Goal: Task Accomplishment & Management: Manage account settings

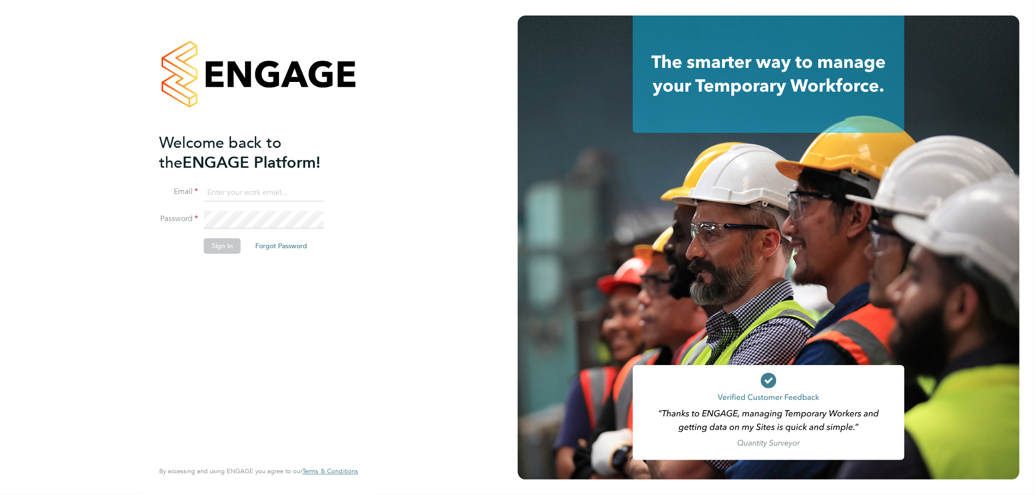
type input "k.owen@ionic.jobs"
click at [233, 244] on button "Sign In" at bounding box center [222, 247] width 37 height 16
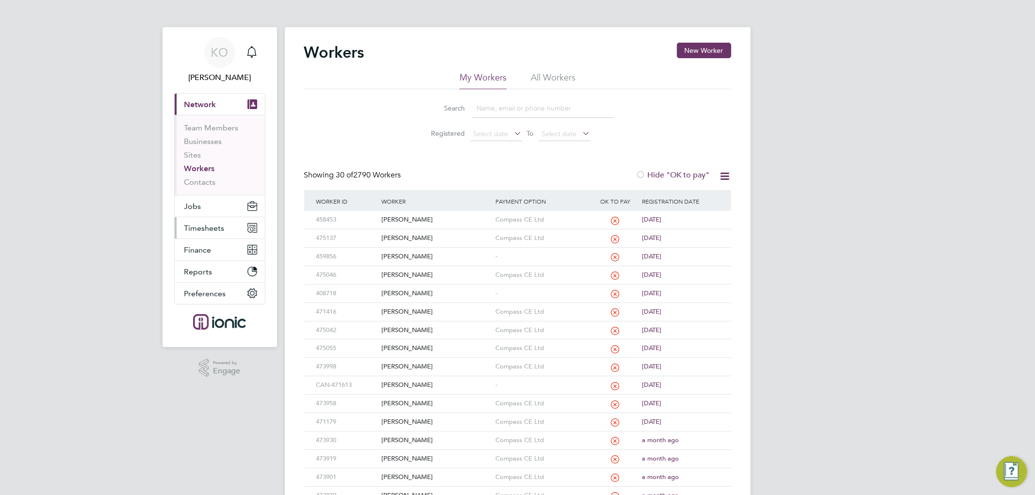
click at [205, 222] on button "Timesheets" at bounding box center [220, 227] width 90 height 21
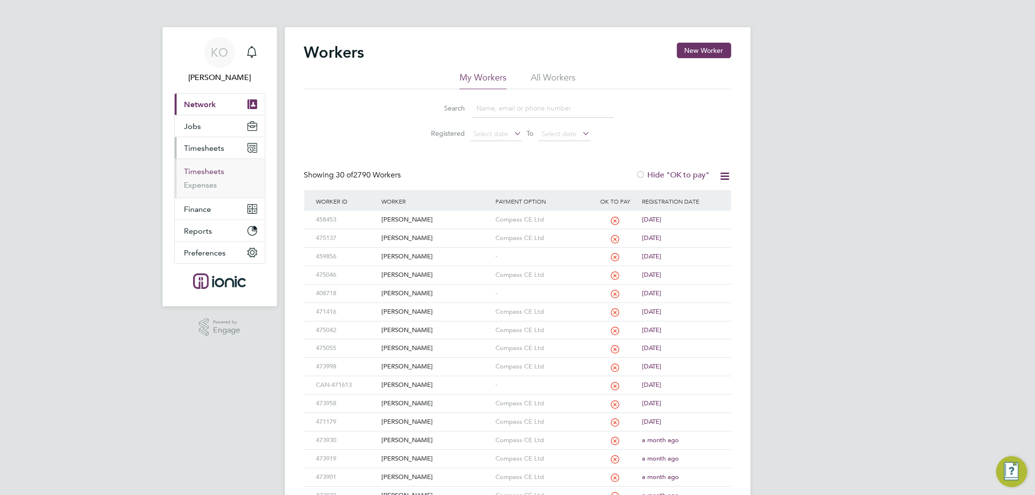
click at [200, 173] on link "Timesheets" at bounding box center [204, 171] width 40 height 9
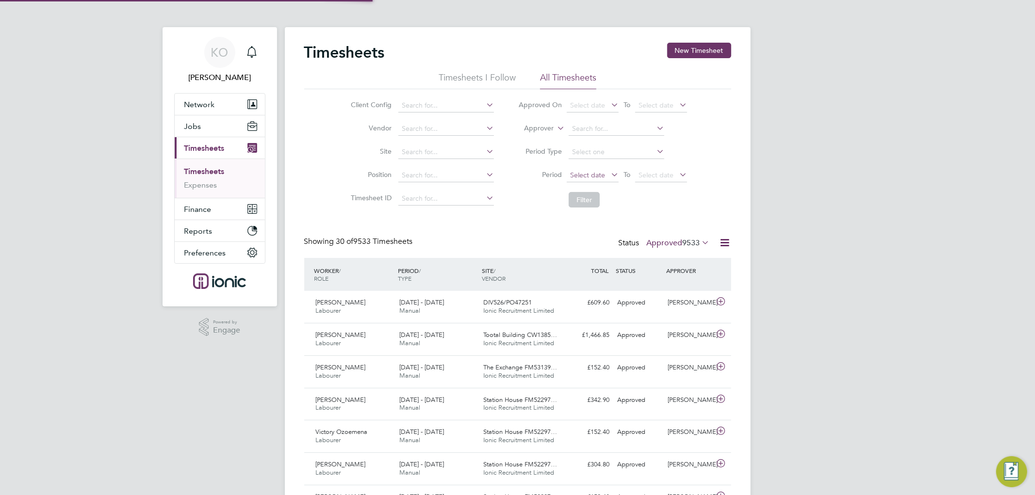
click at [597, 173] on span "Select date" at bounding box center [587, 175] width 35 height 9
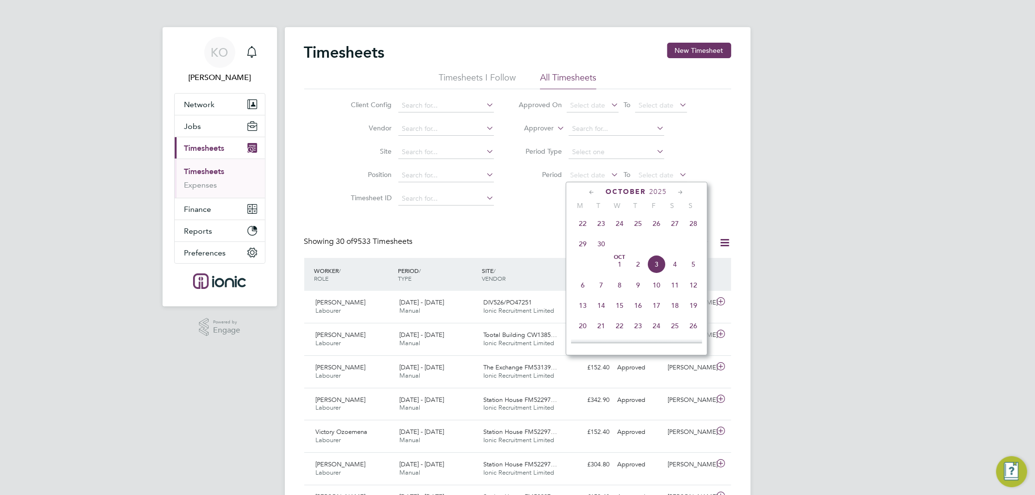
click at [582, 226] on span "22" at bounding box center [583, 223] width 18 height 18
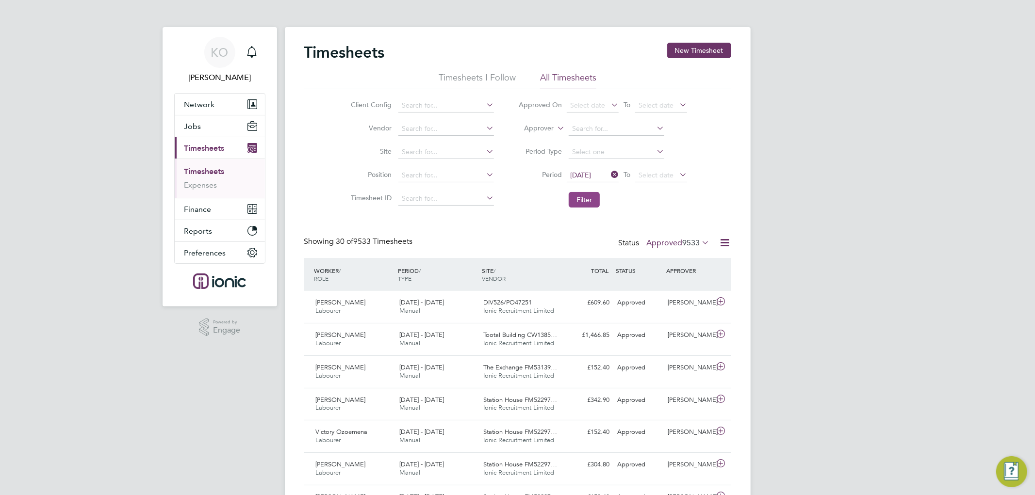
click at [590, 200] on button "Filter" at bounding box center [584, 200] width 31 height 16
click at [656, 172] on span "Select date" at bounding box center [656, 175] width 35 height 9
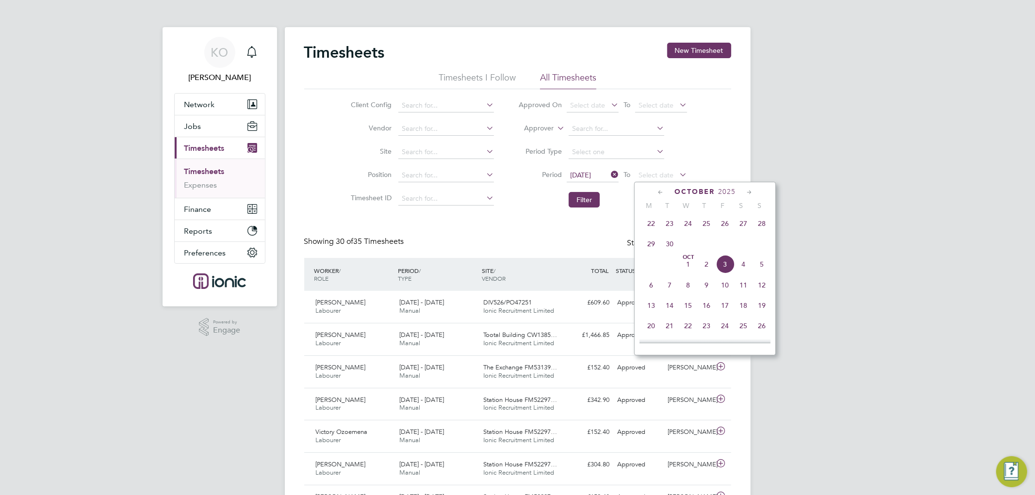
click at [762, 228] on span "28" at bounding box center [762, 223] width 18 height 18
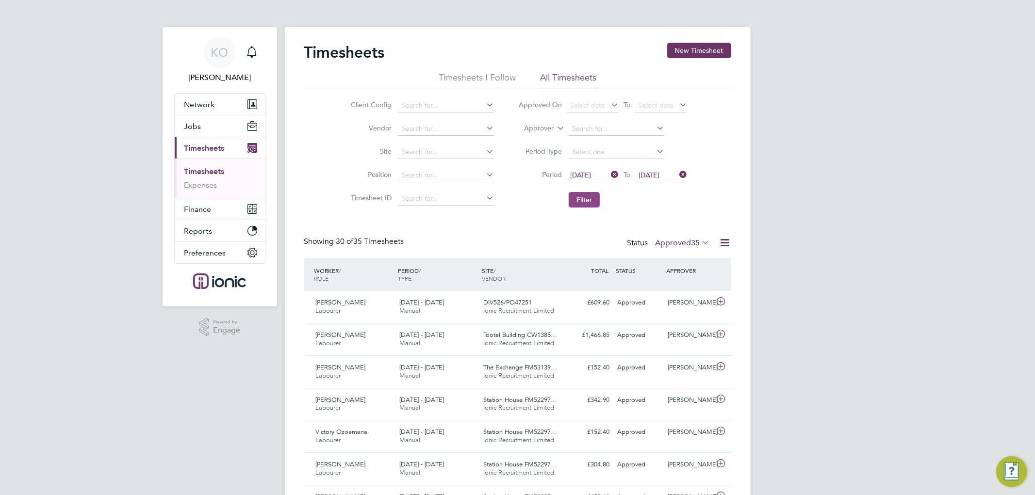
click at [582, 200] on button "Filter" at bounding box center [584, 200] width 31 height 16
click at [725, 239] on icon at bounding box center [725, 243] width 12 height 12
click at [653, 261] on li "Export Timesheets" at bounding box center [664, 266] width 129 height 14
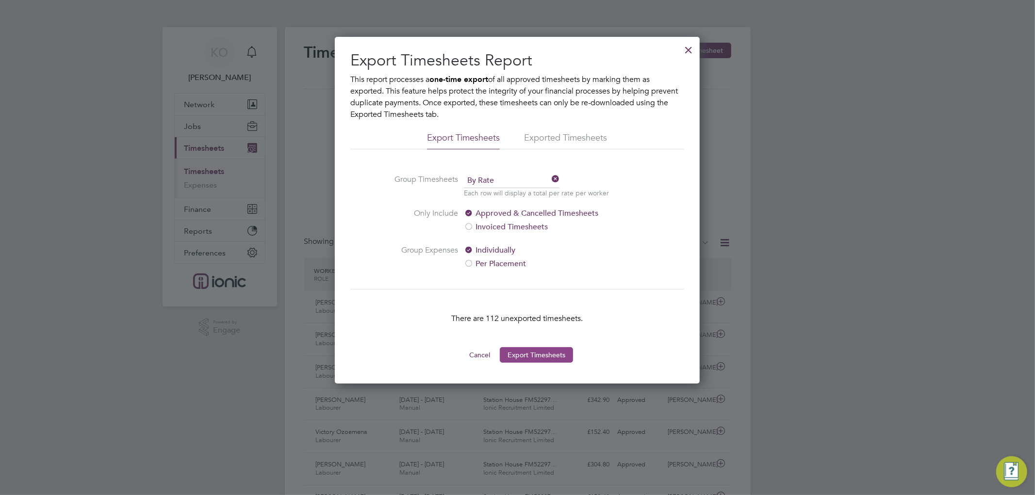
click at [541, 358] on button "Export Timesheets" at bounding box center [536, 355] width 73 height 16
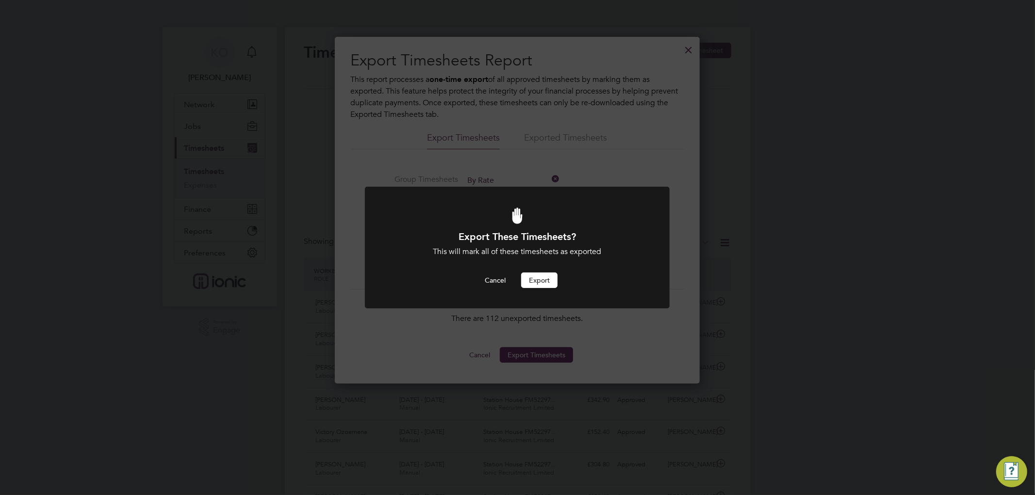
click at [550, 278] on button "Export" at bounding box center [539, 281] width 36 height 16
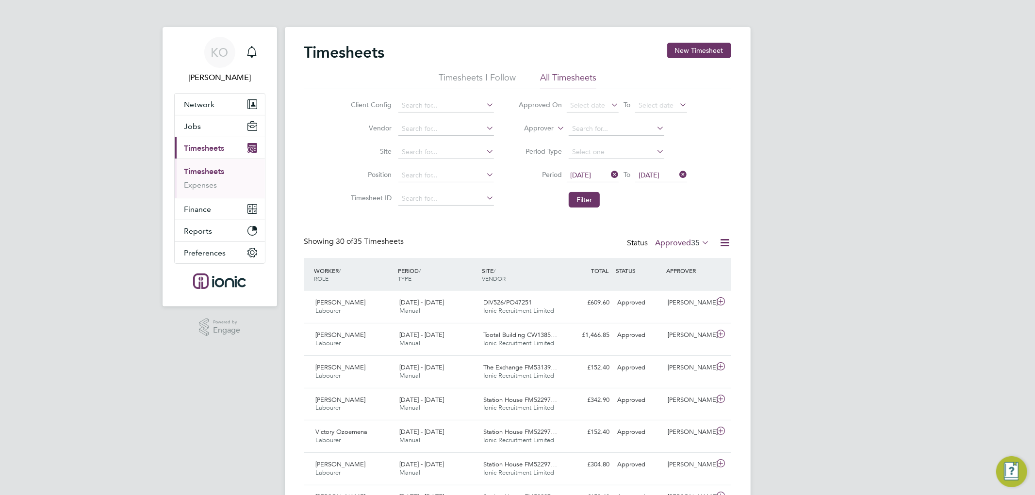
click at [200, 202] on button "Finance" at bounding box center [220, 208] width 90 height 21
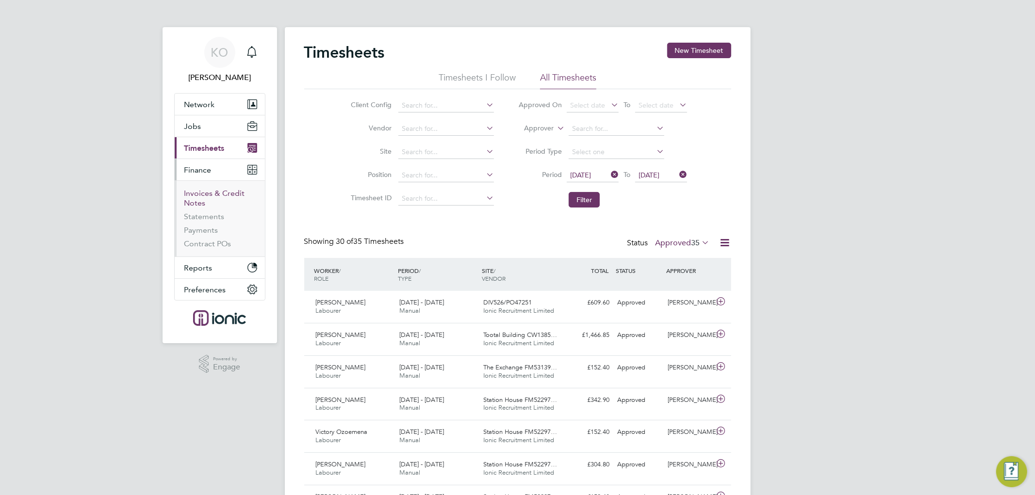
click at [198, 191] on link "Invoices & Credit Notes" at bounding box center [214, 198] width 61 height 19
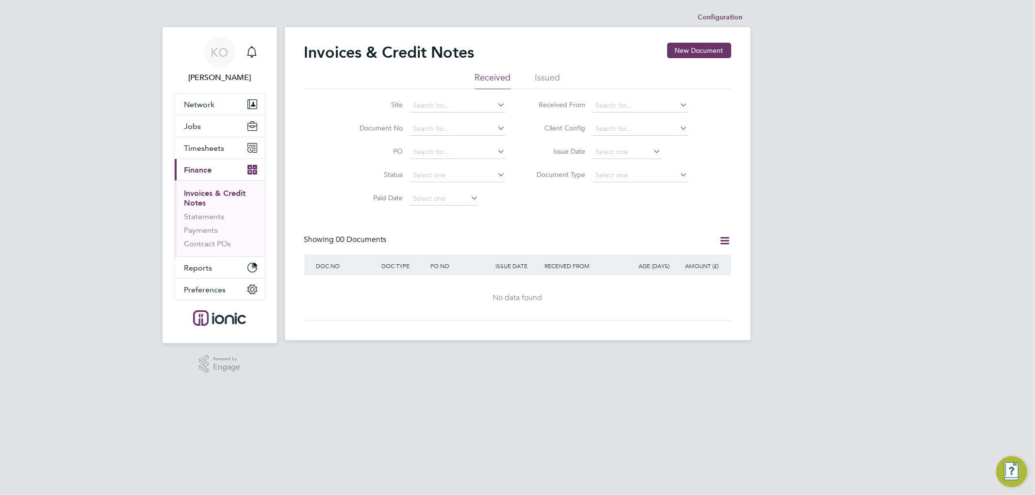
click at [551, 80] on li "Issued" at bounding box center [547, 80] width 25 height 17
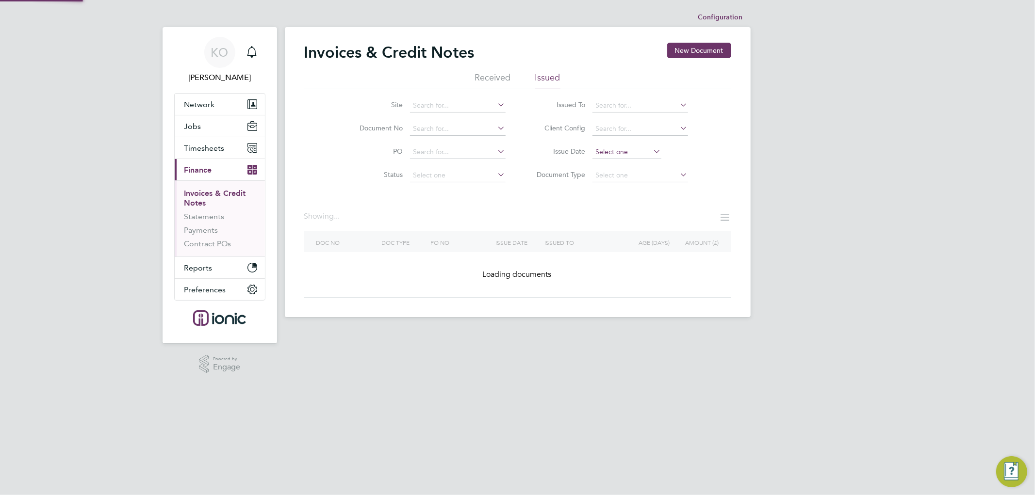
drag, startPoint x: 619, startPoint y: 164, endPoint x: 627, endPoint y: 159, distance: 10.0
click at [620, 164] on li "Document Type" at bounding box center [609, 175] width 182 height 23
click at [627, 159] on div "Configuration Configuration Invoices & Credit Notes New Document Received Issue…" at bounding box center [518, 163] width 466 height 310
click at [626, 152] on input at bounding box center [627, 153] width 69 height 14
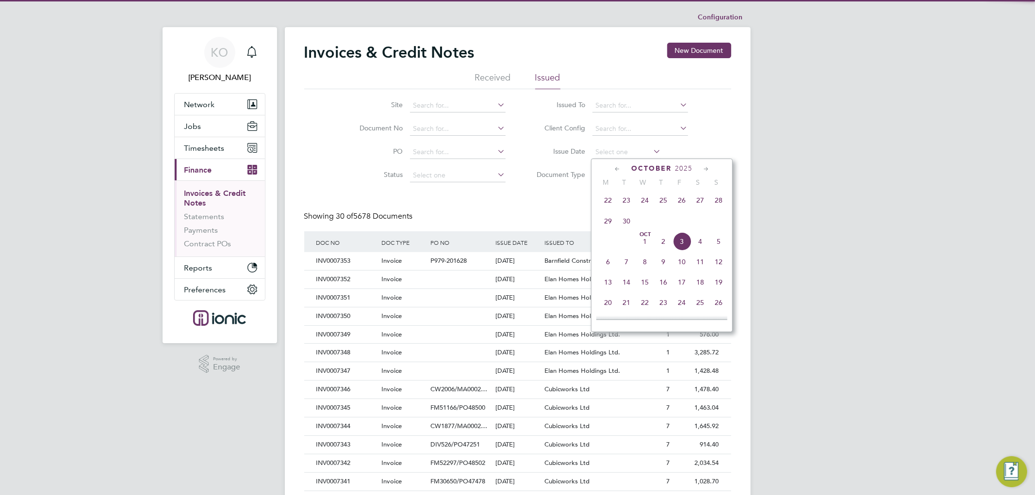
scroll to position [18, 66]
click at [625, 143] on li "Issue Date" at bounding box center [609, 152] width 182 height 23
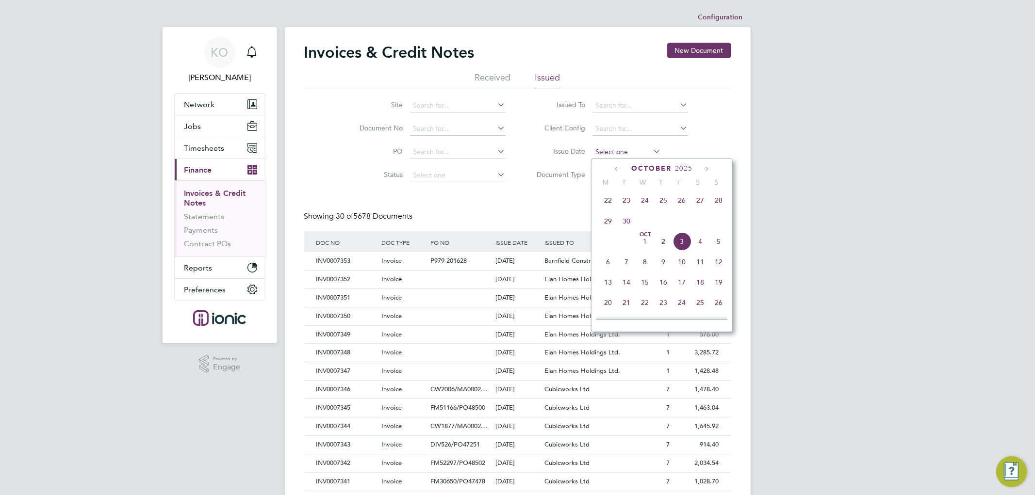
click at [626, 147] on input at bounding box center [627, 153] width 69 height 14
click at [682, 246] on span "3" at bounding box center [682, 241] width 18 height 18
type input "03 Oct 2025"
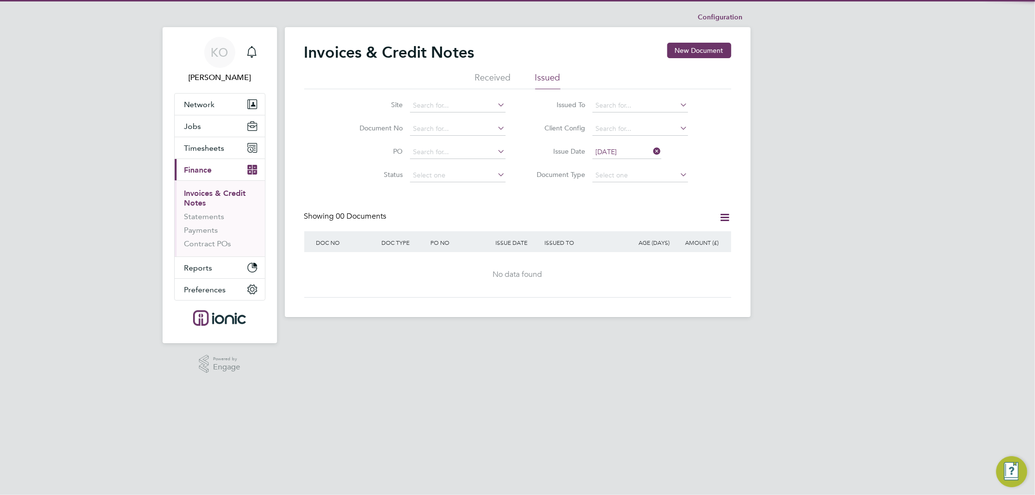
click at [811, 193] on div "KO Kirsty Owen Notifications Applications: Network Team Members Businesses Site…" at bounding box center [517, 166] width 1035 height 333
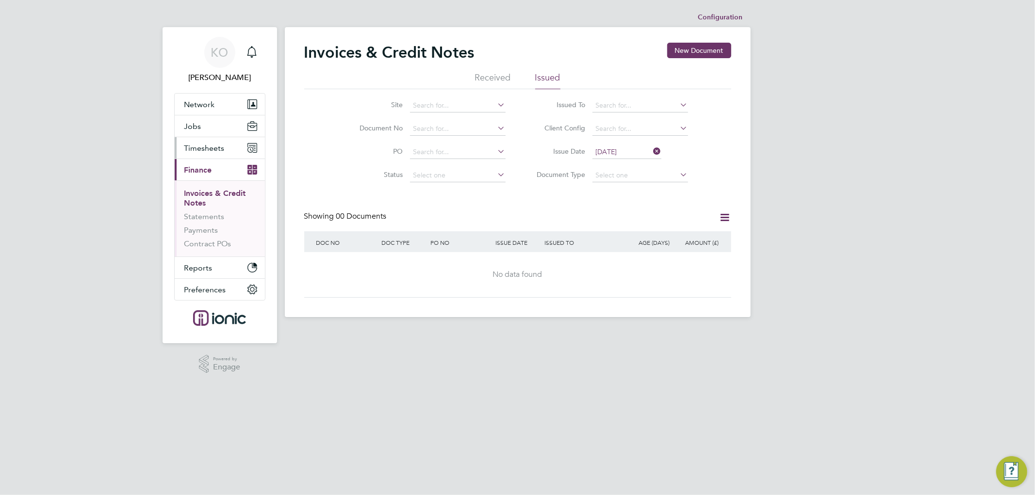
click at [210, 141] on button "Timesheets" at bounding box center [220, 147] width 90 height 21
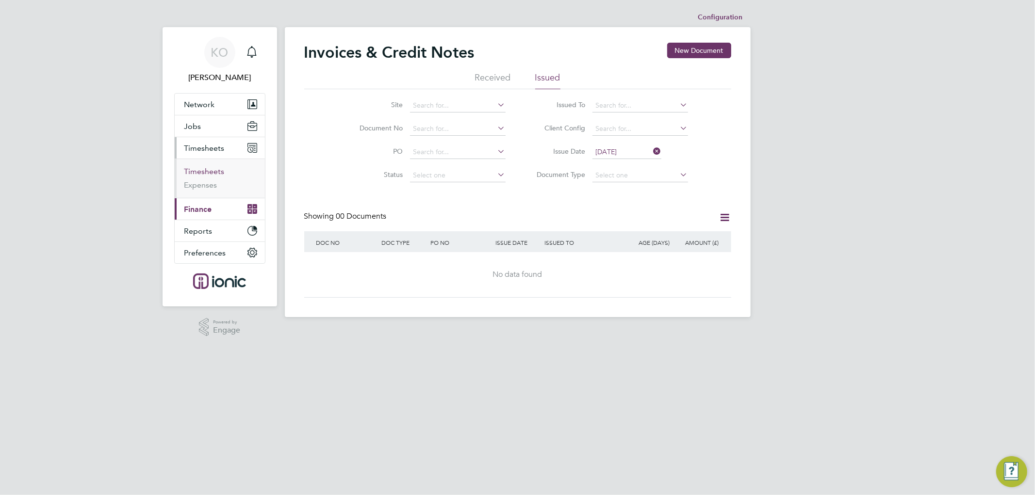
click at [203, 172] on link "Timesheets" at bounding box center [204, 171] width 40 height 9
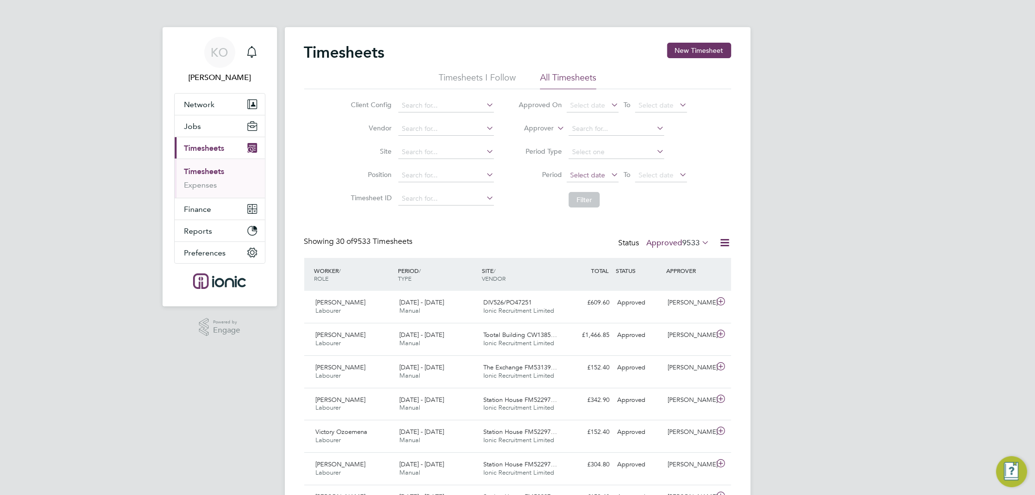
click at [593, 179] on span "Select date" at bounding box center [593, 175] width 52 height 13
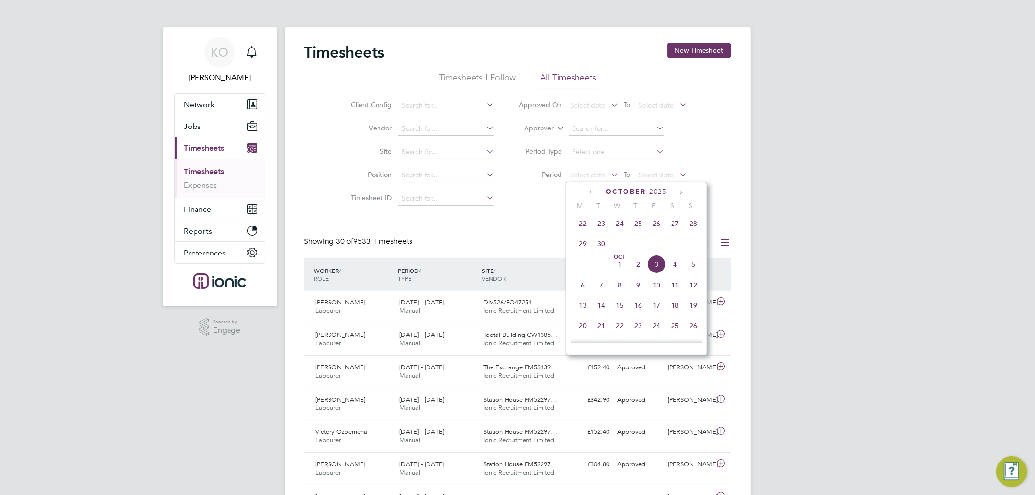
click at [584, 227] on span "22" at bounding box center [583, 223] width 18 height 18
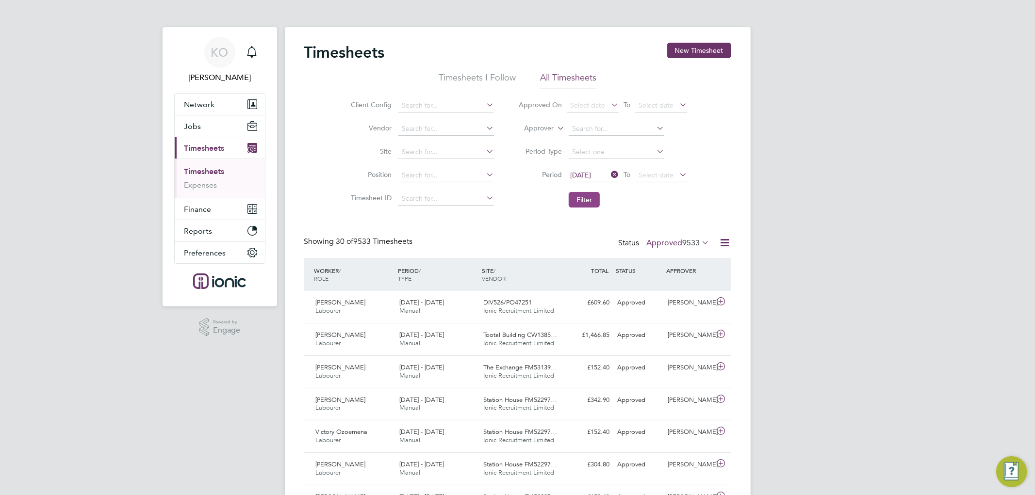
click at [591, 202] on button "Filter" at bounding box center [584, 200] width 31 height 16
click at [573, 199] on button "Filter" at bounding box center [584, 200] width 31 height 16
click at [592, 198] on button "Filter" at bounding box center [584, 200] width 31 height 16
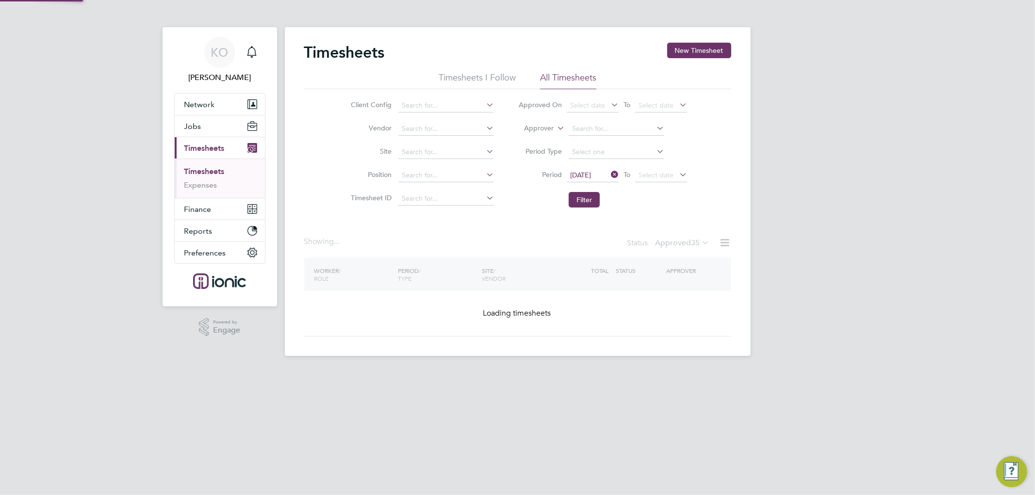
click at [613, 168] on li "Period 22 Sep 2025 To Select date" at bounding box center [602, 175] width 193 height 23
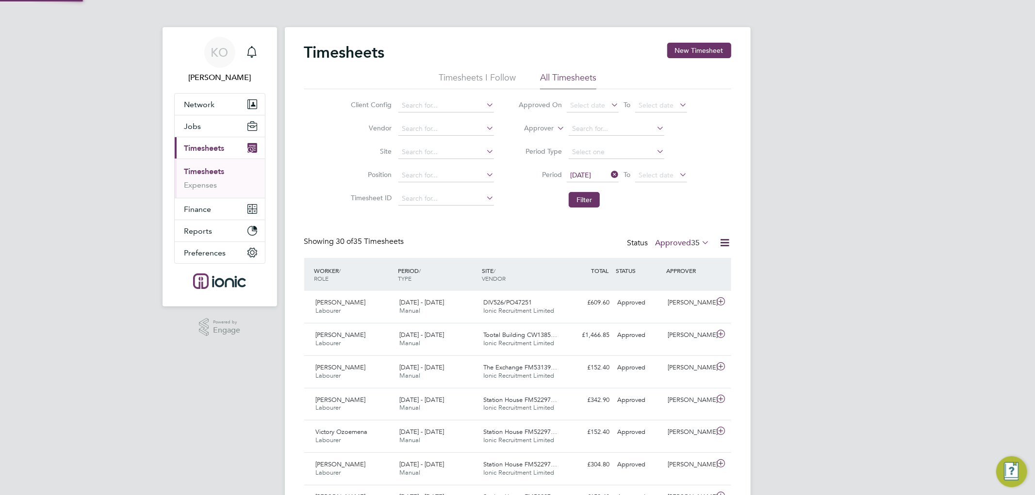
click at [609, 172] on icon at bounding box center [609, 175] width 0 height 14
click at [203, 205] on span "Finance" at bounding box center [197, 209] width 27 height 9
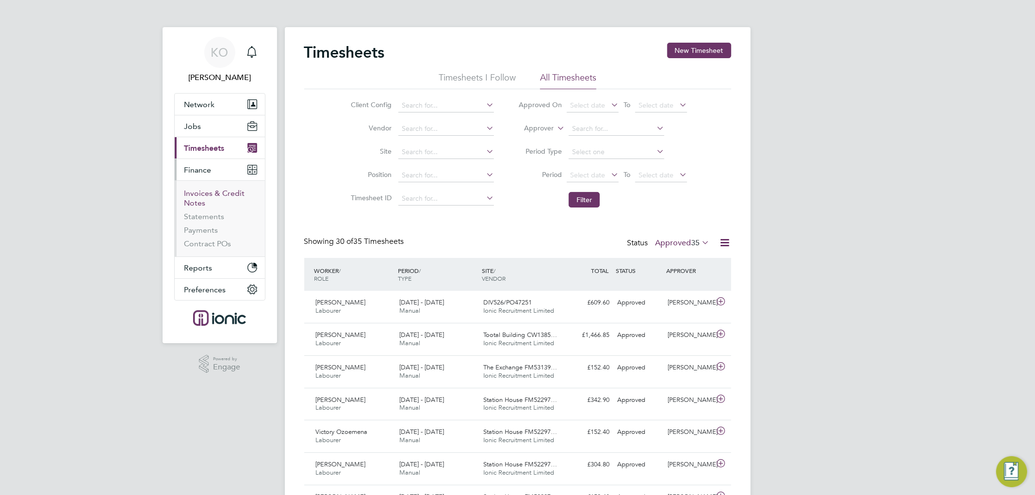
drag, startPoint x: 198, startPoint y: 196, endPoint x: 273, endPoint y: 187, distance: 75.7
click at [198, 196] on link "Invoices & Credit Notes" at bounding box center [214, 198] width 61 height 19
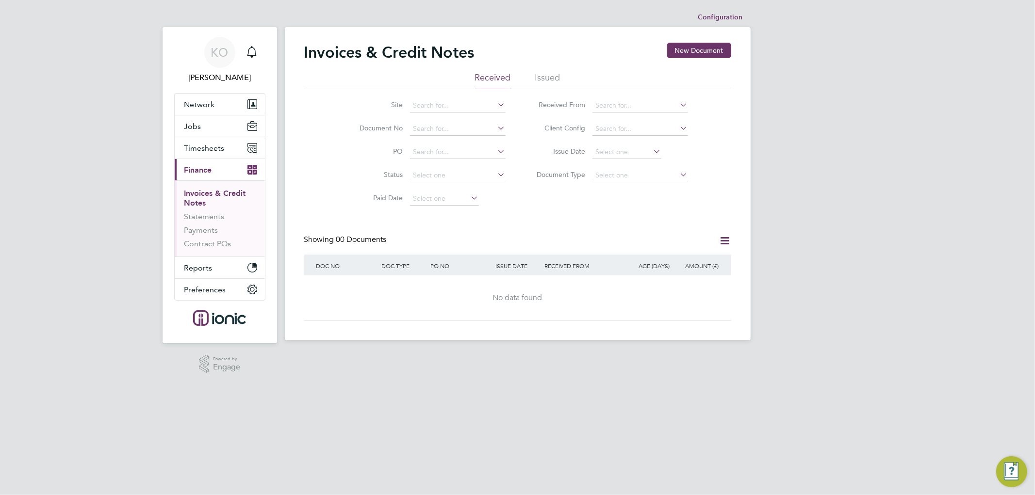
click at [534, 74] on ul "Received Issued" at bounding box center [517, 80] width 427 height 17
click at [549, 79] on li "Issued" at bounding box center [547, 80] width 25 height 17
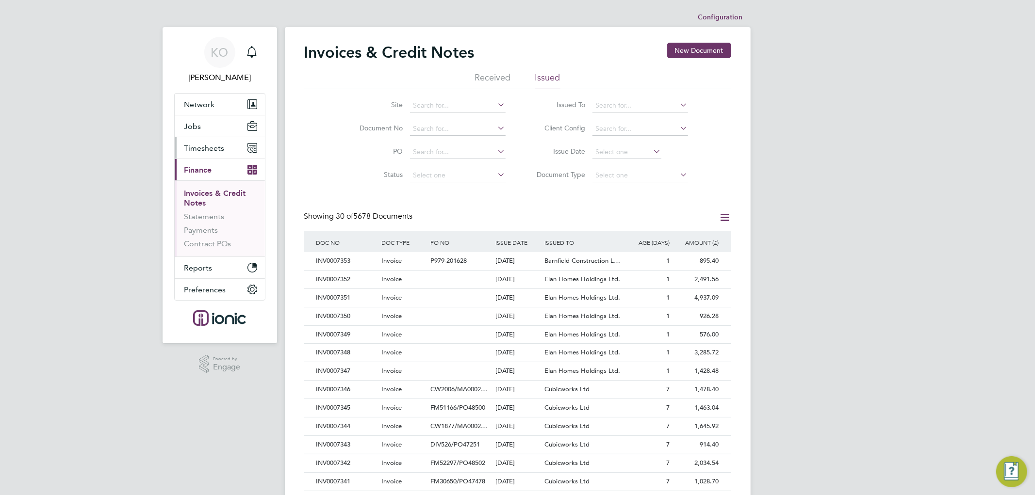
click at [214, 148] on span "Timesheets" at bounding box center [204, 148] width 40 height 9
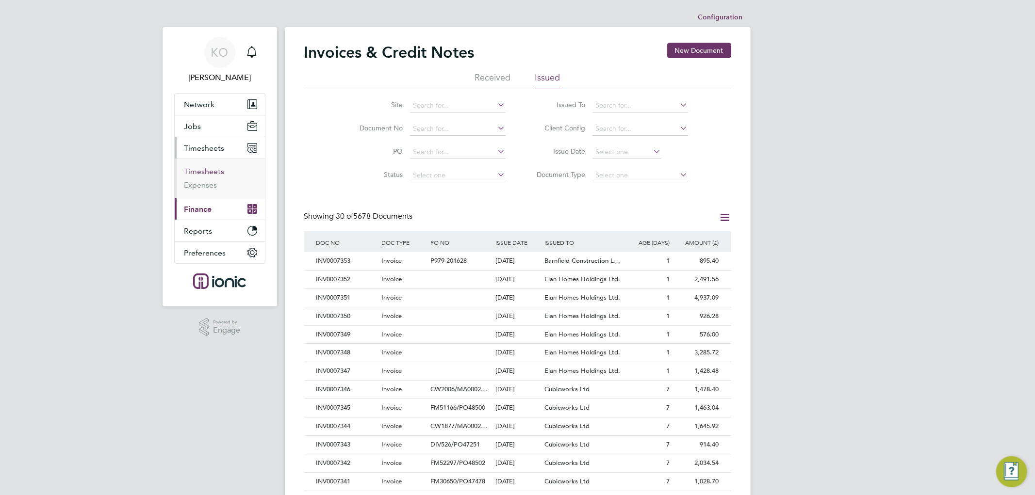
click at [202, 172] on link "Timesheets" at bounding box center [204, 171] width 40 height 9
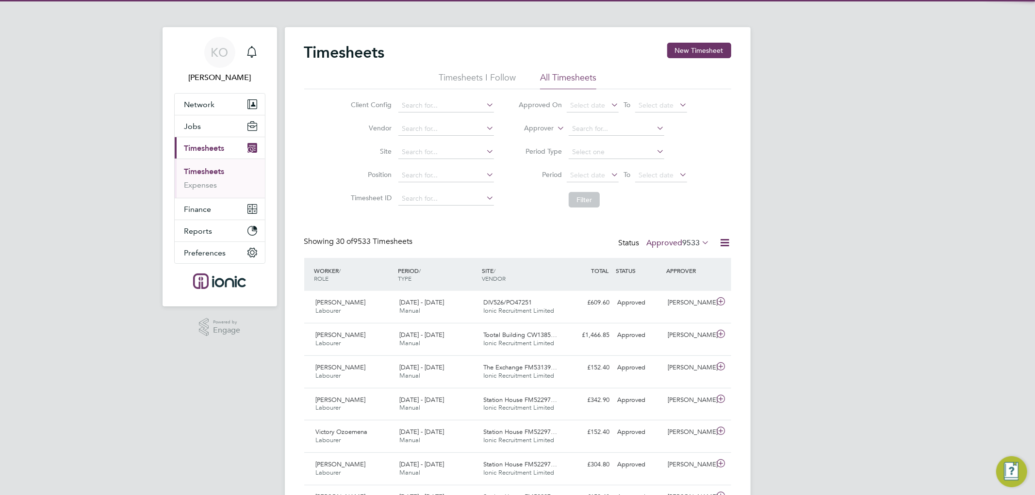
scroll to position [24, 84]
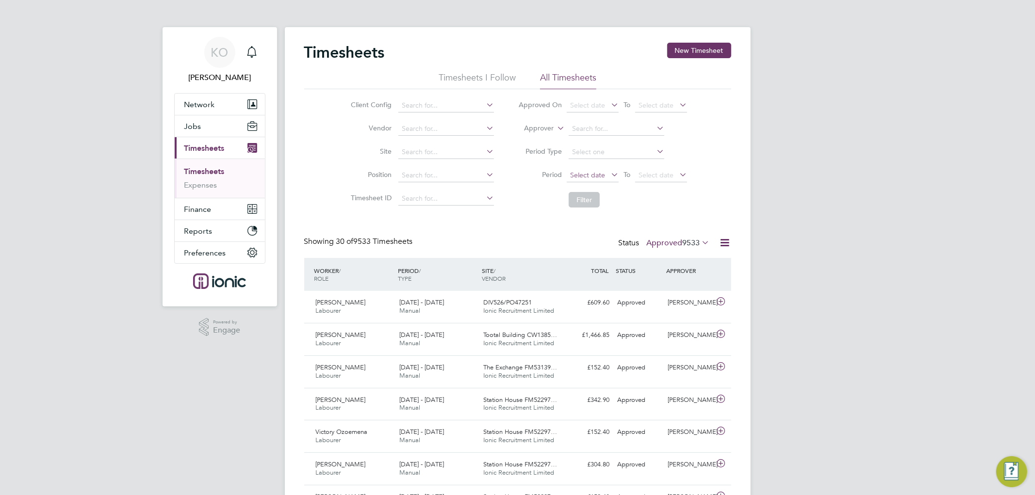
click at [594, 173] on span "Select date" at bounding box center [587, 175] width 35 height 9
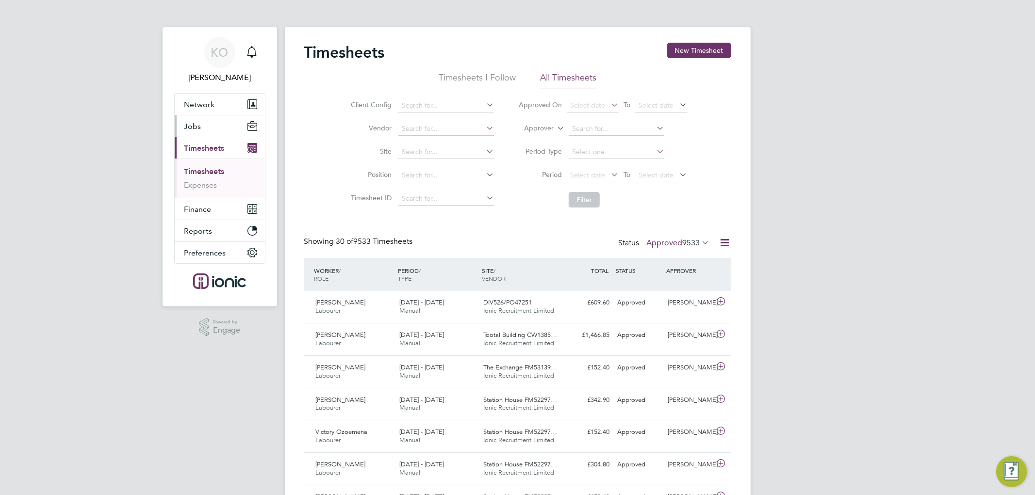
click at [204, 120] on button "Jobs" at bounding box center [220, 125] width 90 height 21
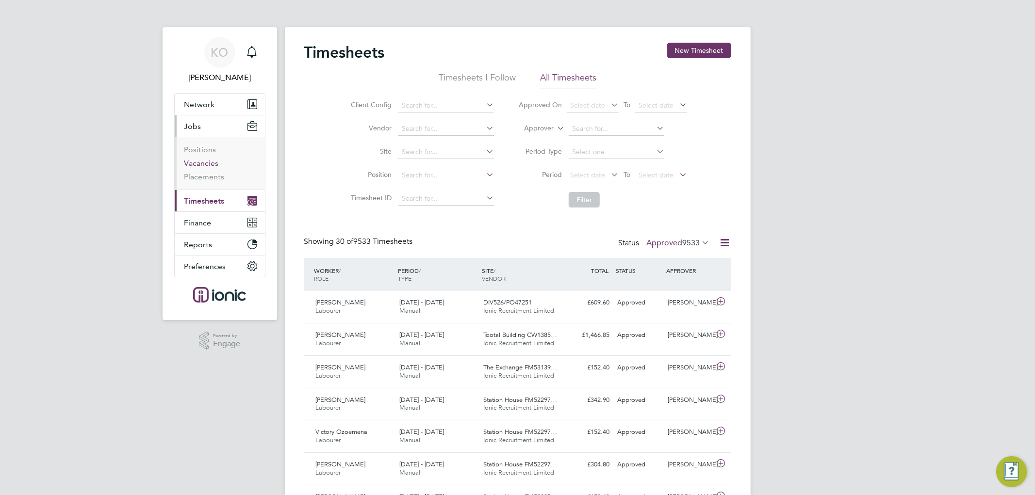
click at [195, 166] on link "Vacancies" at bounding box center [201, 163] width 34 height 9
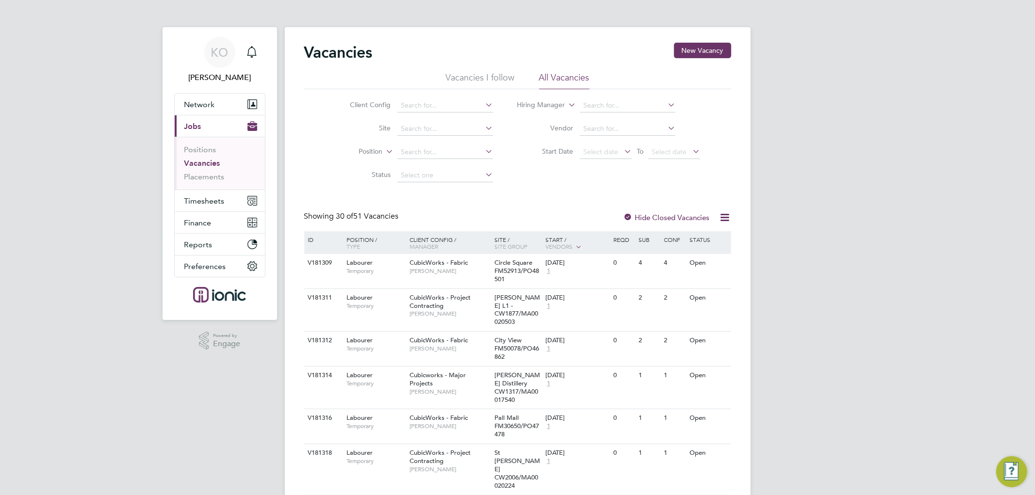
click at [436, 97] on li "Client Config" at bounding box center [414, 105] width 182 height 23
click at [434, 106] on input at bounding box center [445, 106] width 96 height 14
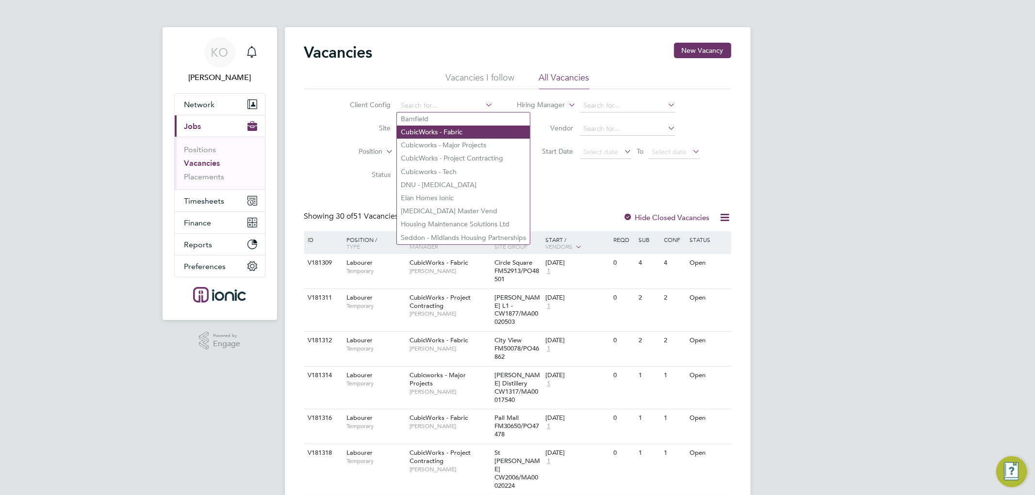
click at [447, 131] on li "CubicWorks - Fabric" at bounding box center [463, 132] width 133 height 13
type input "CubicWorks - Fabric"
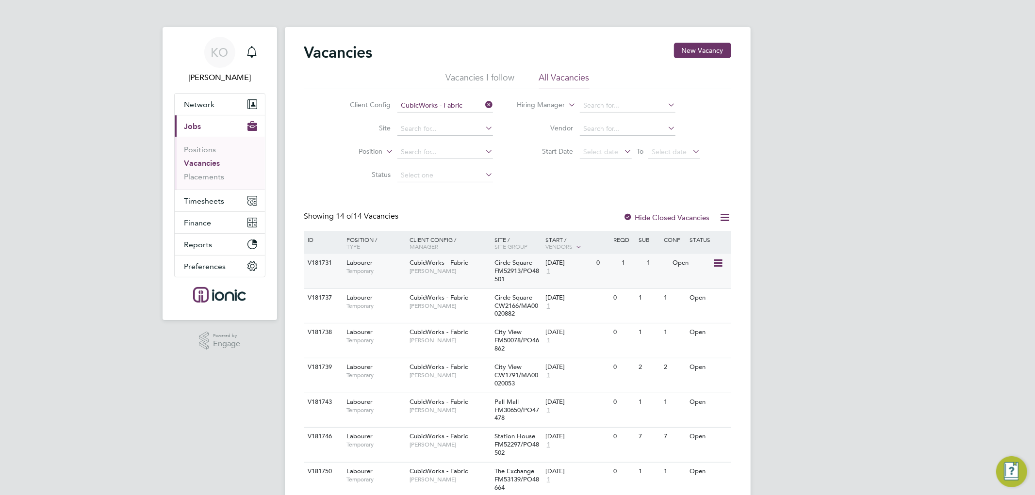
click at [701, 261] on div "Open" at bounding box center [691, 263] width 42 height 18
click at [716, 261] on icon at bounding box center [717, 264] width 10 height 12
click at [686, 312] on li "Update Status" at bounding box center [694, 313] width 56 height 14
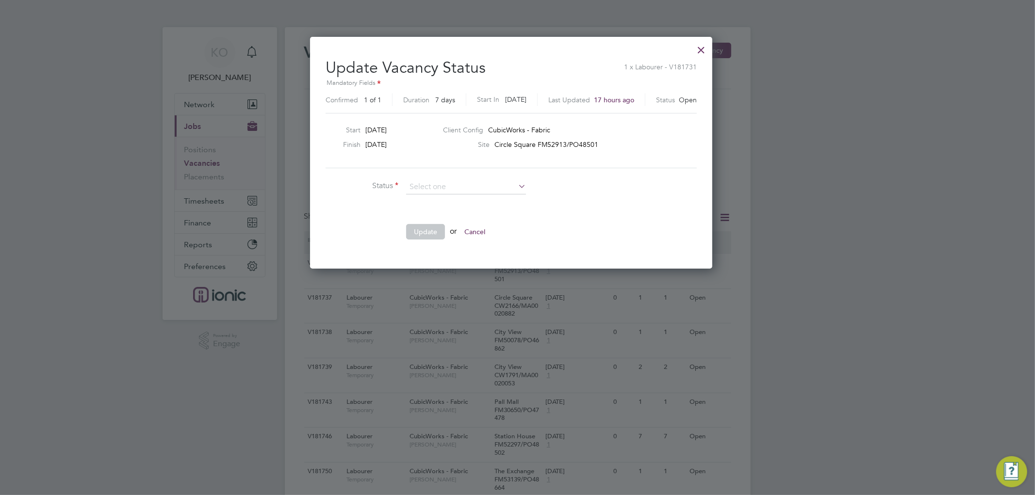
click at [461, 200] on li "Completed" at bounding box center [466, 200] width 121 height 13
type input "Completed"
click at [421, 230] on button "Update" at bounding box center [425, 232] width 39 height 16
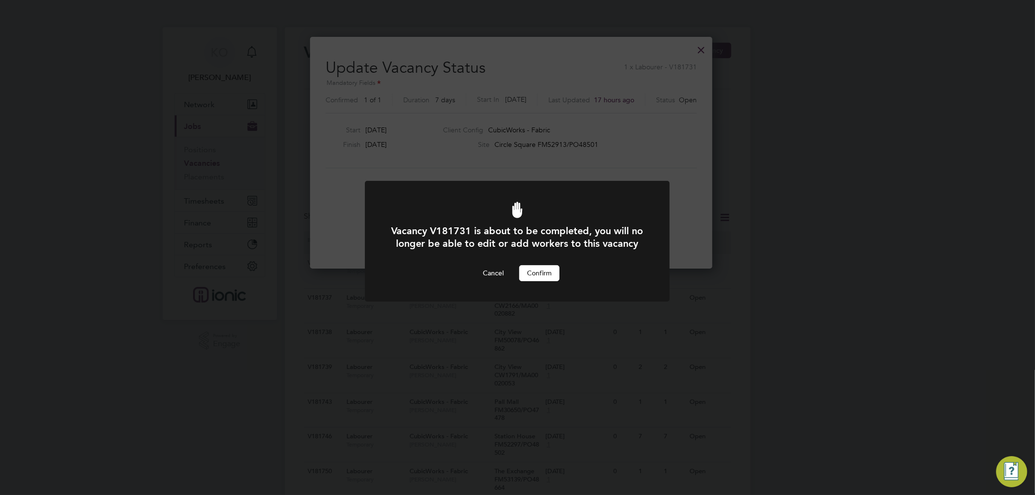
click at [545, 281] on button "Confirm" at bounding box center [539, 273] width 40 height 16
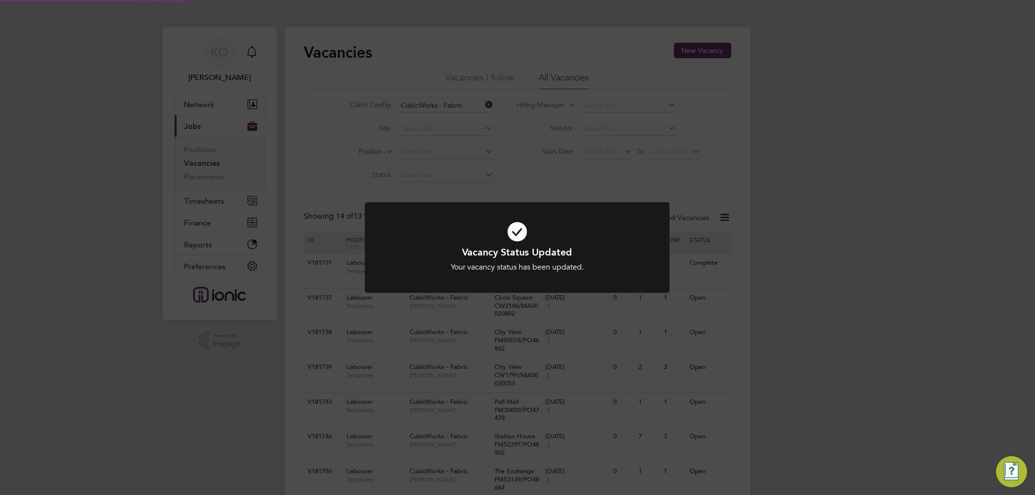
click at [866, 303] on div "Vacancy Status Updated Your vacancy status has been updated. Cancel Okay" at bounding box center [517, 247] width 1035 height 495
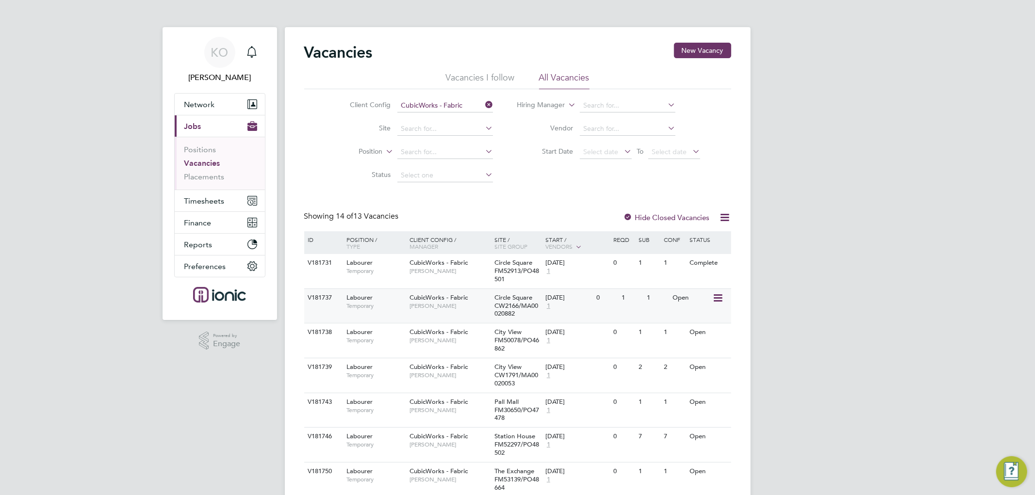
click at [718, 298] on icon at bounding box center [717, 299] width 10 height 12
click at [701, 350] on li "Update Status" at bounding box center [694, 348] width 56 height 14
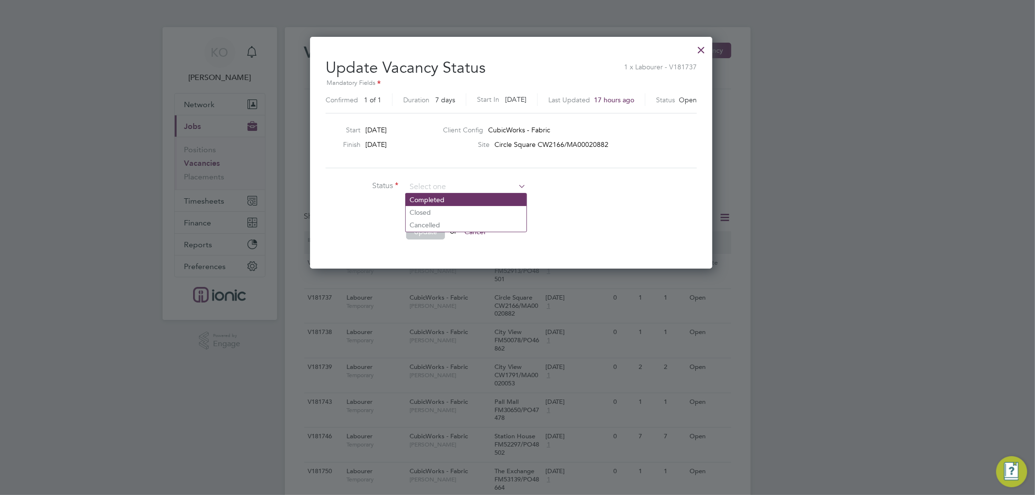
click at [447, 197] on li "Completed" at bounding box center [466, 200] width 121 height 13
type input "Completed"
click at [432, 231] on button "Update" at bounding box center [425, 232] width 39 height 16
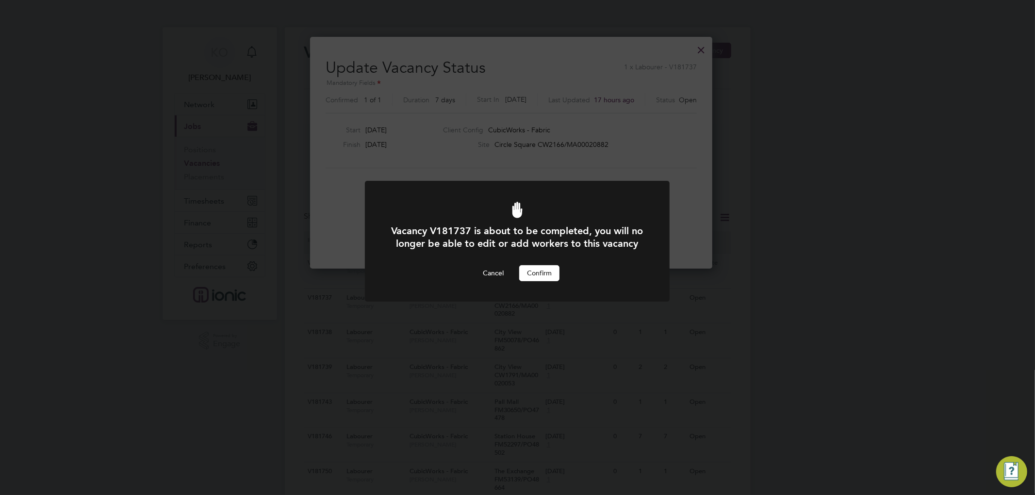
click at [533, 281] on button "Confirm" at bounding box center [539, 273] width 40 height 16
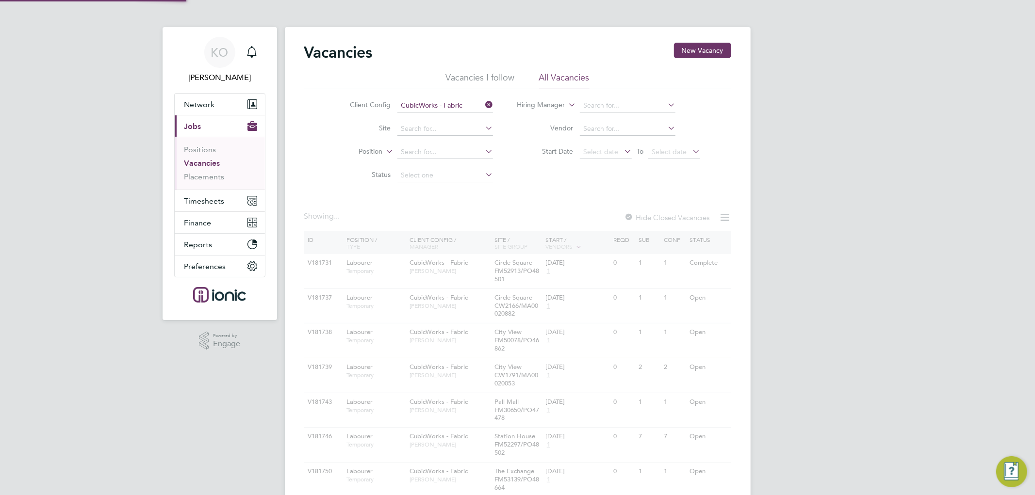
click at [0, 0] on div "Vacancy V181737 is about to be completed, you will no longer be able to edit or…" at bounding box center [0, 0] width 0 height 0
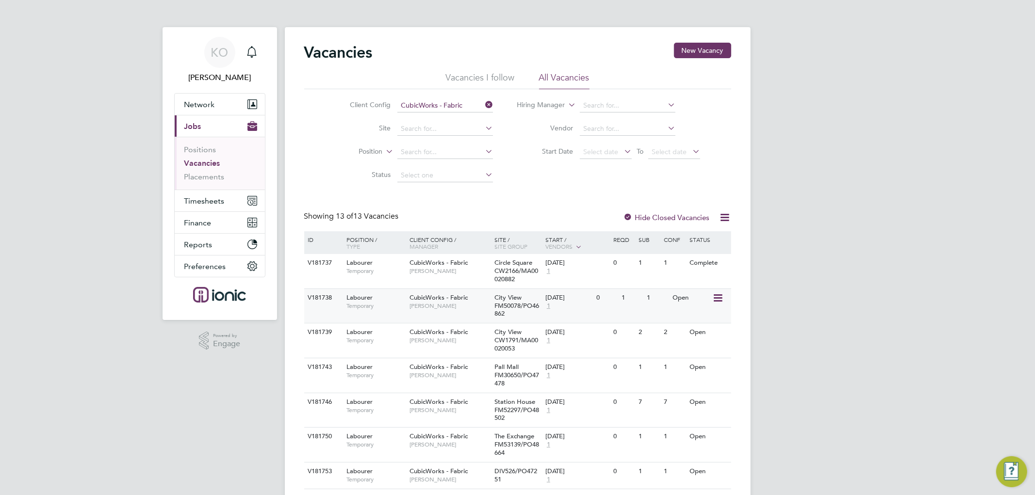
click at [719, 295] on icon at bounding box center [717, 299] width 10 height 12
click at [706, 346] on li "Update Status" at bounding box center [694, 348] width 56 height 14
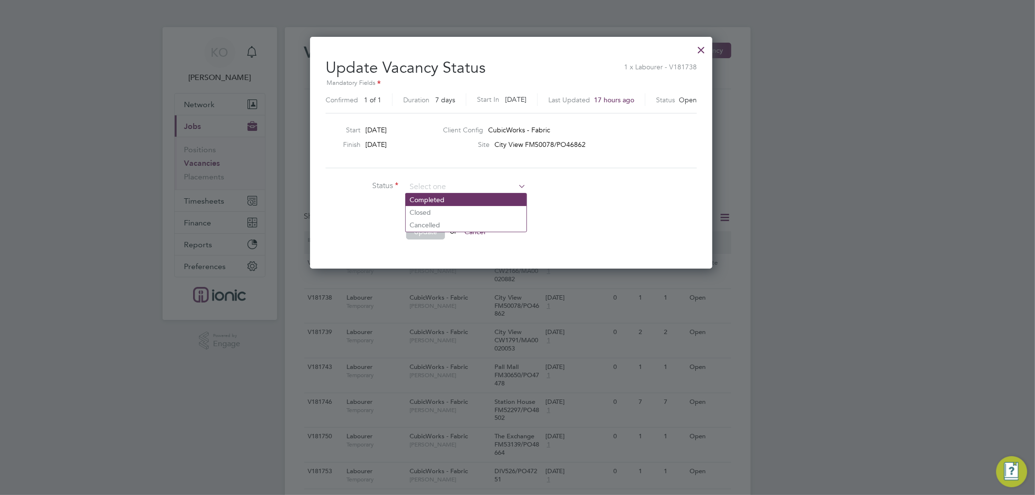
click at [484, 201] on li "Completed" at bounding box center [466, 200] width 121 height 13
type input "Completed"
click at [412, 227] on button "Update" at bounding box center [425, 232] width 39 height 16
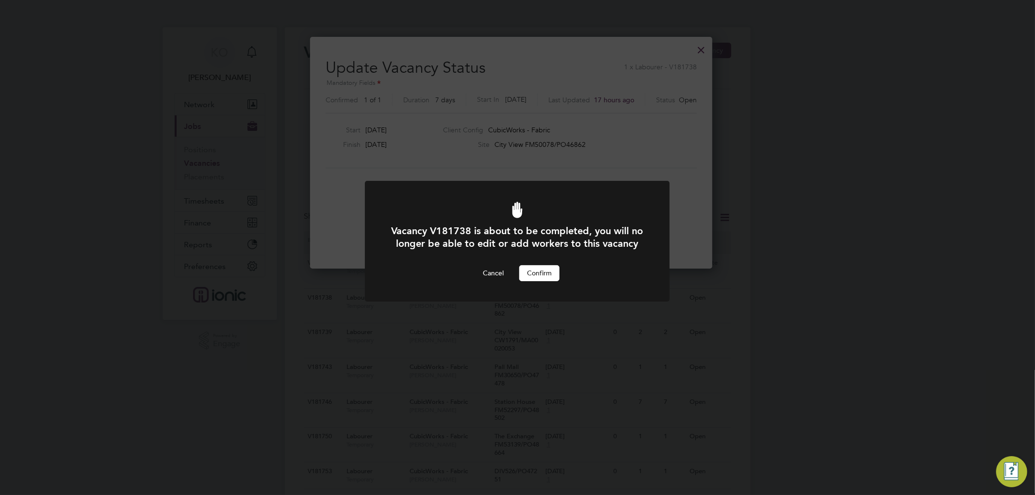
click at [550, 281] on button "Confirm" at bounding box center [539, 273] width 40 height 16
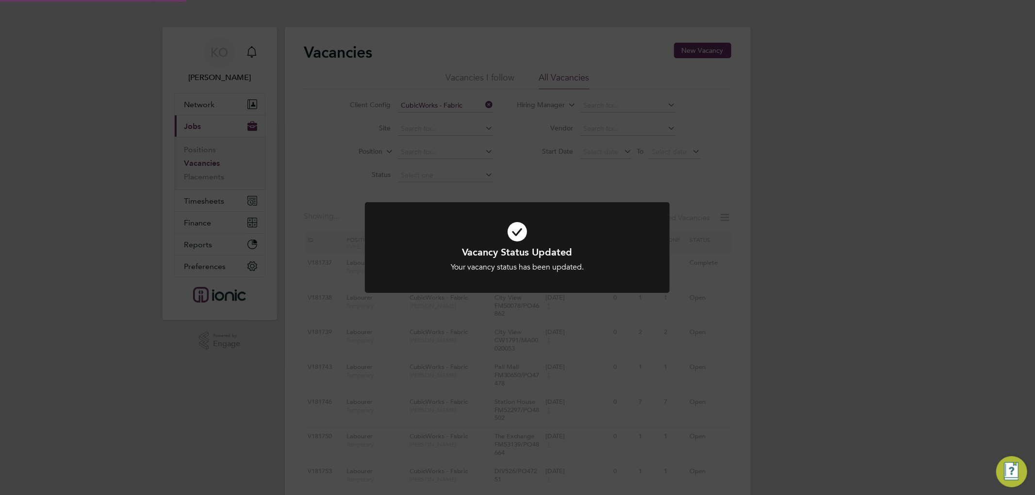
click at [915, 297] on div "Vacancy Status Updated Your vacancy status has been updated. Cancel Okay" at bounding box center [517, 247] width 1035 height 495
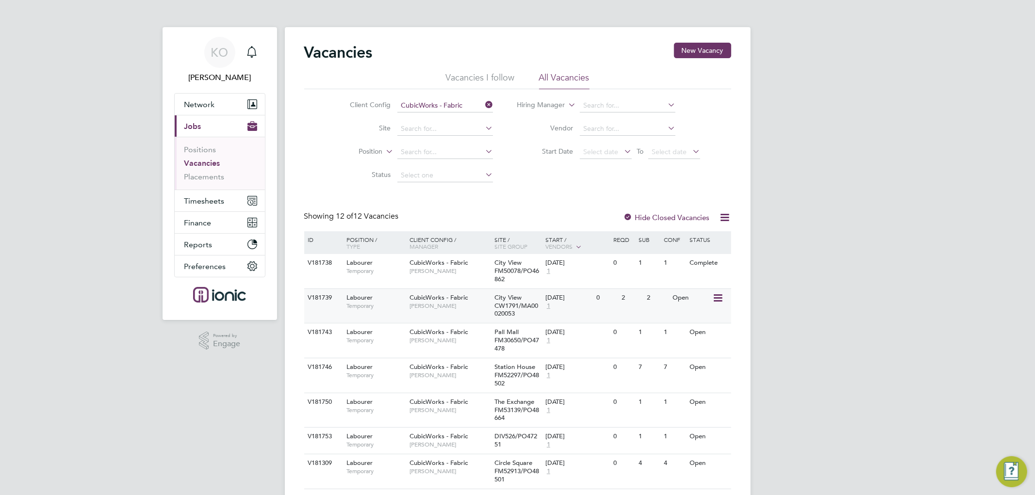
click at [719, 294] on icon at bounding box center [717, 299] width 10 height 12
click at [699, 349] on li "Update Status" at bounding box center [694, 348] width 56 height 14
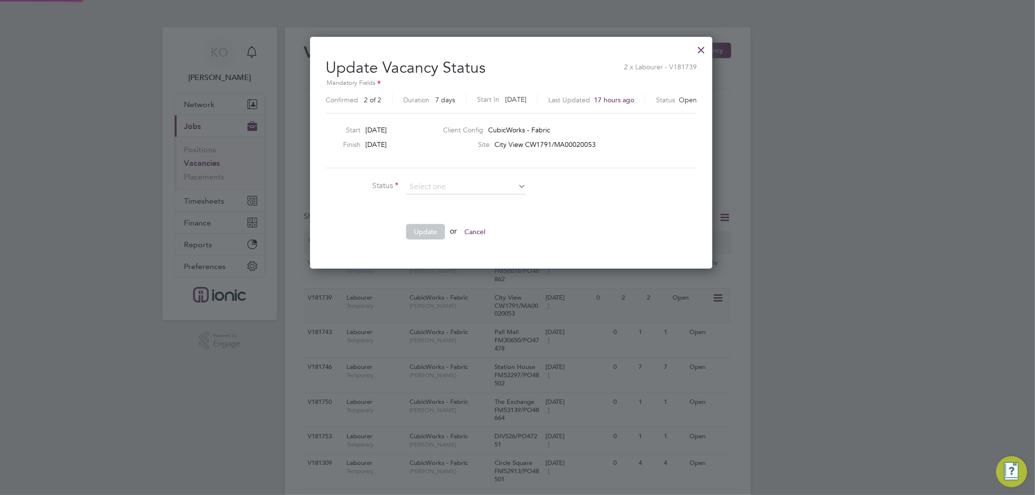
scroll to position [231, 414]
click at [461, 199] on li "Completed" at bounding box center [466, 200] width 121 height 13
type input "Completed"
click at [430, 234] on button "Update" at bounding box center [425, 232] width 39 height 16
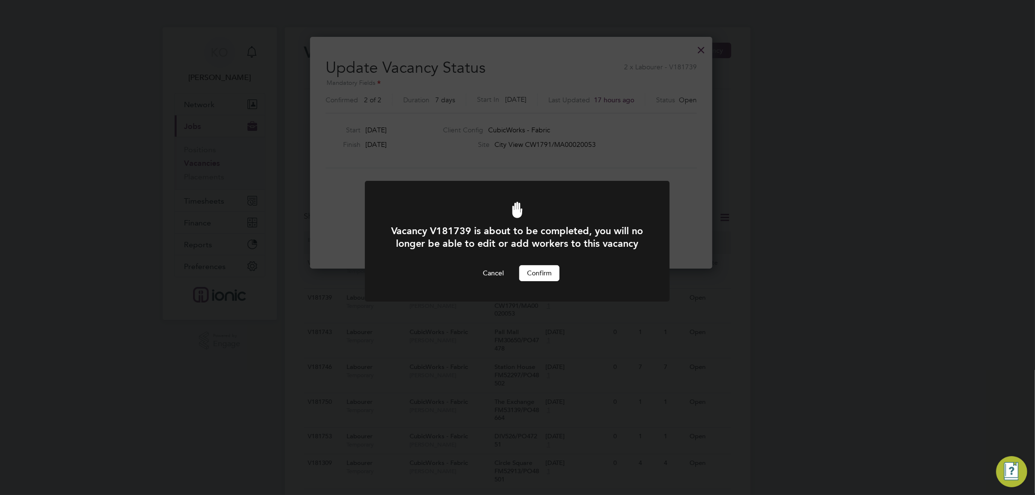
click at [545, 280] on button "Confirm" at bounding box center [539, 273] width 40 height 16
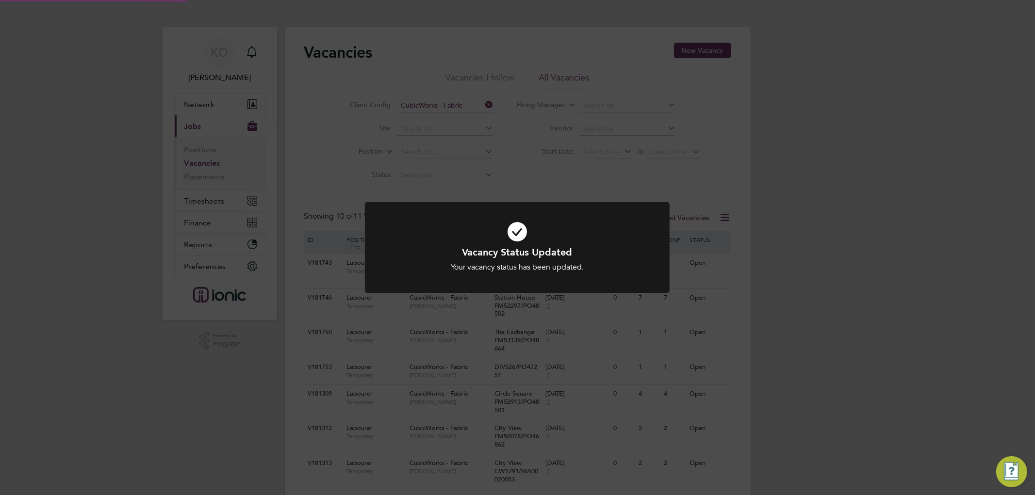
click at [895, 317] on div "Vacancy Status Updated Your vacancy status has been updated. Cancel Okay" at bounding box center [517, 247] width 1035 height 495
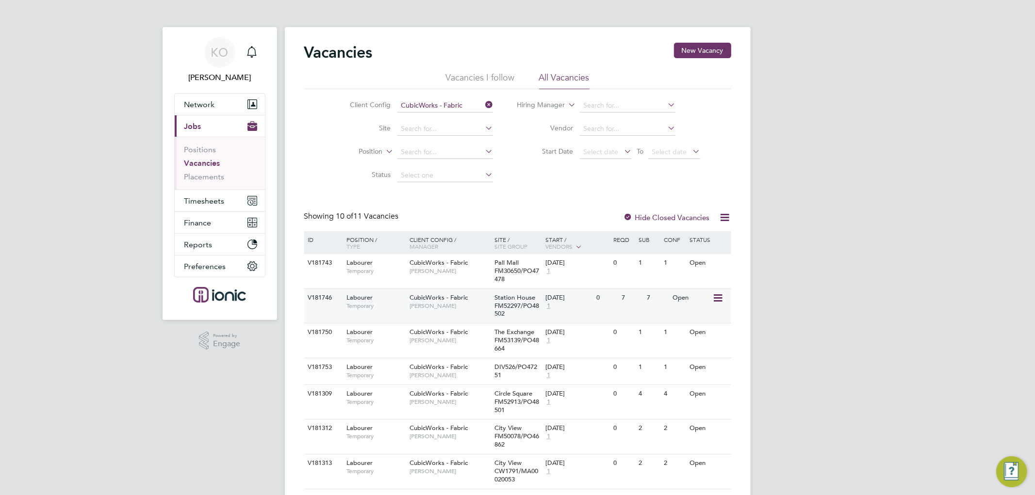
click at [722, 295] on icon at bounding box center [717, 299] width 10 height 12
click at [707, 343] on li "Update Status" at bounding box center [694, 348] width 56 height 14
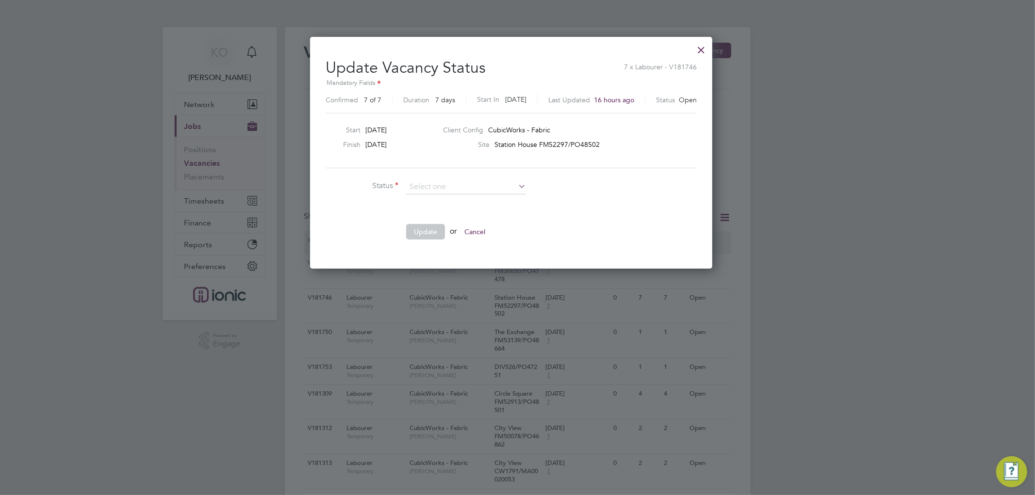
click at [444, 197] on li "Completed" at bounding box center [466, 200] width 121 height 13
type input "Completed"
click at [428, 231] on button "Update" at bounding box center [425, 232] width 39 height 16
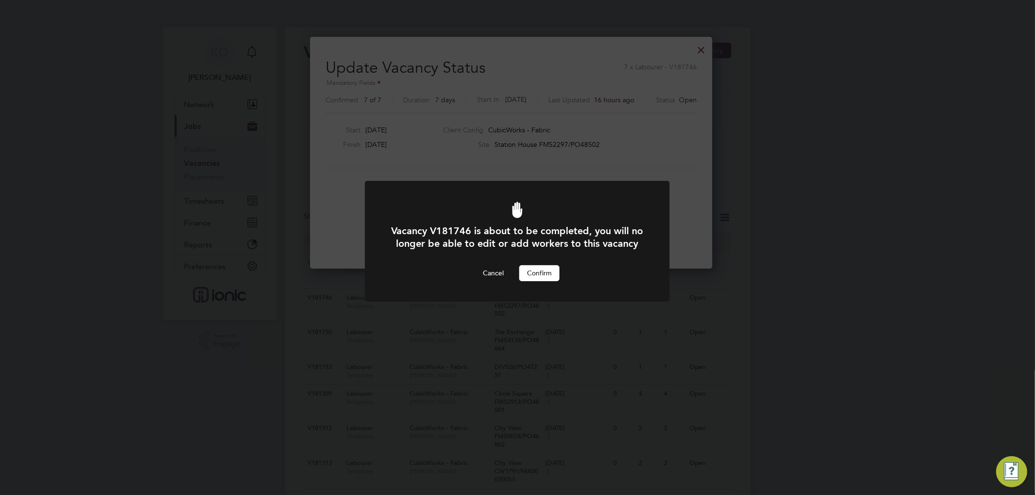
click at [561, 281] on div "Cancel Confirm" at bounding box center [517, 273] width 252 height 16
click at [547, 281] on button "Confirm" at bounding box center [539, 273] width 40 height 16
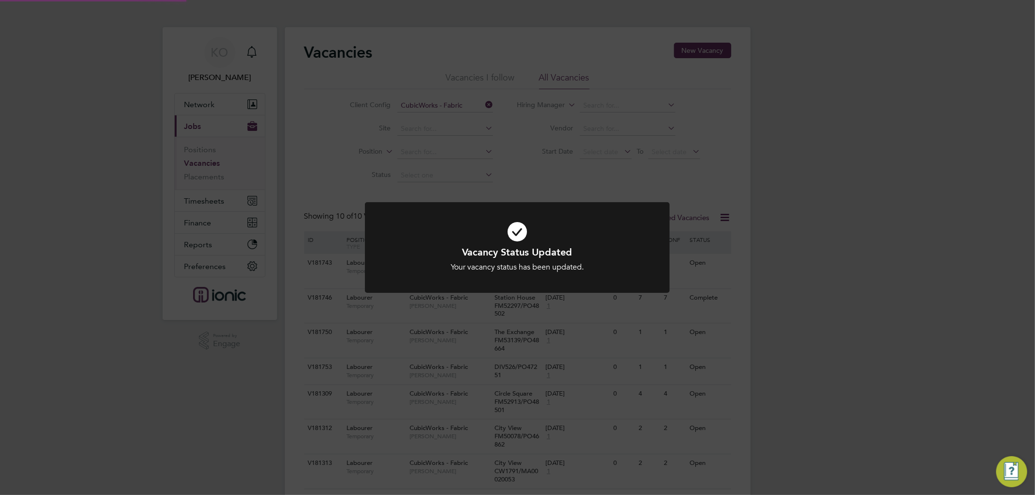
click at [872, 308] on div "Vacancy Status Updated Your vacancy status has been updated. Cancel Okay" at bounding box center [517, 247] width 1035 height 495
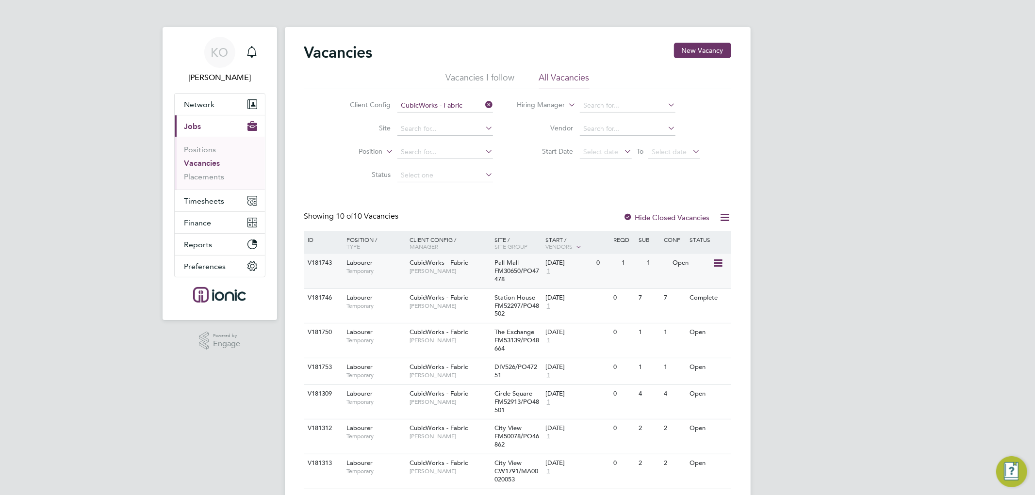
click at [718, 260] on icon at bounding box center [717, 264] width 10 height 12
click at [706, 310] on li "Update Status" at bounding box center [694, 313] width 56 height 14
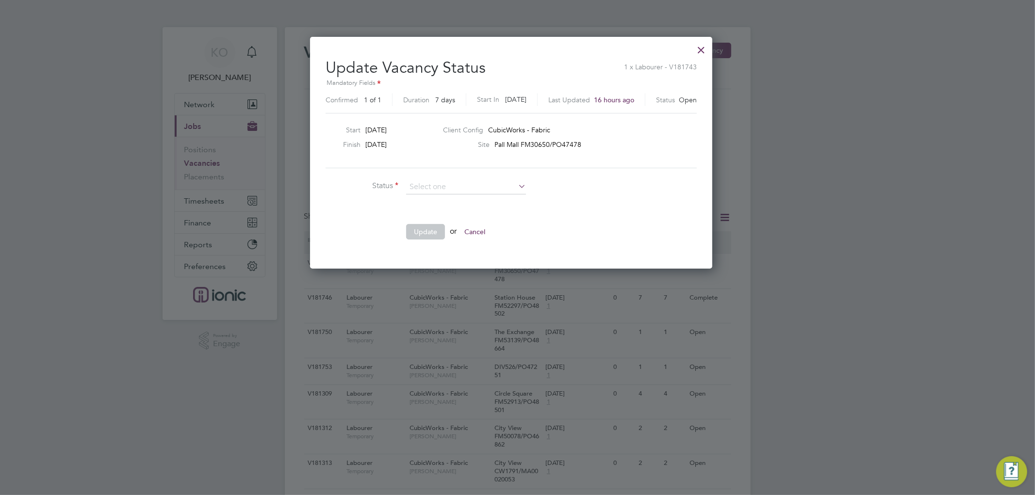
click at [440, 201] on li "Completed" at bounding box center [466, 200] width 121 height 13
type input "Completed"
click at [422, 231] on button "Update" at bounding box center [425, 232] width 39 height 16
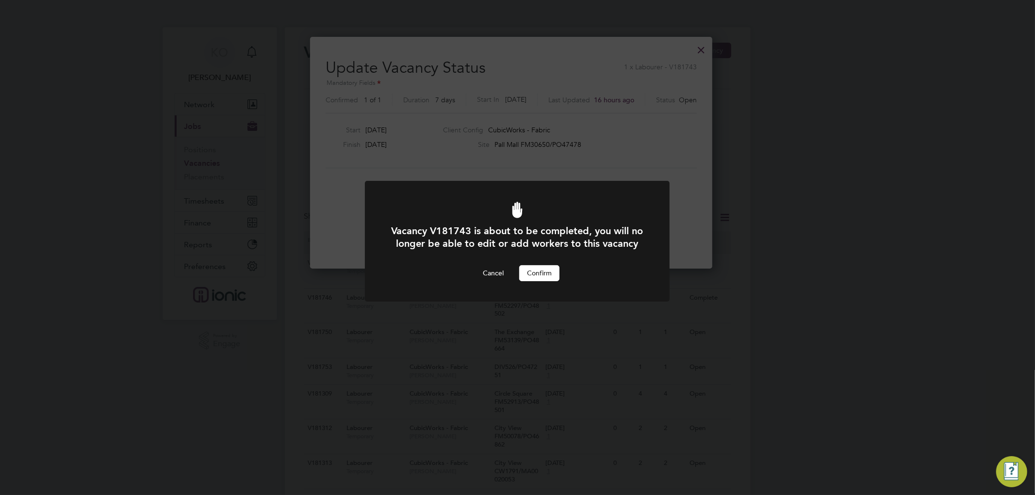
click at [538, 281] on button "Confirm" at bounding box center [539, 273] width 40 height 16
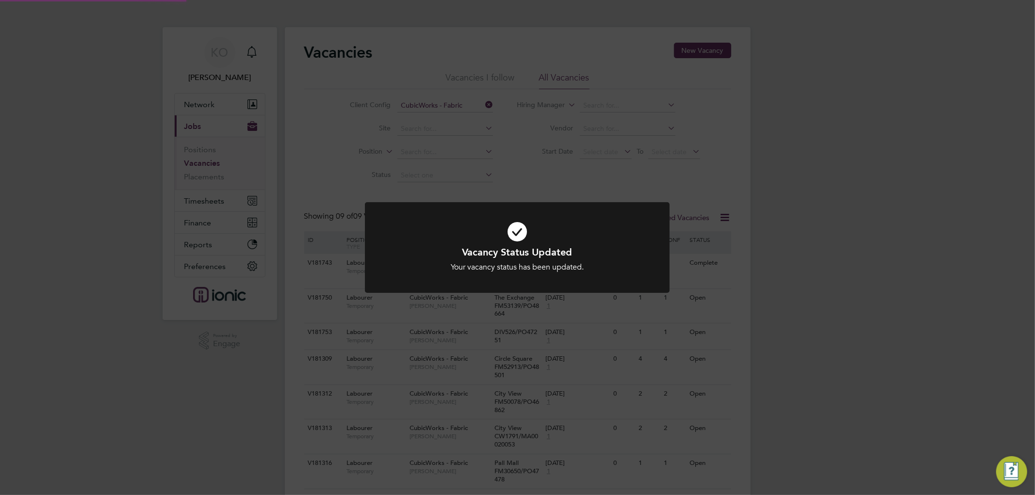
click at [827, 311] on div "Vacancy Status Updated Your vacancy status has been updated. Cancel Okay" at bounding box center [517, 247] width 1035 height 495
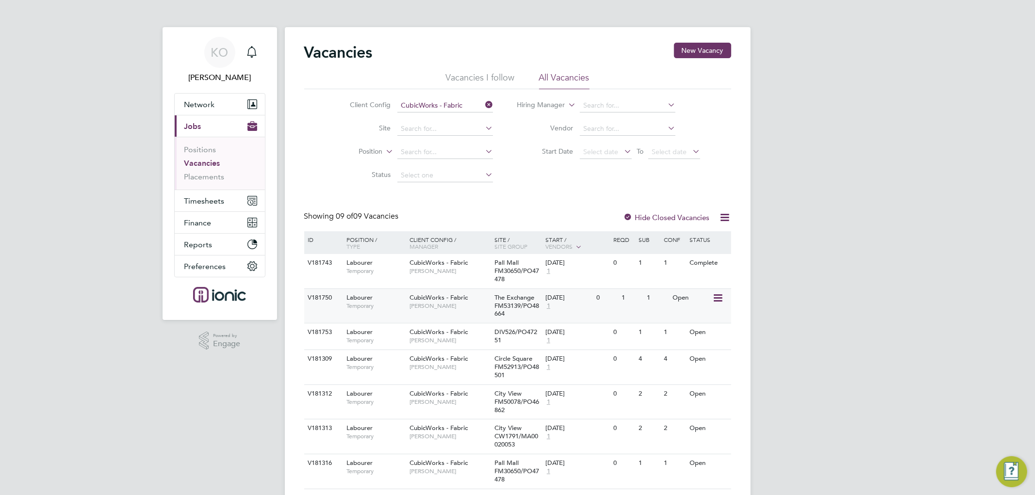
click at [721, 293] on icon at bounding box center [717, 299] width 10 height 12
click at [700, 344] on li "Update Status" at bounding box center [694, 348] width 56 height 14
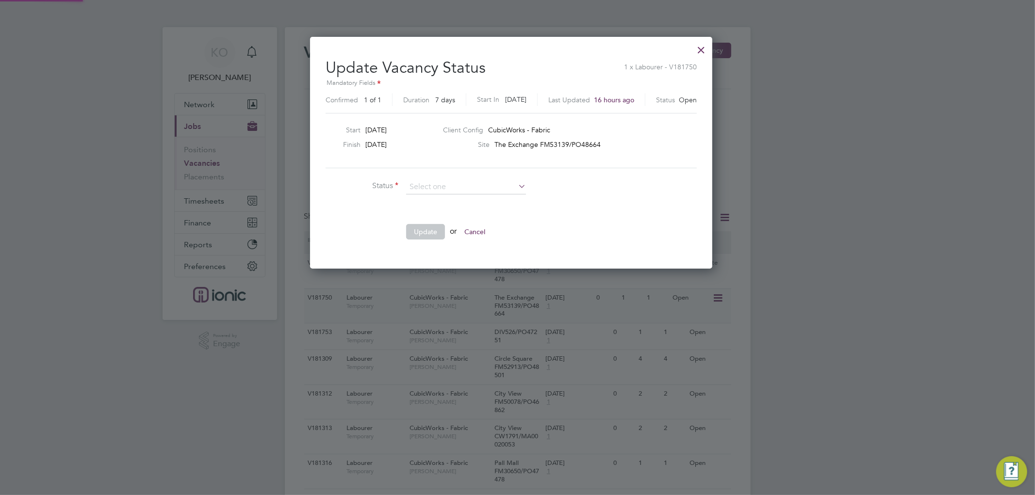
scroll to position [5, 5]
click at [458, 201] on li "Completed" at bounding box center [466, 200] width 121 height 13
type input "Completed"
click at [439, 230] on button "Update" at bounding box center [425, 232] width 39 height 16
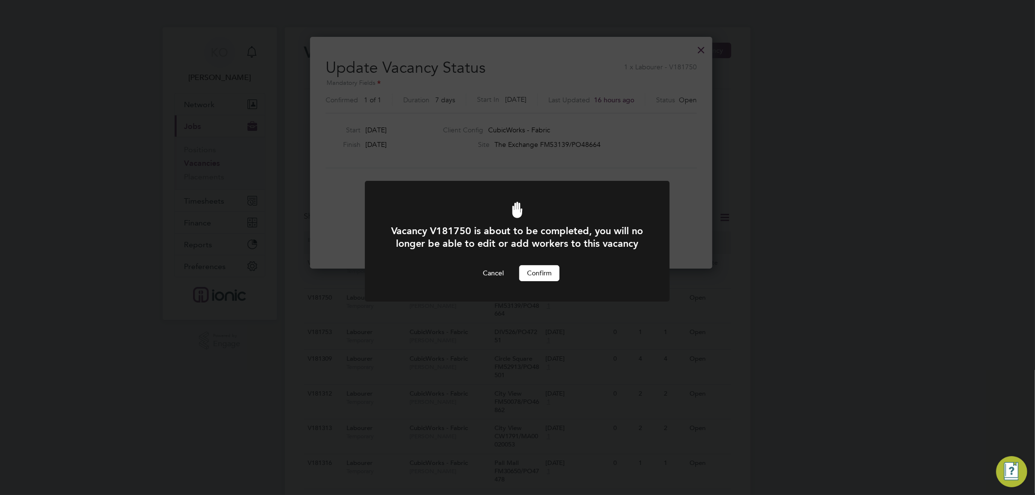
click at [530, 281] on button "Confirm" at bounding box center [539, 273] width 40 height 16
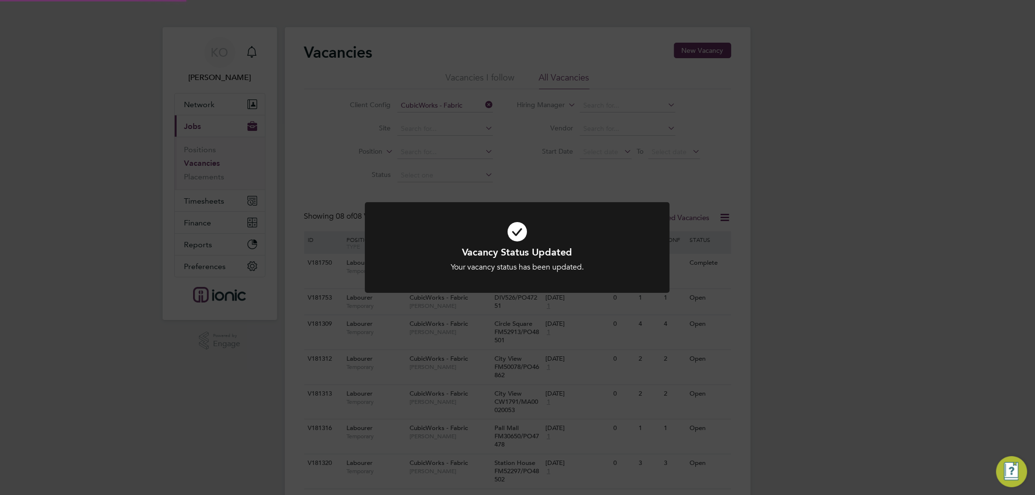
click at [806, 325] on div "Vacancy Status Updated Your vacancy status has been updated. Cancel Okay" at bounding box center [517, 247] width 1035 height 495
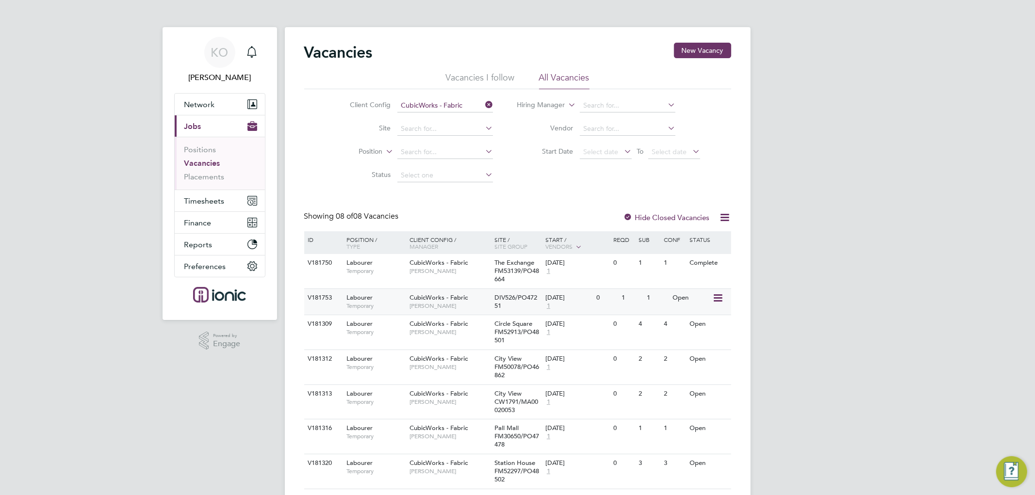
click at [719, 293] on icon at bounding box center [717, 299] width 10 height 12
click at [707, 344] on li "Update Status" at bounding box center [694, 348] width 56 height 14
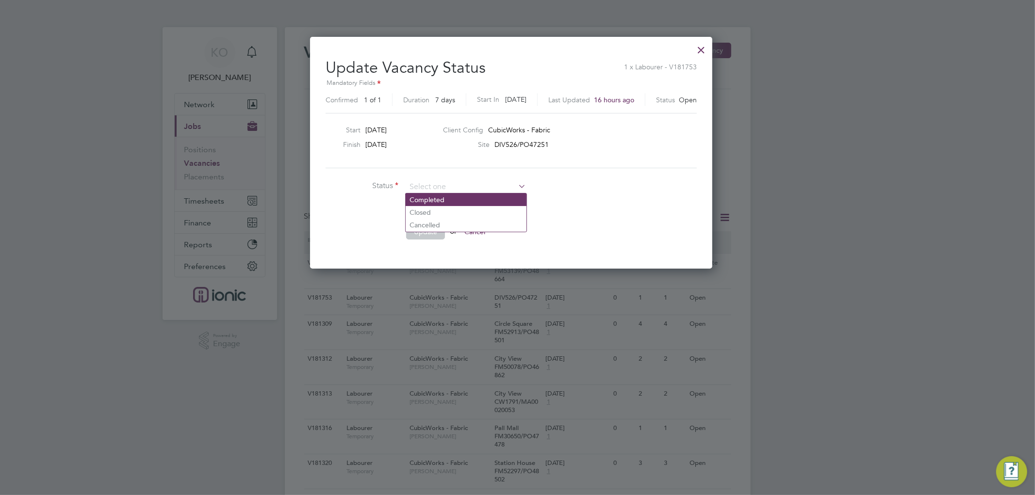
click at [459, 197] on li "Completed" at bounding box center [466, 200] width 121 height 13
type input "Completed"
click at [437, 229] on button "Update" at bounding box center [425, 232] width 39 height 16
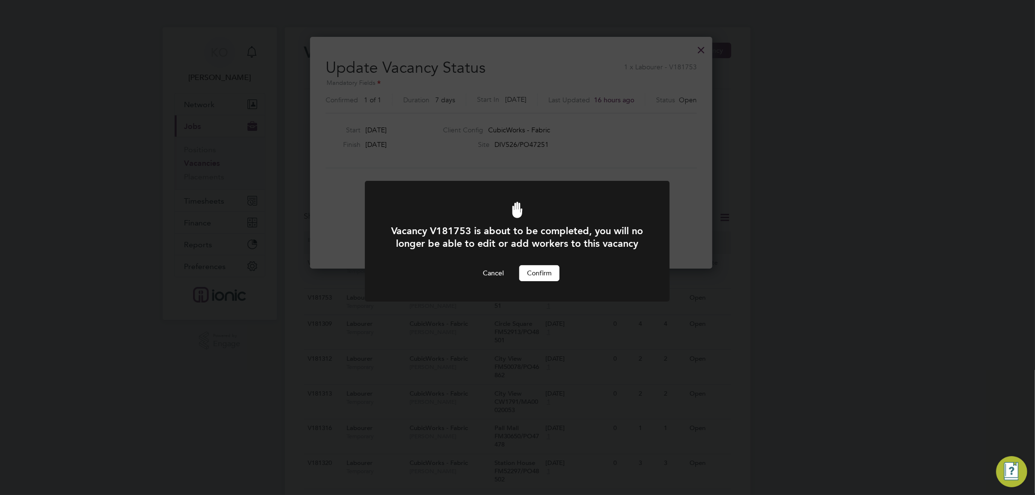
click at [527, 280] on button "Confirm" at bounding box center [539, 273] width 40 height 16
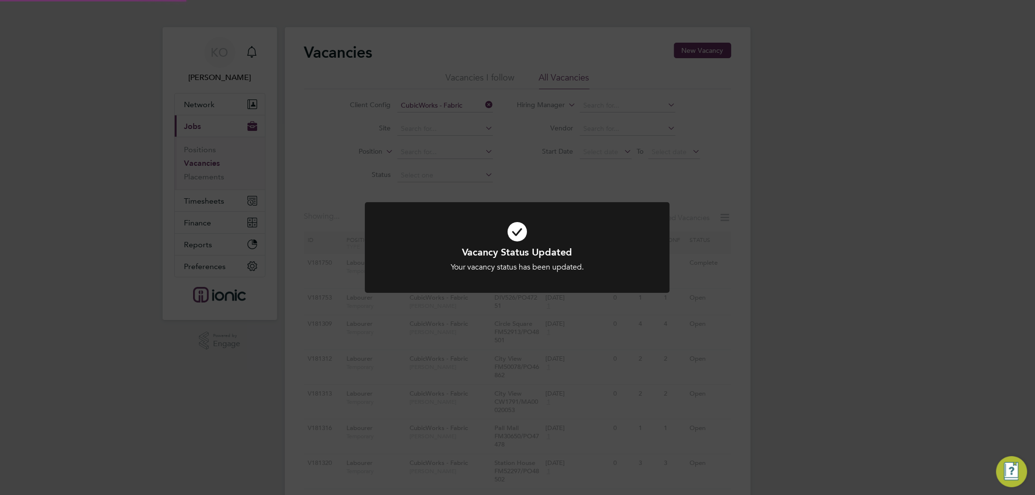
click at [878, 336] on div "Vacancy Status Updated Your vacancy status has been updated. Cancel Okay" at bounding box center [517, 247] width 1035 height 495
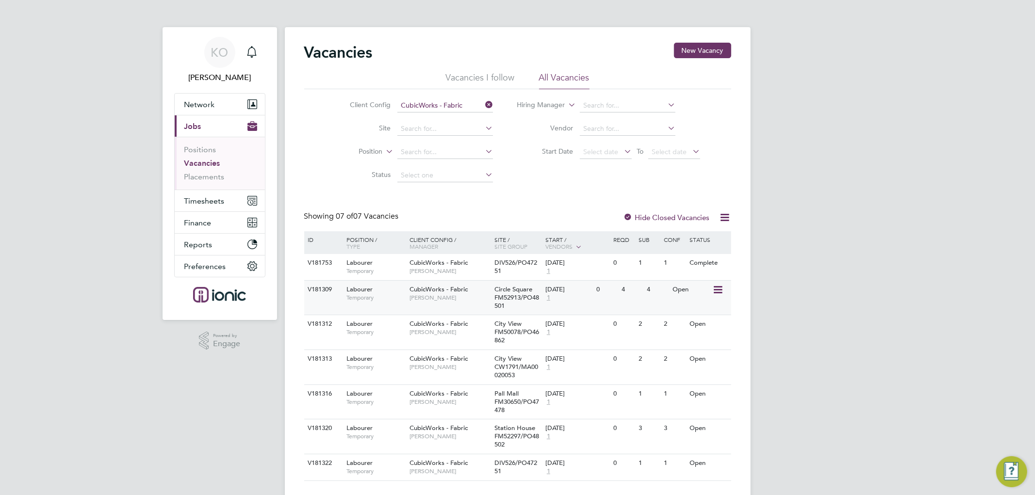
click at [715, 285] on icon at bounding box center [717, 290] width 10 height 12
click at [687, 340] on li "Update Status" at bounding box center [694, 340] width 56 height 14
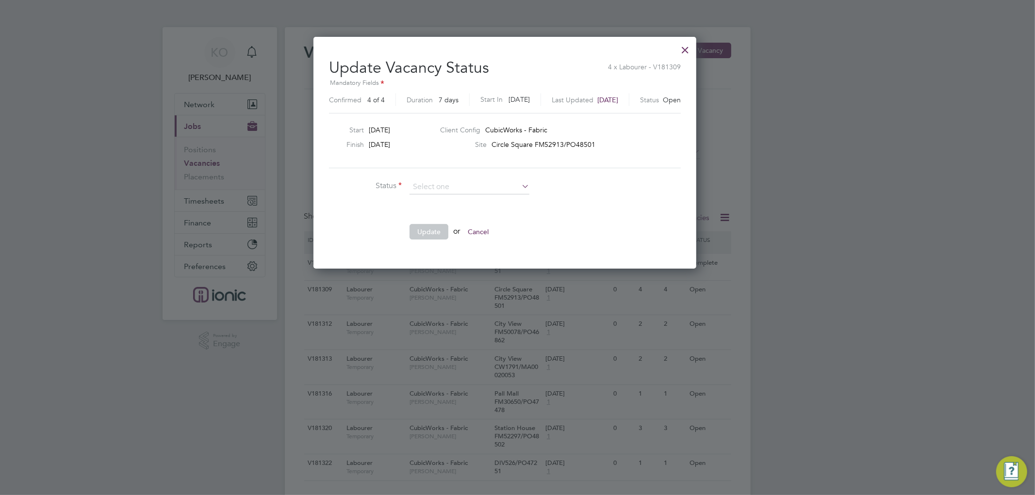
click at [453, 195] on li "Completed" at bounding box center [469, 200] width 121 height 13
type input "Completed"
click at [427, 228] on button "Update" at bounding box center [429, 232] width 39 height 16
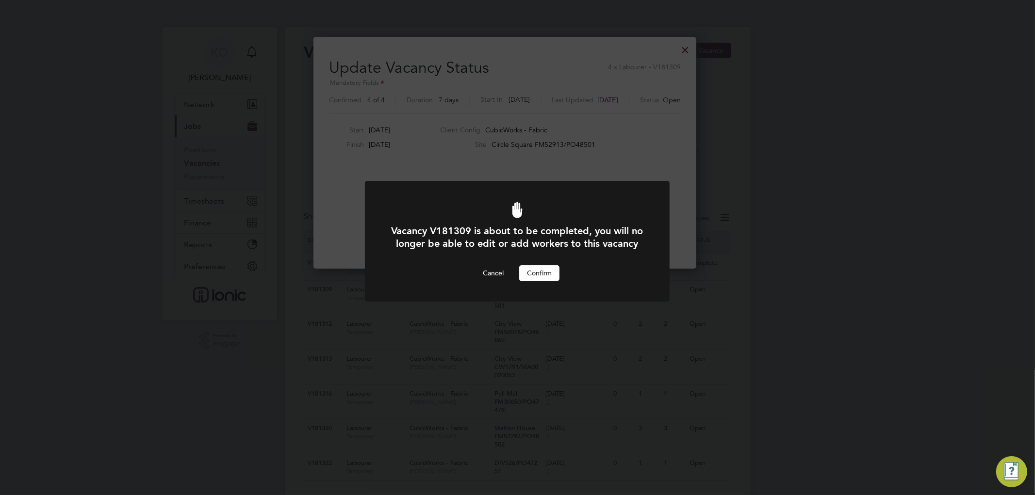
click at [543, 281] on button "Confirm" at bounding box center [539, 273] width 40 height 16
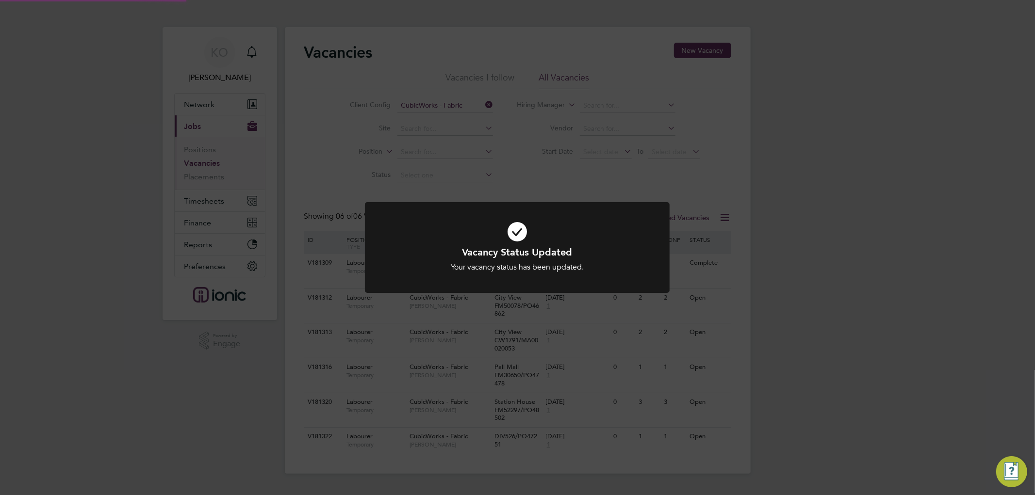
click at [866, 295] on div "Vacancy Status Updated Your vacancy status has been updated. Cancel Okay" at bounding box center [517, 247] width 1035 height 495
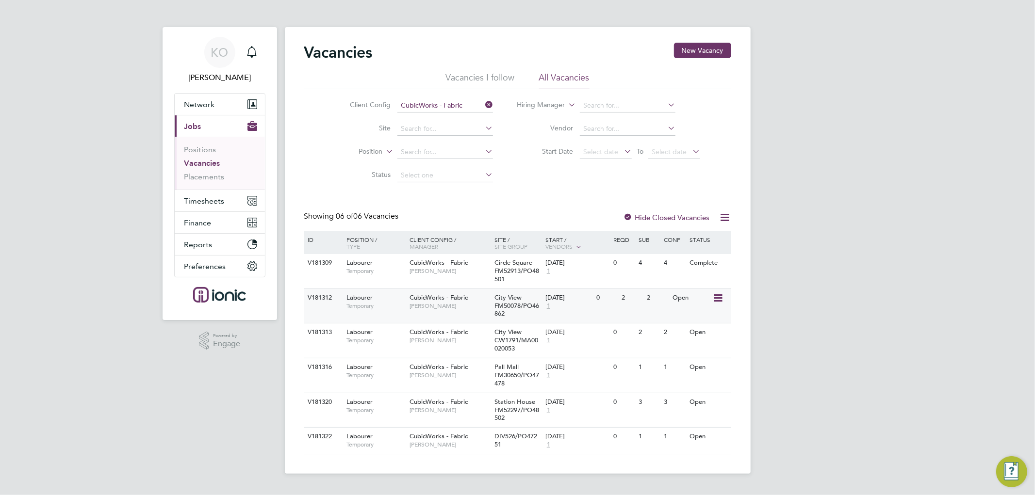
click at [722, 298] on icon at bounding box center [717, 299] width 10 height 12
click at [704, 348] on li "Update Status" at bounding box center [694, 348] width 56 height 14
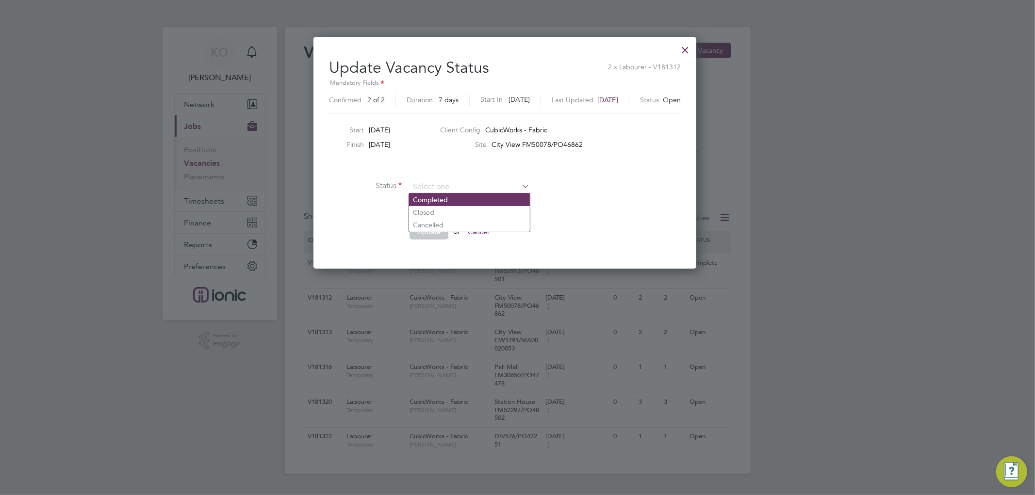
click at [454, 196] on li "Completed" at bounding box center [469, 200] width 121 height 13
type input "Completed"
click at [440, 226] on button "Update" at bounding box center [429, 232] width 39 height 16
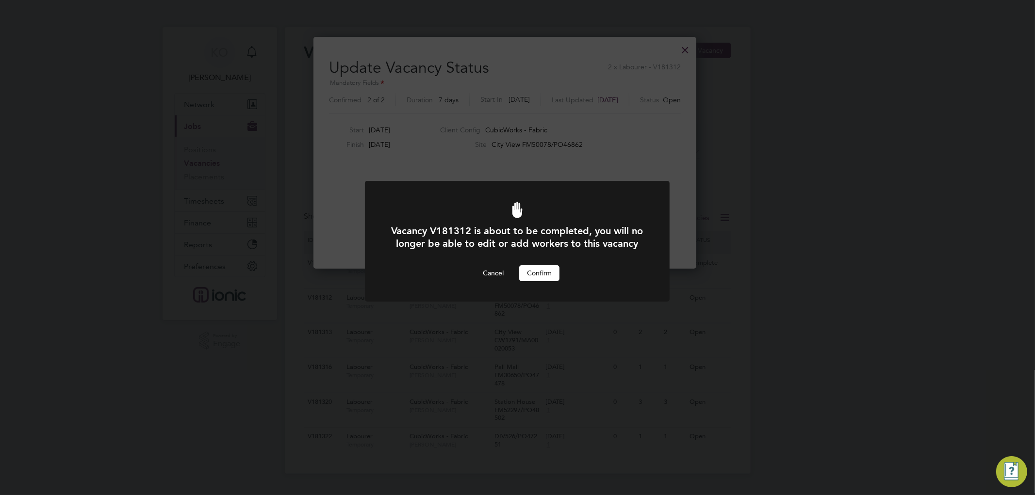
click at [534, 281] on button "Confirm" at bounding box center [539, 273] width 40 height 16
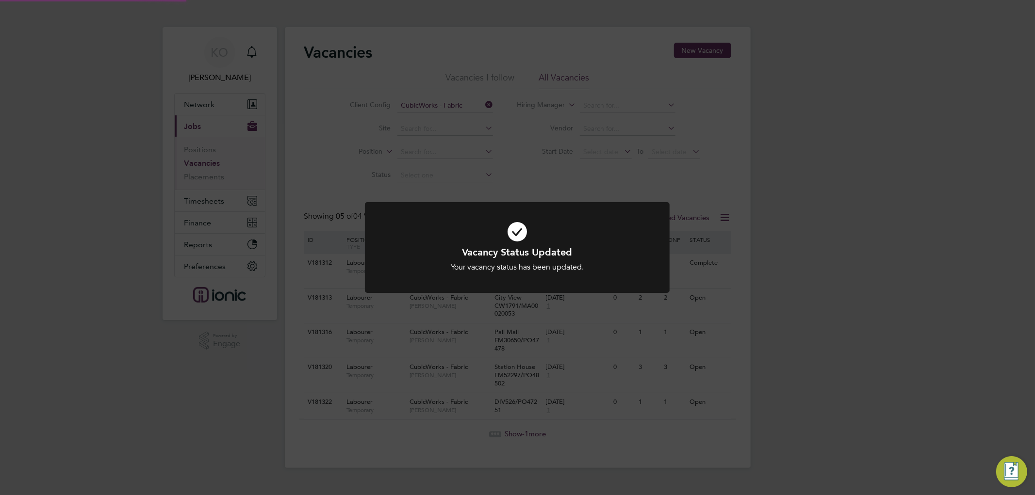
click at [802, 299] on div "Vacancy Status Updated Your vacancy status has been updated. Cancel Okay" at bounding box center [517, 247] width 1035 height 495
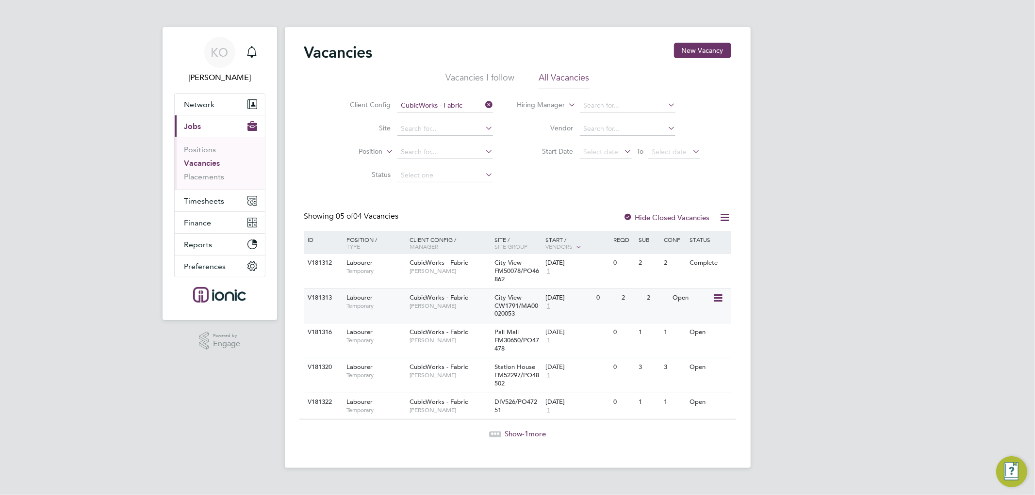
click at [716, 294] on icon at bounding box center [717, 299] width 10 height 12
drag, startPoint x: 696, startPoint y: 346, endPoint x: 633, endPoint y: 338, distance: 63.6
click at [695, 346] on li "Update Status" at bounding box center [694, 348] width 56 height 14
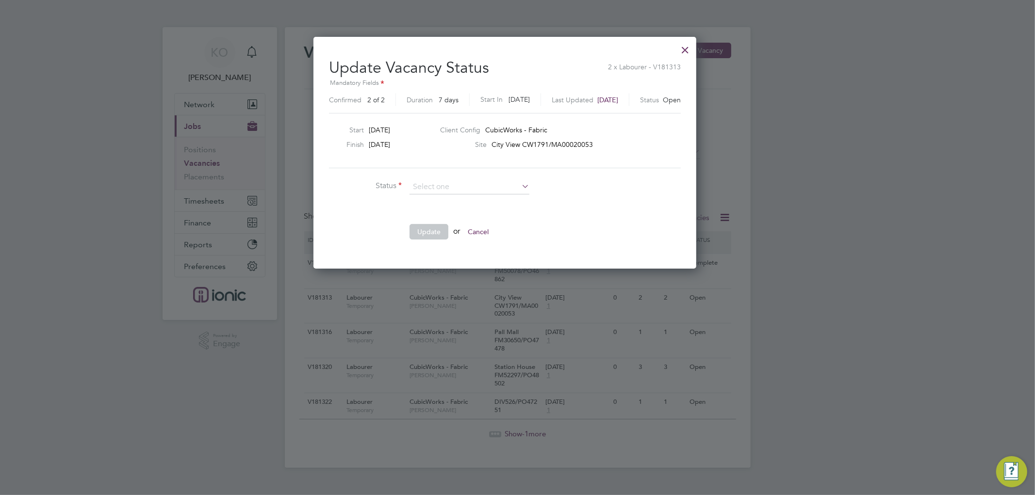
click at [450, 200] on li "Completed" at bounding box center [469, 200] width 121 height 13
type input "Completed"
click at [433, 227] on button "Update" at bounding box center [429, 232] width 39 height 16
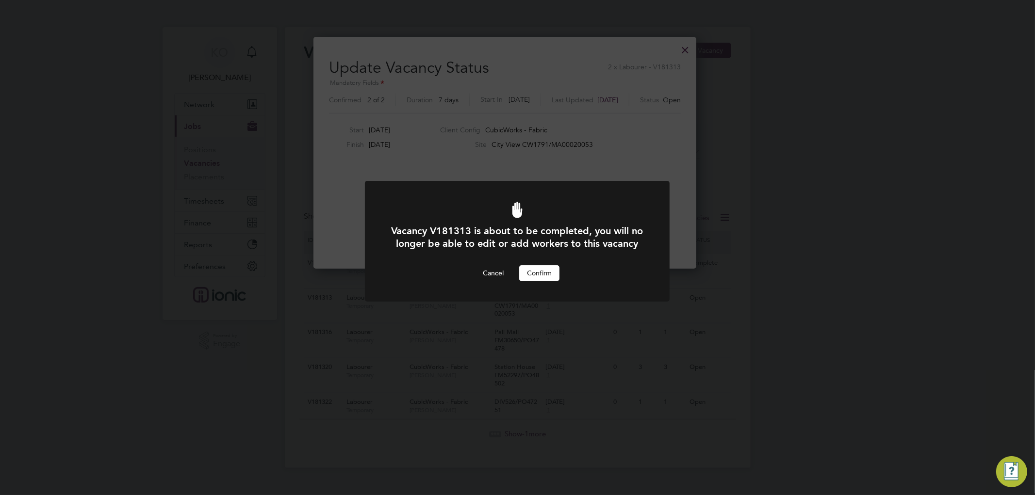
click at [543, 281] on button "Confirm" at bounding box center [539, 273] width 40 height 16
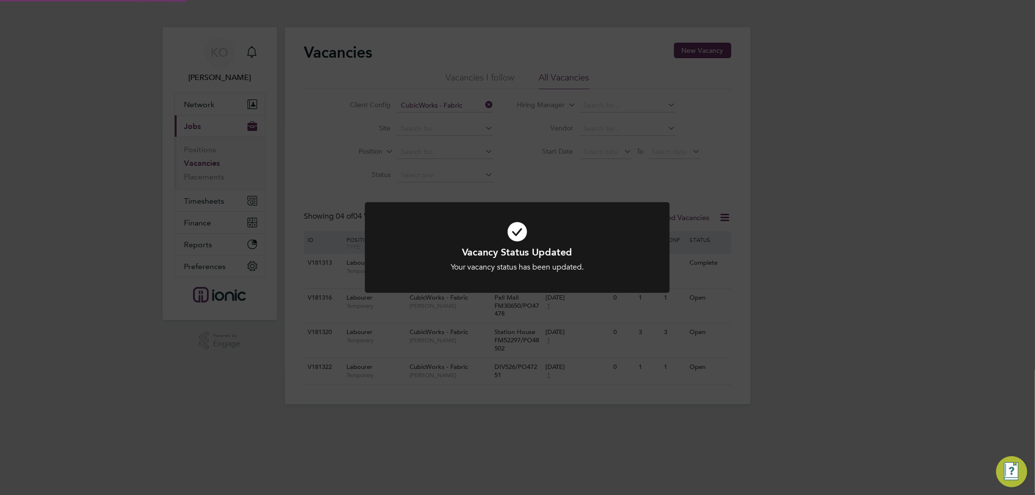
click at [817, 349] on div "Vacancy Status Updated Your vacancy status has been updated. Cancel Okay" at bounding box center [517, 247] width 1035 height 495
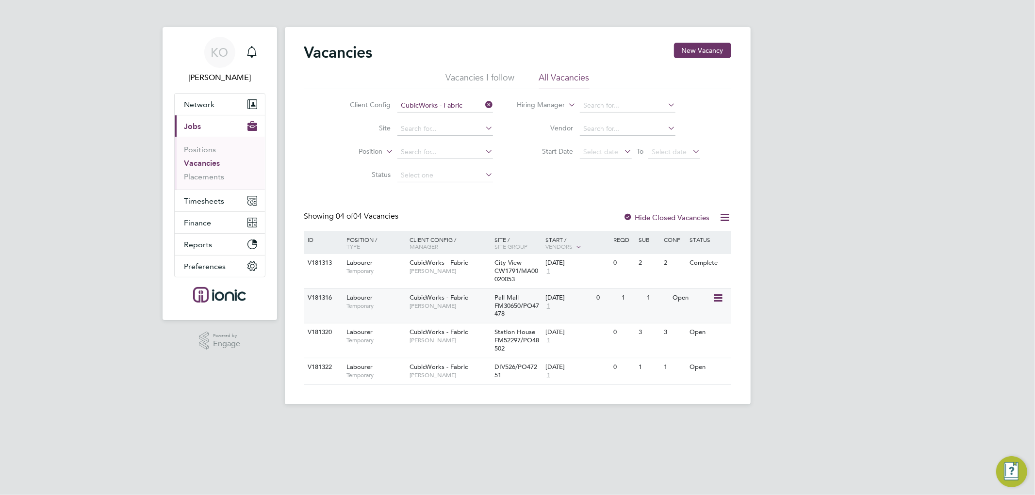
click at [717, 295] on icon at bounding box center [717, 299] width 10 height 12
click at [693, 346] on li "Update Status" at bounding box center [694, 348] width 56 height 14
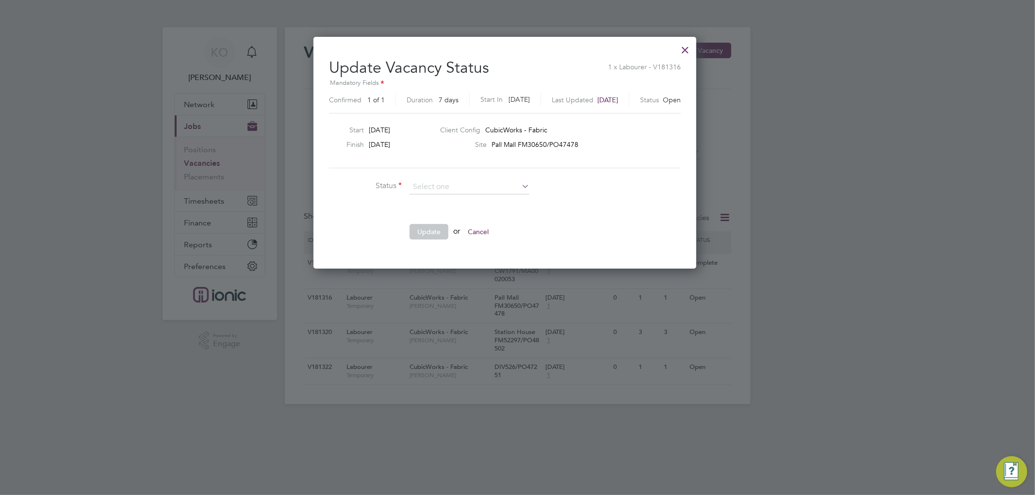
click at [442, 198] on li "Completed" at bounding box center [469, 200] width 121 height 13
type input "Completed"
click at [431, 228] on button "Update" at bounding box center [429, 232] width 39 height 16
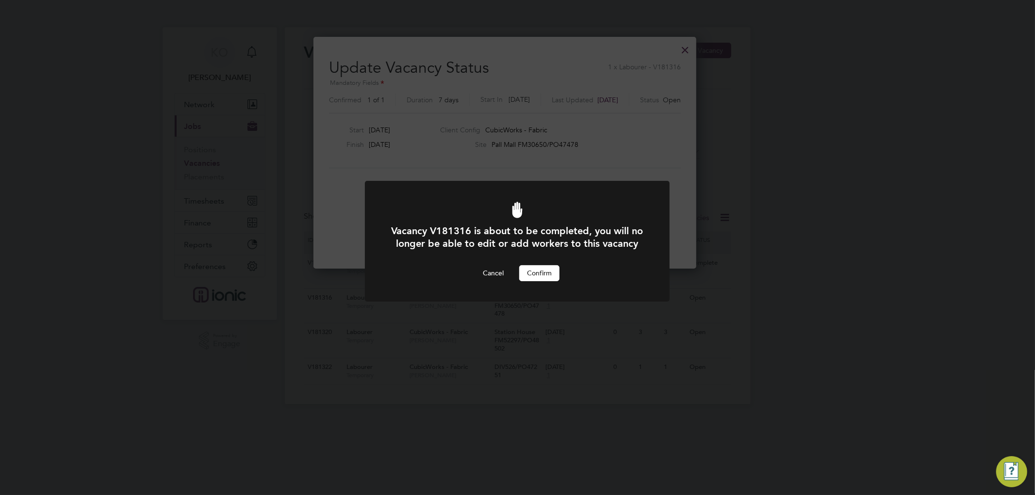
click at [530, 281] on button "Confirm" at bounding box center [539, 273] width 40 height 16
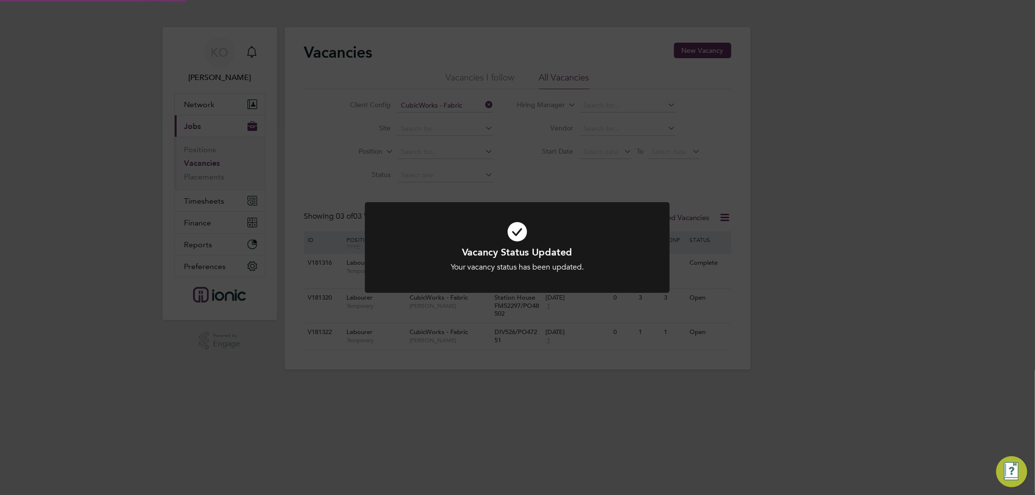
click at [777, 292] on div "Vacancy Status Updated Your vacancy status has been updated. Cancel Okay" at bounding box center [517, 247] width 1035 height 495
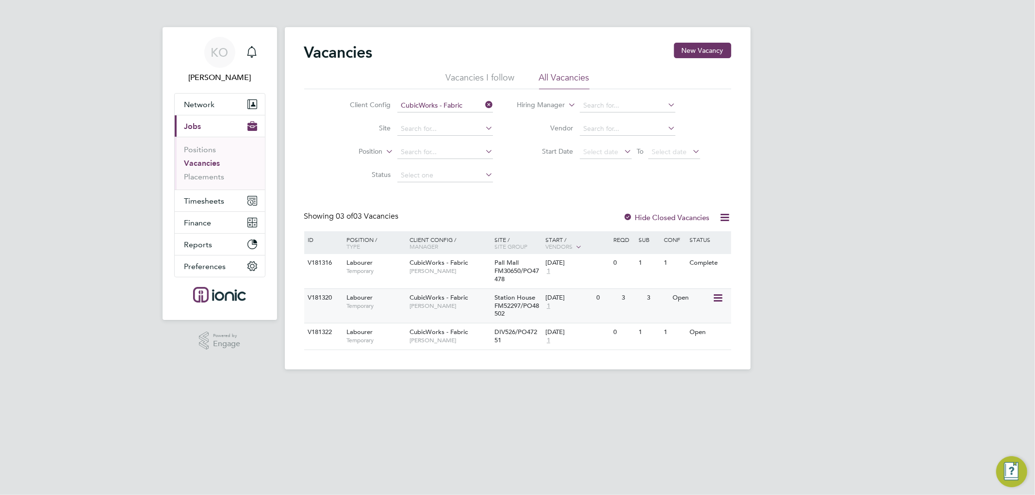
click at [719, 297] on icon at bounding box center [717, 299] width 10 height 12
click at [709, 351] on li "Update Status" at bounding box center [694, 348] width 56 height 14
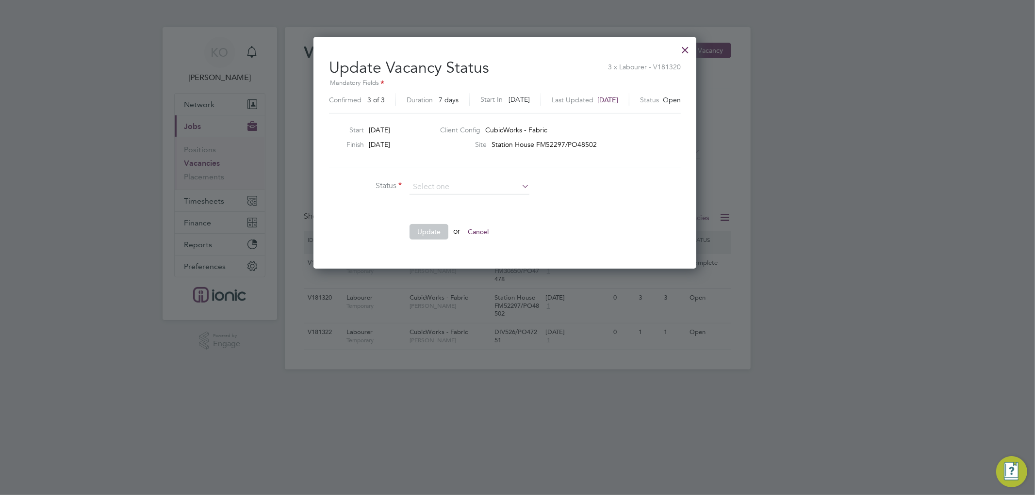
click at [449, 201] on li "Completed" at bounding box center [469, 200] width 121 height 13
type input "Completed"
click at [435, 226] on button "Update" at bounding box center [429, 232] width 39 height 16
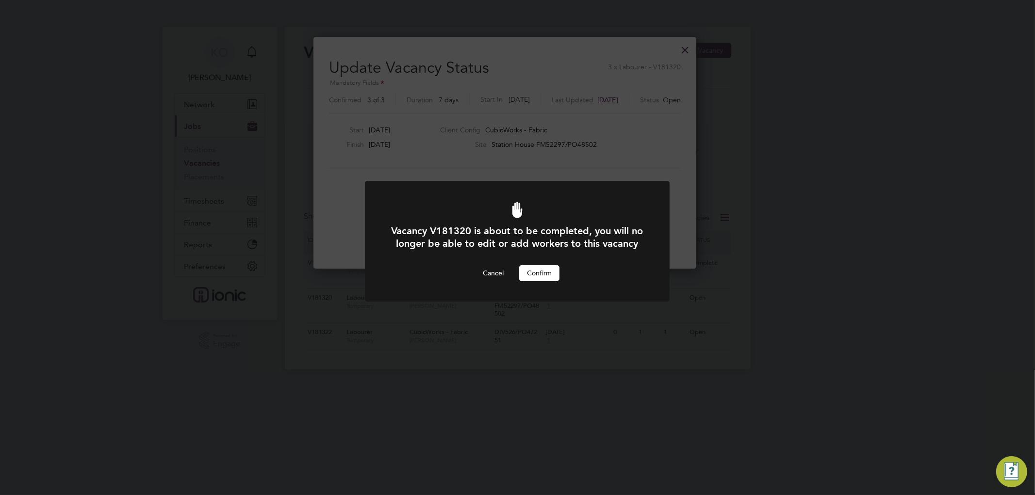
click at [546, 281] on button "Confirm" at bounding box center [539, 273] width 40 height 16
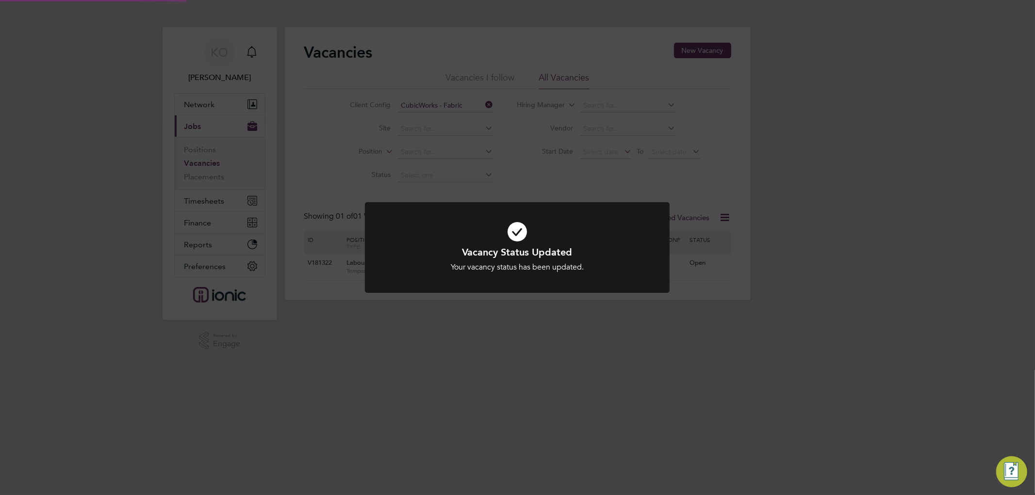
click at [856, 334] on div "Vacancy Status Updated Your vacancy status has been updated. Cancel Okay" at bounding box center [517, 247] width 1035 height 495
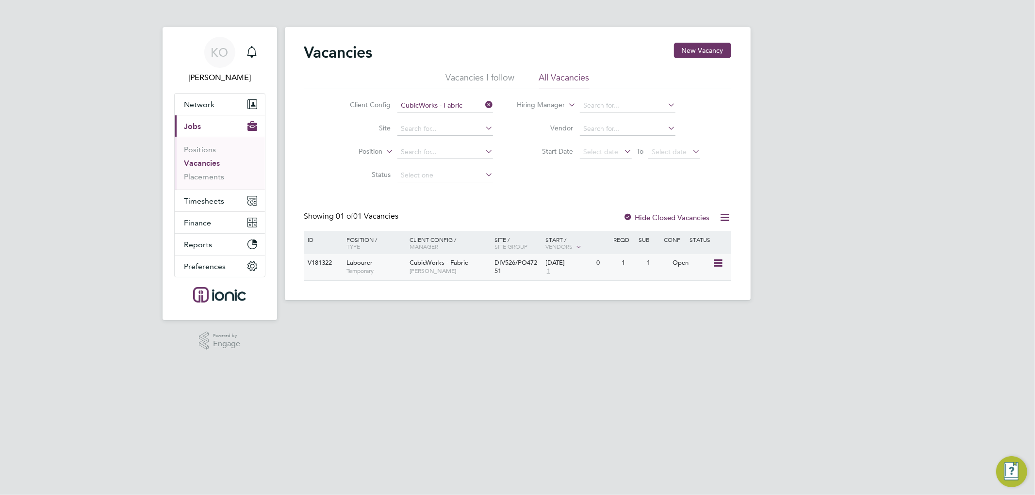
click at [720, 261] on icon at bounding box center [717, 264] width 10 height 12
click at [700, 311] on li "Update Status" at bounding box center [694, 313] width 56 height 14
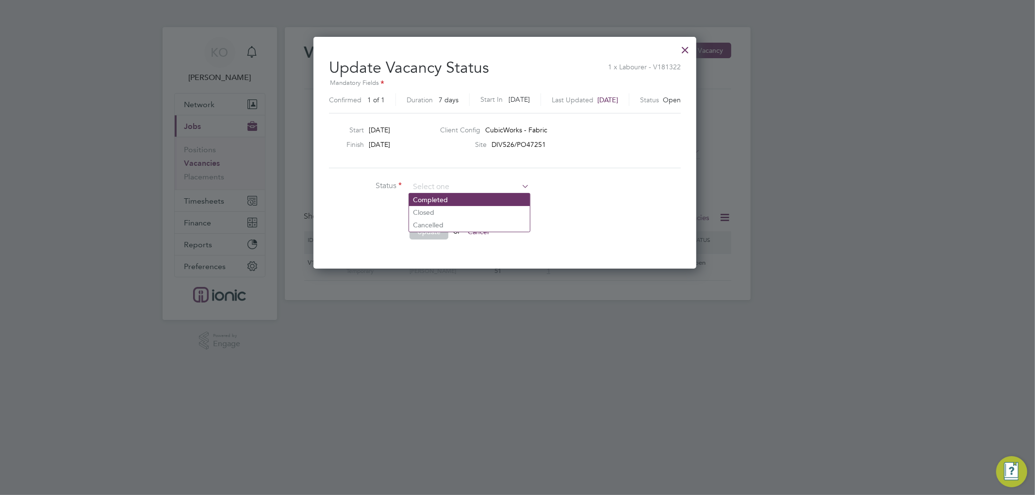
click at [462, 199] on li "Completed" at bounding box center [469, 200] width 121 height 13
type input "Completed"
click at [435, 230] on button "Update" at bounding box center [429, 232] width 39 height 16
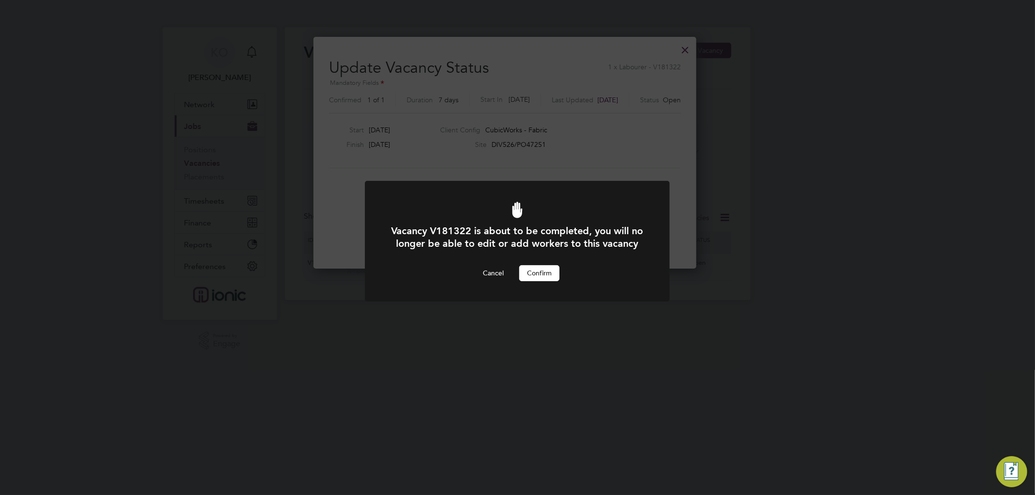
click at [545, 281] on button "Confirm" at bounding box center [539, 273] width 40 height 16
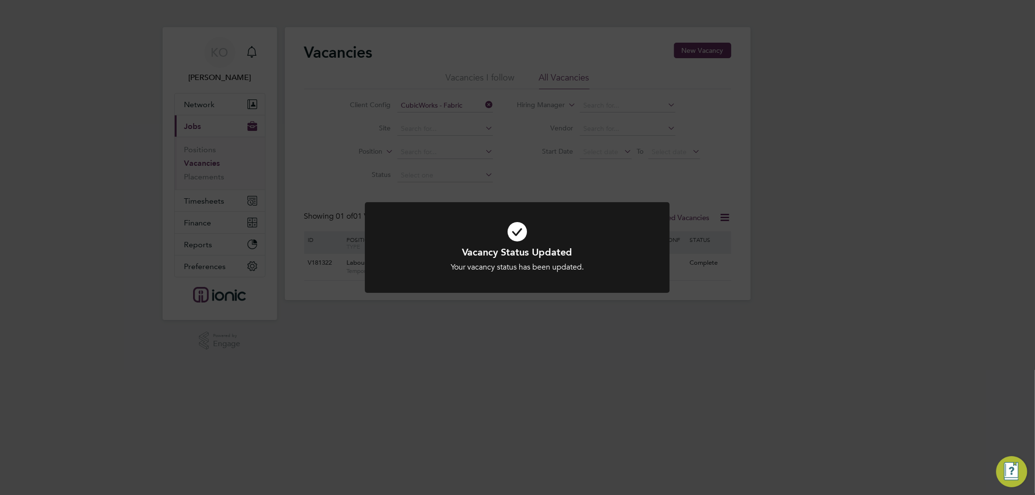
click at [812, 324] on div "Vacancy Status Updated Your vacancy status has been updated. Cancel Okay" at bounding box center [517, 247] width 1035 height 495
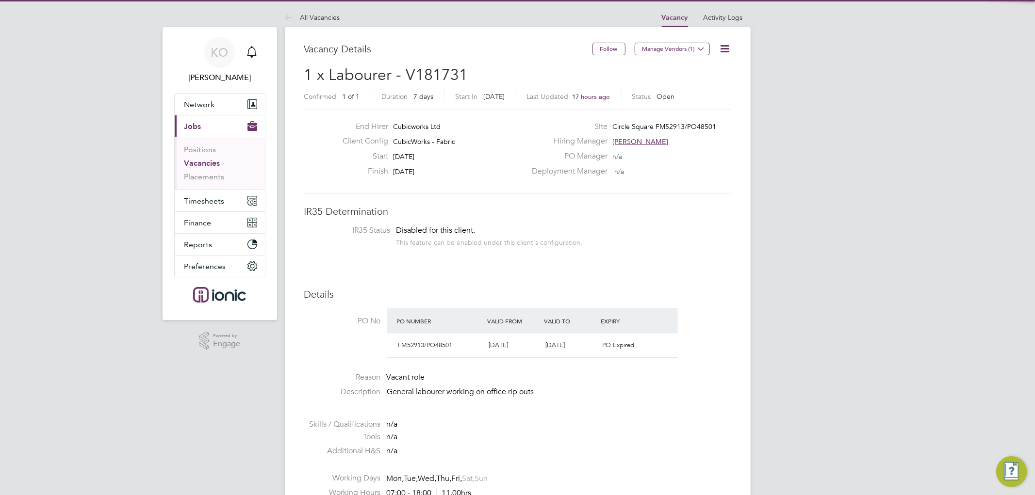
click at [729, 48] on icon at bounding box center [725, 49] width 12 height 12
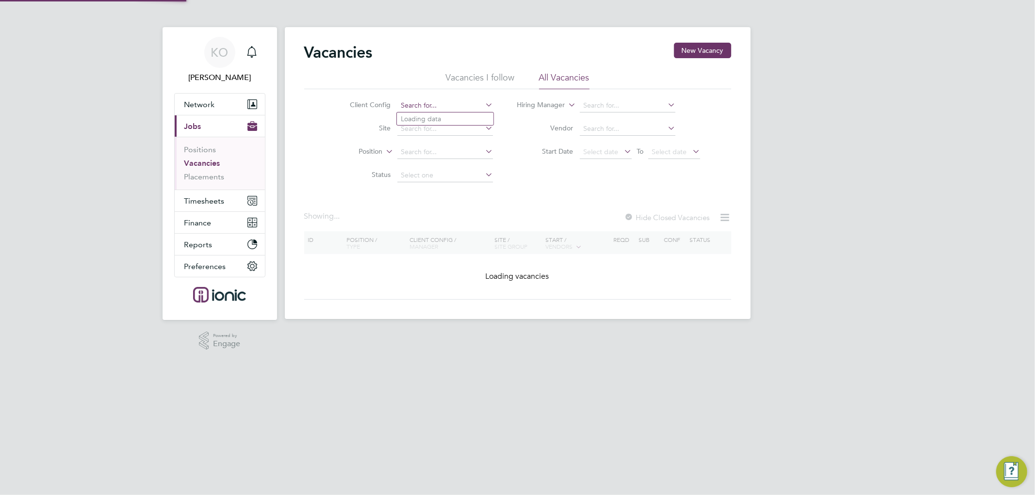
click at [466, 107] on input at bounding box center [445, 106] width 96 height 14
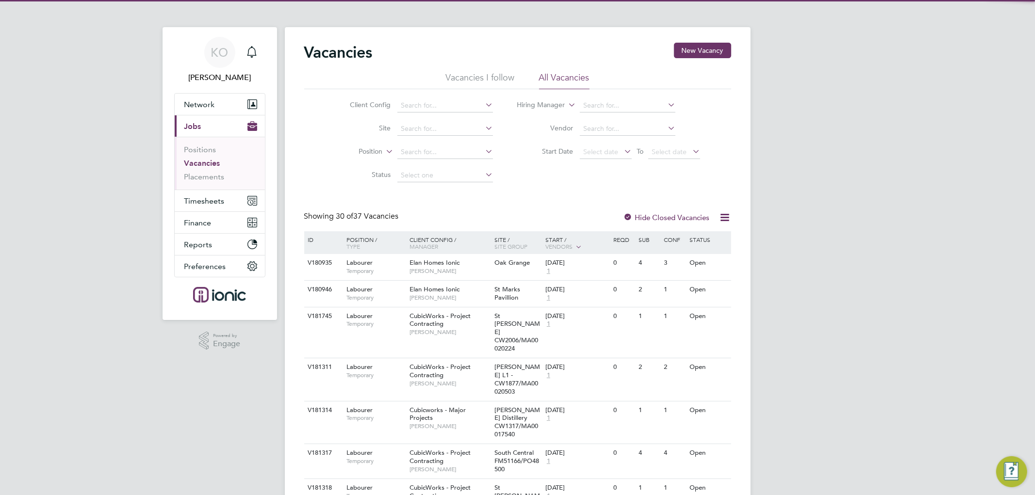
click at [468, 139] on li "Cubicworks - Major Projects" at bounding box center [463, 145] width 133 height 13
type input "Cubicworks - Major Projects"
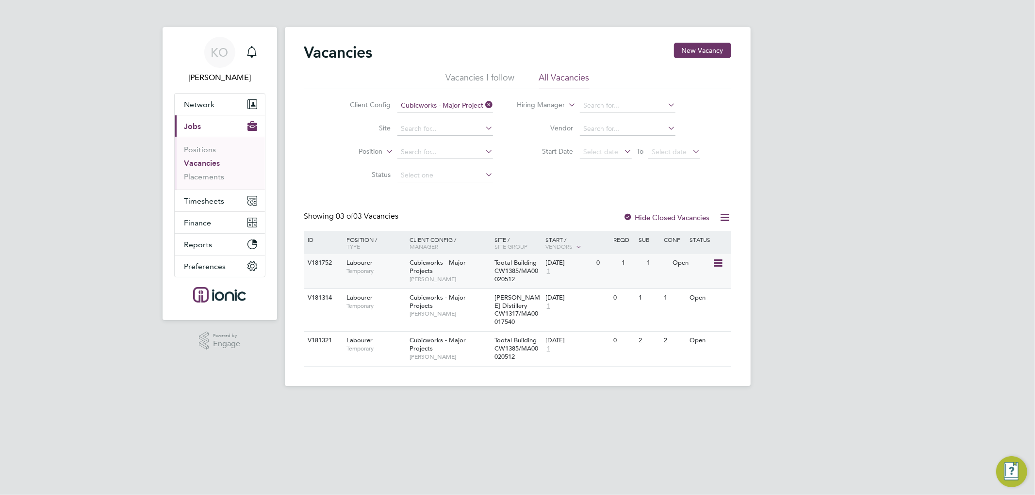
click at [712, 261] on icon at bounding box center [717, 264] width 10 height 12
click at [703, 313] on li "Update Status" at bounding box center [694, 313] width 56 height 14
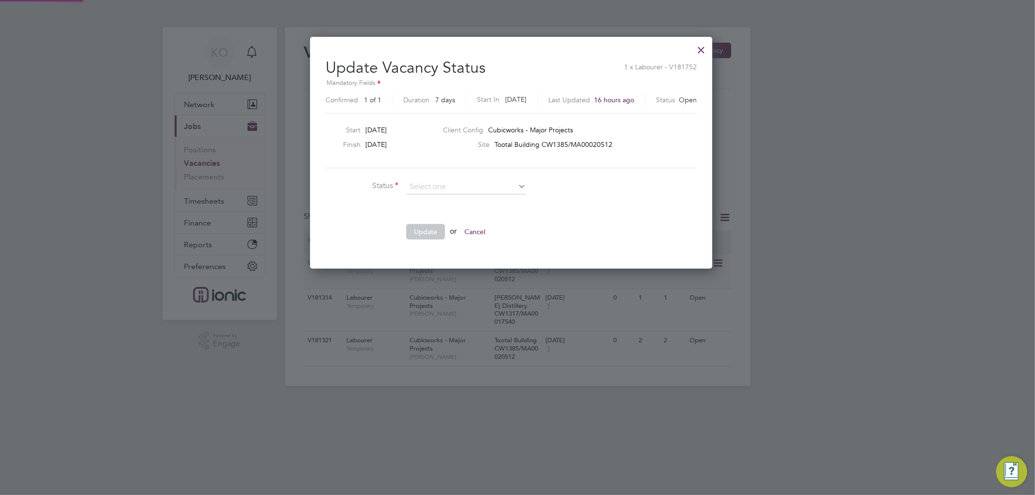
scroll to position [231, 414]
click at [452, 193] on ul "Completed Closed Cancelled" at bounding box center [466, 212] width 122 height 39
click at [446, 198] on li "Status" at bounding box center [471, 192] width 291 height 24
click at [464, 189] on input at bounding box center [466, 187] width 120 height 15
click at [449, 198] on li "Completed" at bounding box center [466, 200] width 121 height 13
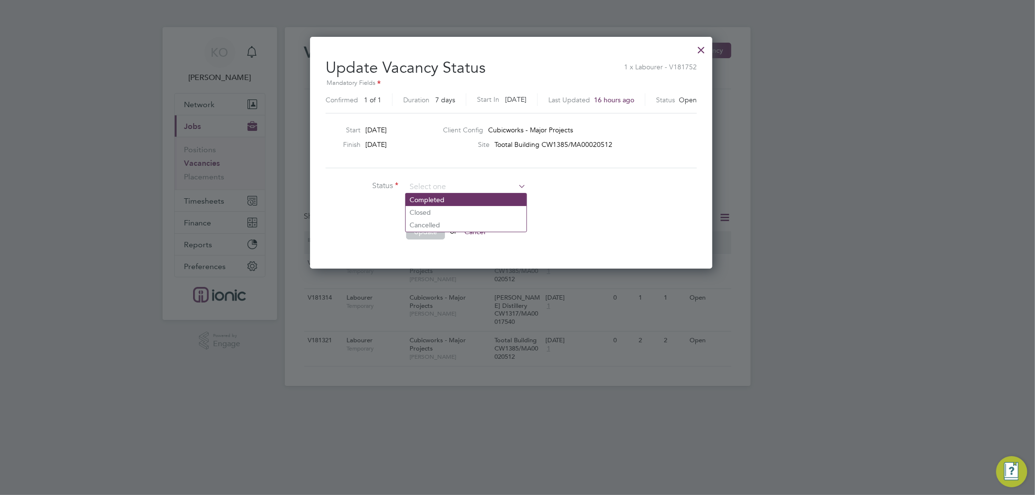
type input "Completed"
click at [437, 236] on button "Update" at bounding box center [425, 232] width 39 height 16
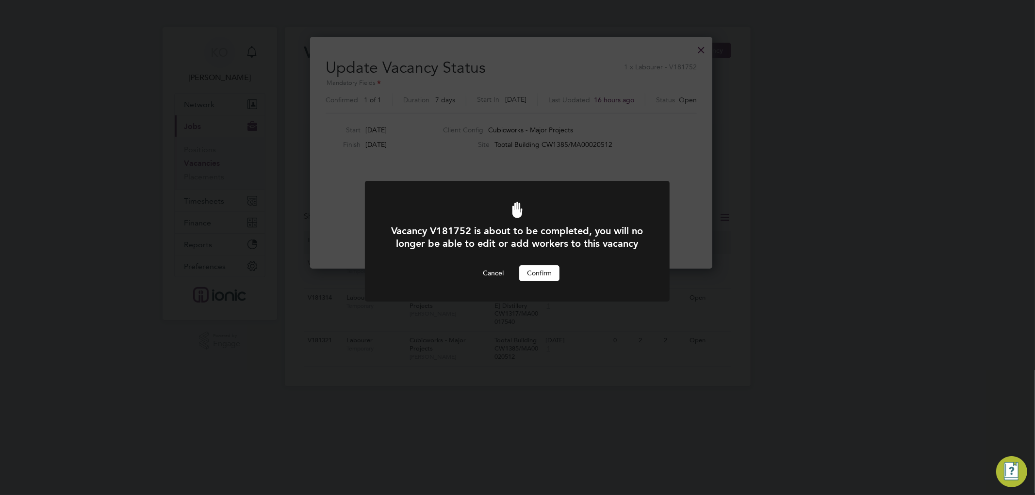
click at [555, 281] on button "Confirm" at bounding box center [539, 273] width 40 height 16
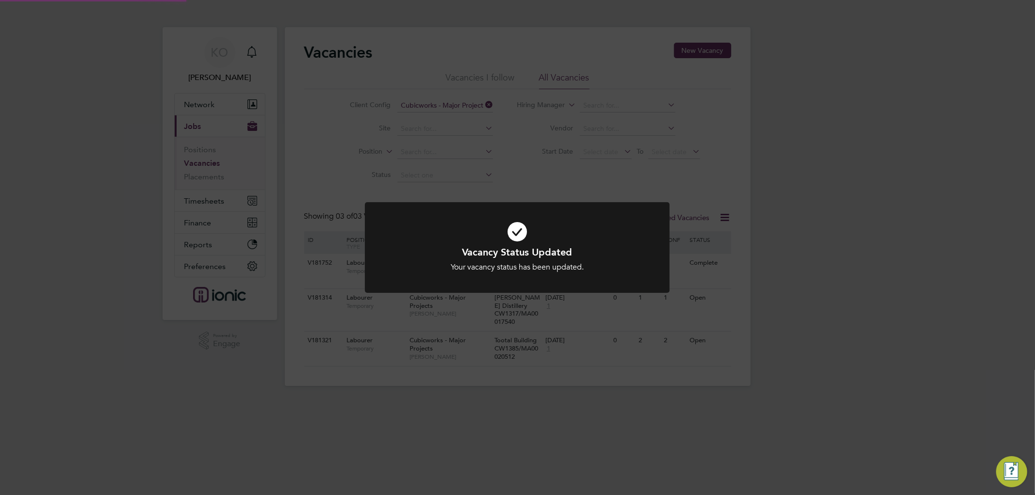
click at [930, 284] on div "Vacancy Status Updated Your vacancy status has been updated. Cancel Okay" at bounding box center [517, 247] width 1035 height 495
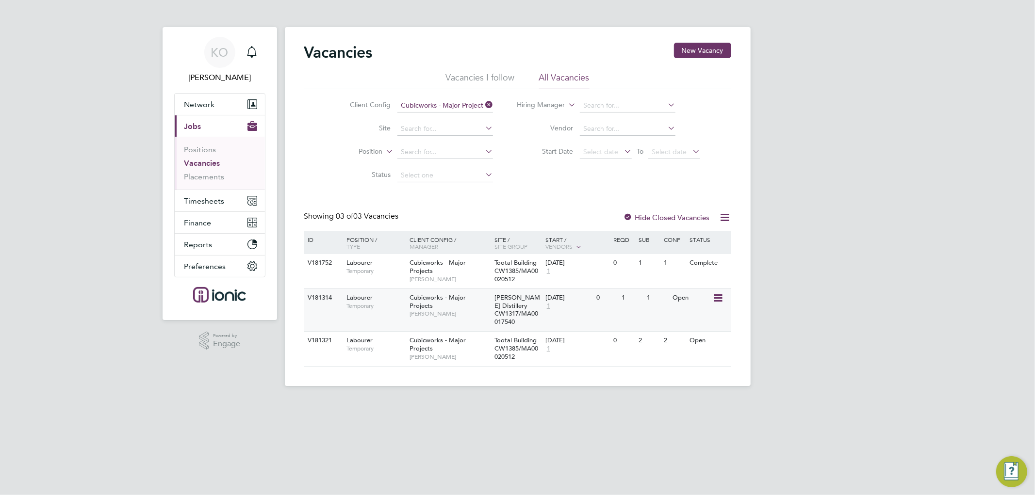
click at [722, 297] on icon at bounding box center [717, 299] width 10 height 12
click at [699, 347] on li "Update Status" at bounding box center [694, 348] width 56 height 14
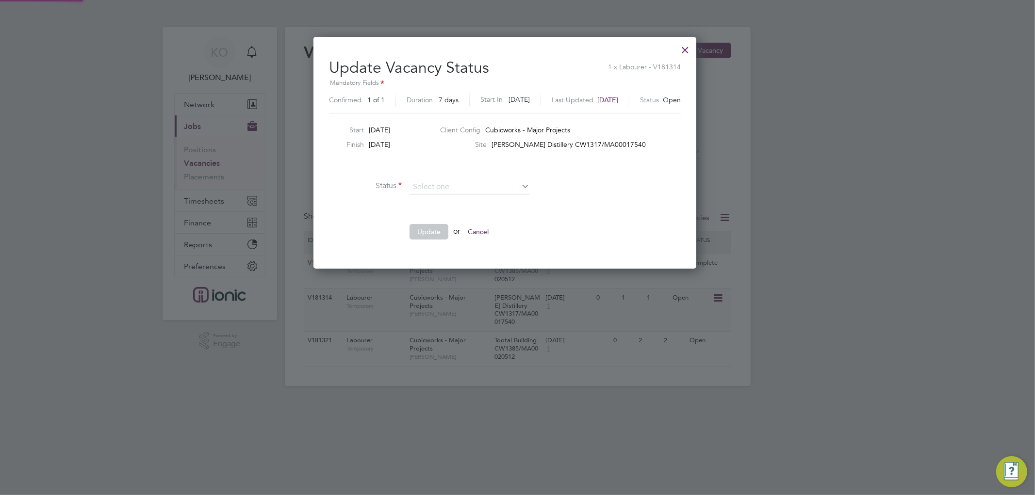
scroll to position [231, 408]
click at [441, 197] on li "Completed" at bounding box center [469, 200] width 121 height 13
type input "Completed"
click at [432, 224] on button "Update" at bounding box center [429, 232] width 39 height 16
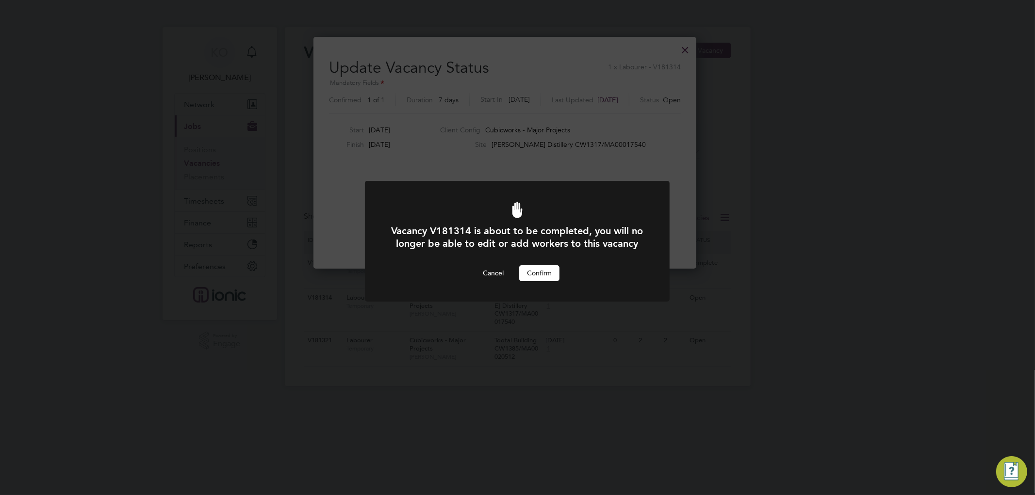
click at [543, 281] on button "Confirm" at bounding box center [539, 273] width 40 height 16
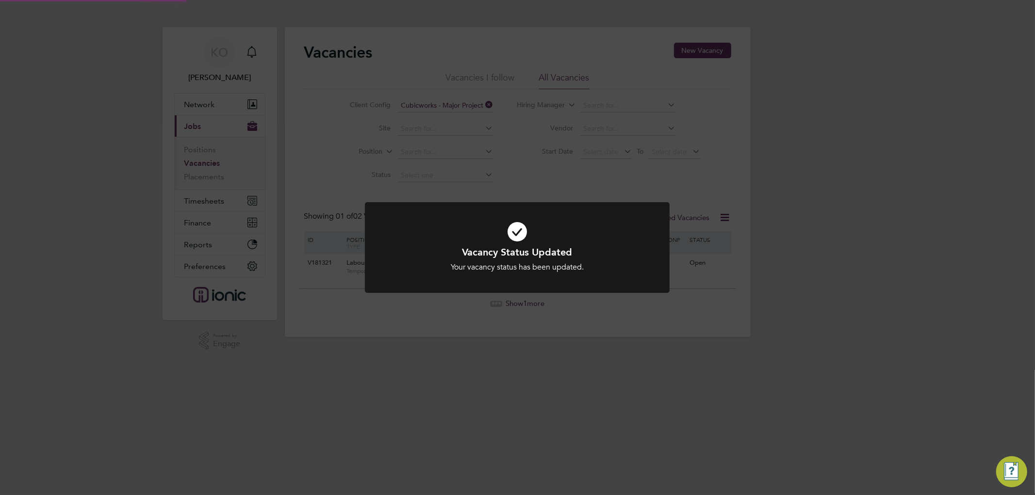
click at [813, 351] on div "Vacancy Status Updated Your vacancy status has been updated. Cancel Okay" at bounding box center [517, 247] width 1035 height 495
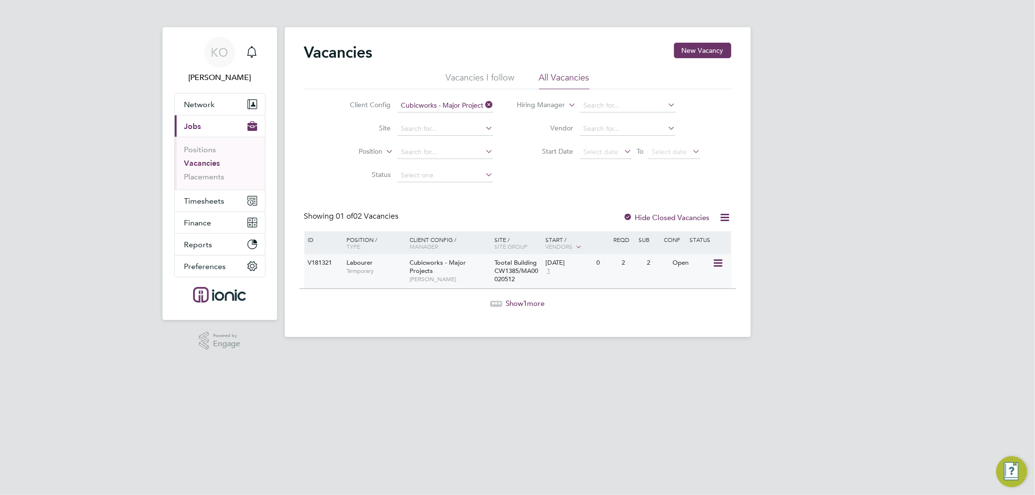
click at [720, 262] on icon at bounding box center [717, 264] width 10 height 12
click at [694, 314] on li "Update Status" at bounding box center [694, 313] width 56 height 14
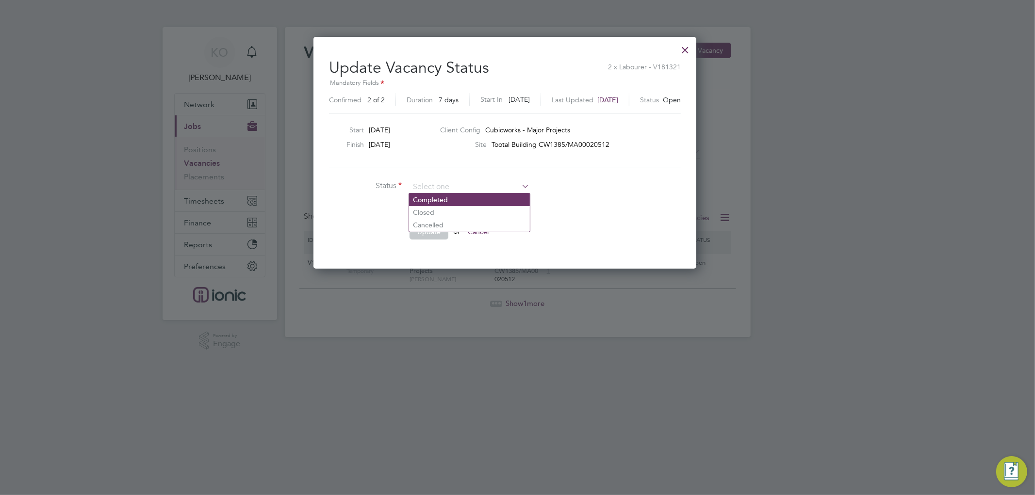
click at [435, 200] on li "Completed" at bounding box center [469, 200] width 121 height 13
type input "Completed"
click at [430, 229] on button "Update" at bounding box center [429, 232] width 39 height 16
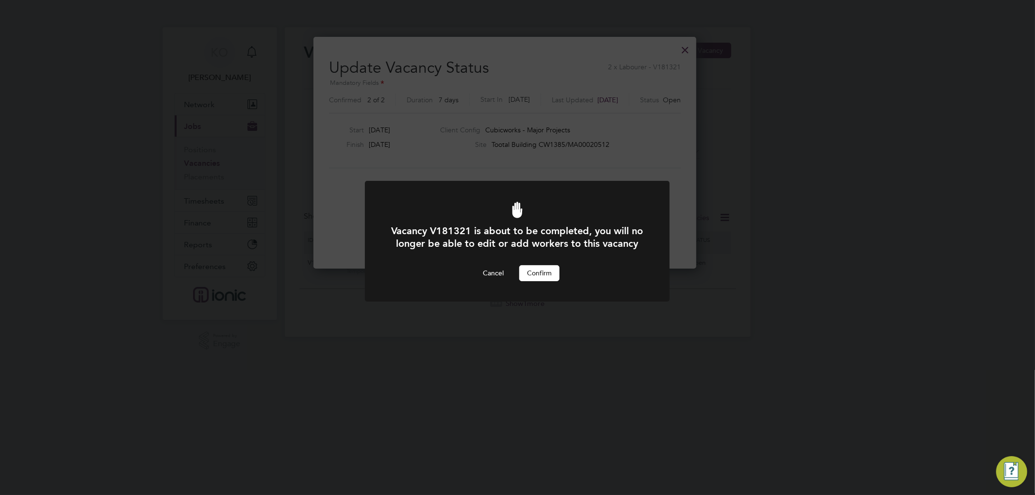
click at [546, 281] on button "Confirm" at bounding box center [539, 273] width 40 height 16
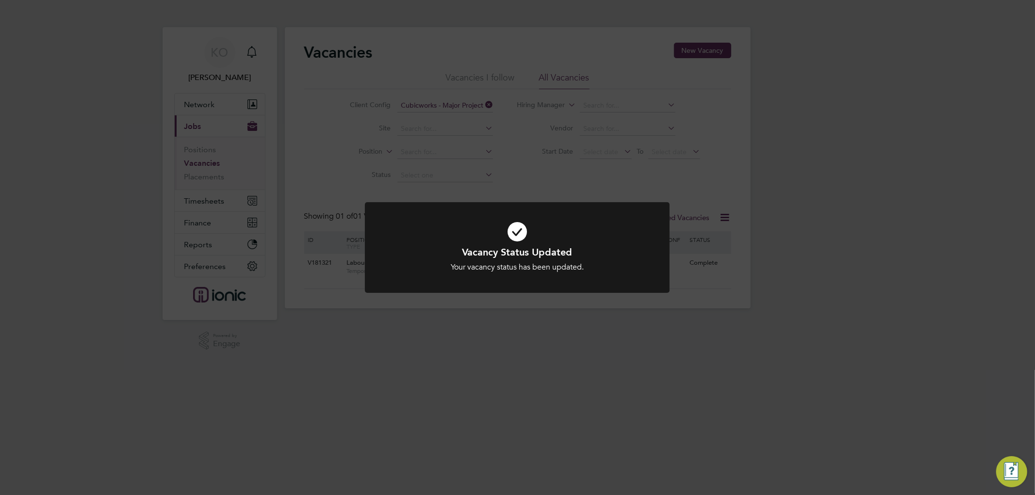
click at [843, 247] on div "Vacancy Status Updated Your vacancy status has been updated. Cancel Okay" at bounding box center [517, 247] width 1035 height 495
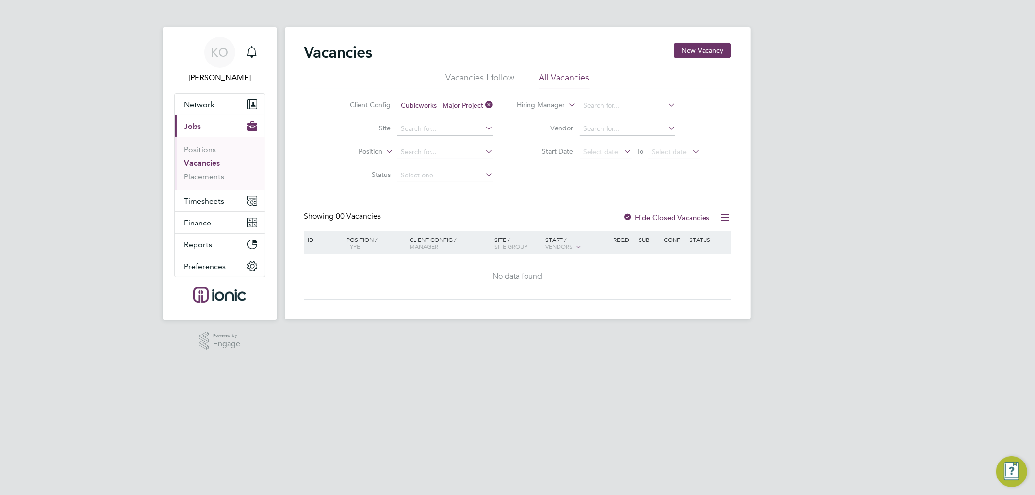
click at [467, 114] on li "Client Config Cubicworks - Major Projects" at bounding box center [414, 105] width 182 height 23
click at [469, 107] on input at bounding box center [445, 106] width 96 height 14
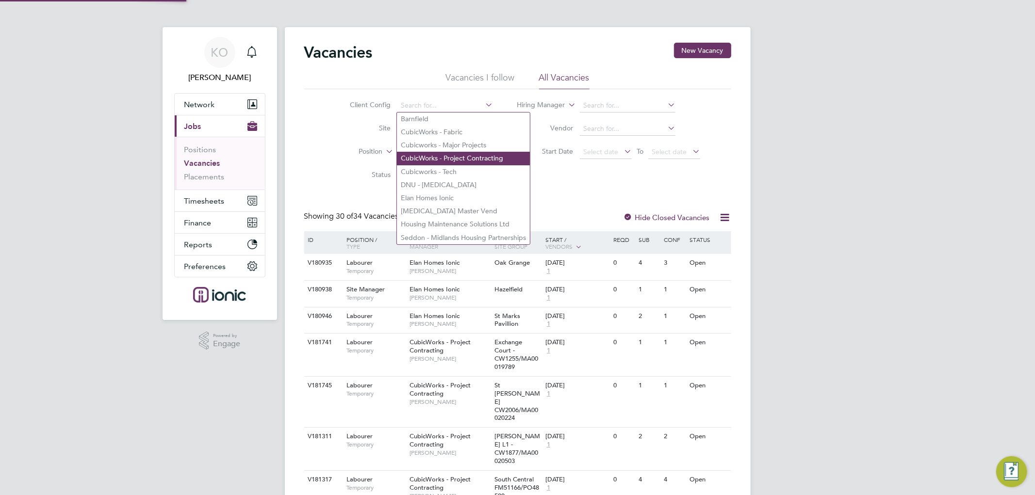
click at [477, 158] on li "CubicWorks - Project Contracting" at bounding box center [463, 158] width 133 height 13
type input "CubicWorks - Project Contracting"
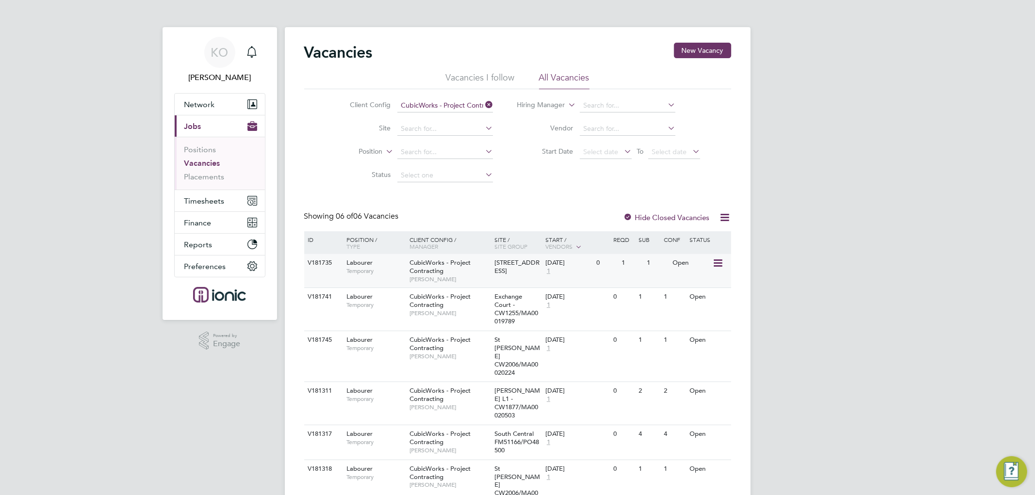
click at [721, 263] on icon at bounding box center [717, 264] width 10 height 12
click at [691, 309] on li "Update Status" at bounding box center [694, 313] width 56 height 14
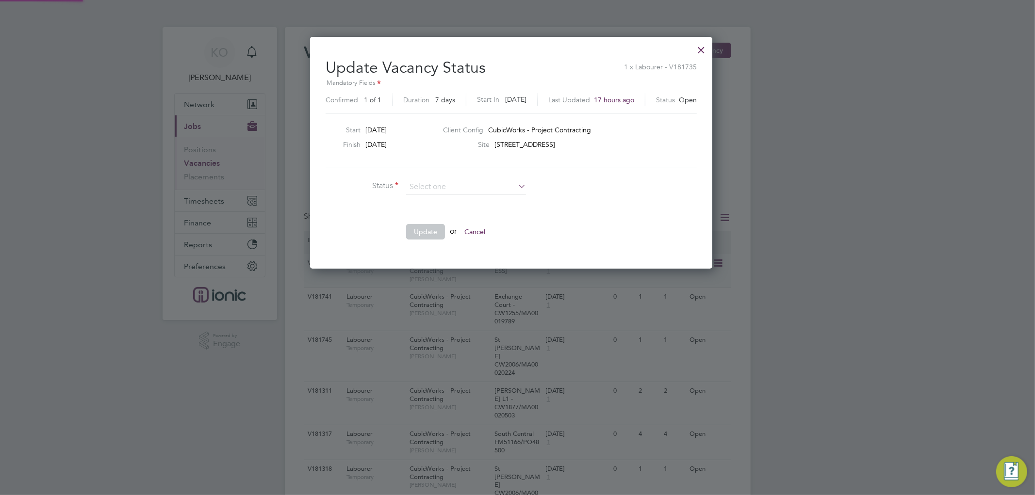
scroll to position [231, 414]
click at [484, 198] on li "Completed" at bounding box center [466, 200] width 121 height 13
type input "Completed"
click at [413, 235] on button "Update" at bounding box center [425, 232] width 39 height 16
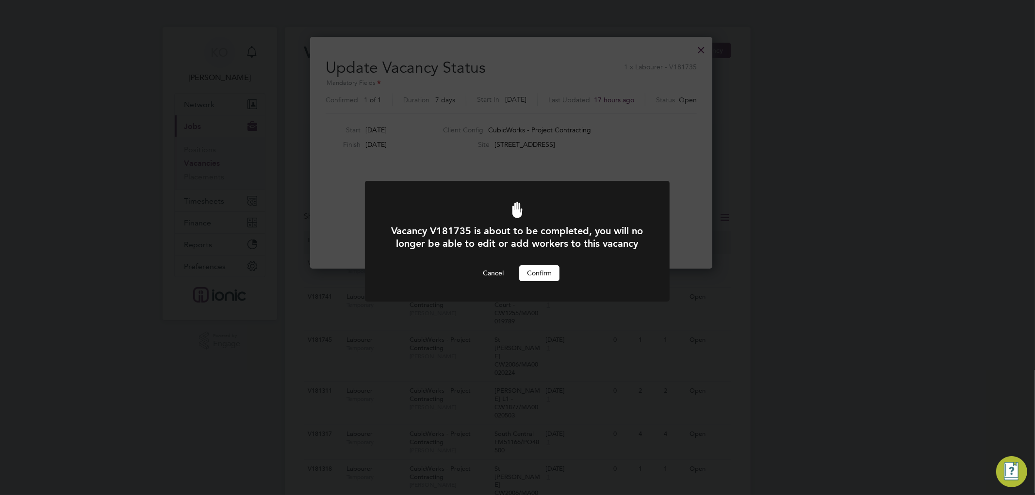
click at [533, 281] on button "Confirm" at bounding box center [539, 273] width 40 height 16
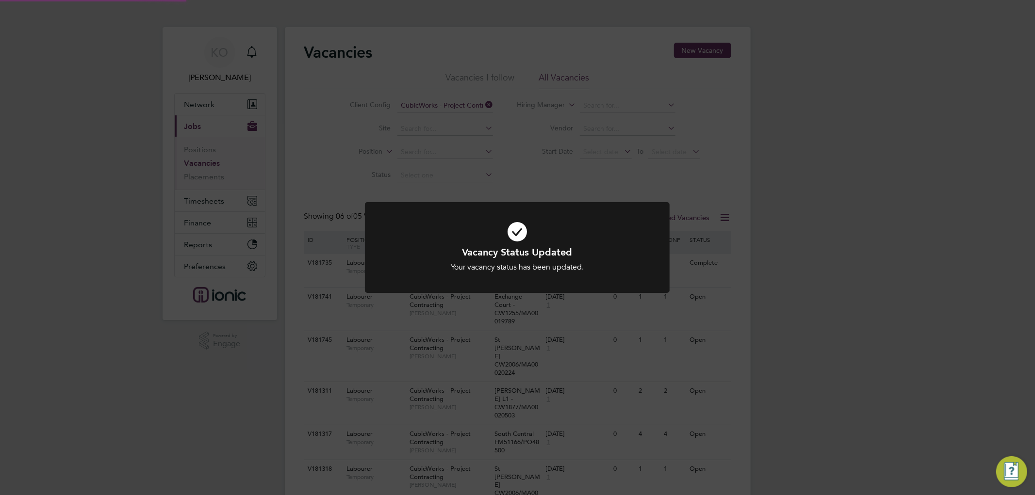
click at [833, 314] on div "Vacancy Status Updated Your vacancy status has been updated. Cancel Okay" at bounding box center [517, 247] width 1035 height 495
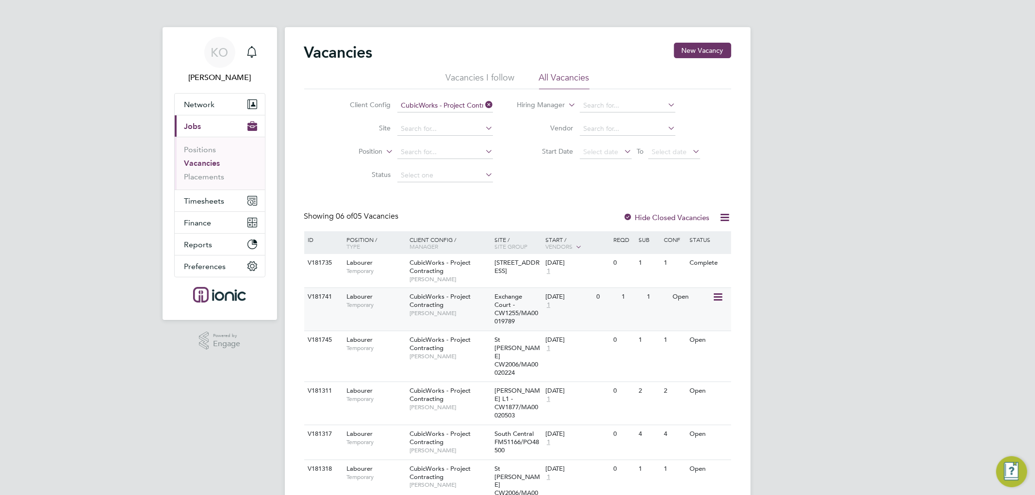
click at [717, 296] on icon at bounding box center [717, 298] width 10 height 12
click at [700, 345] on li "Update Status" at bounding box center [694, 348] width 56 height 14
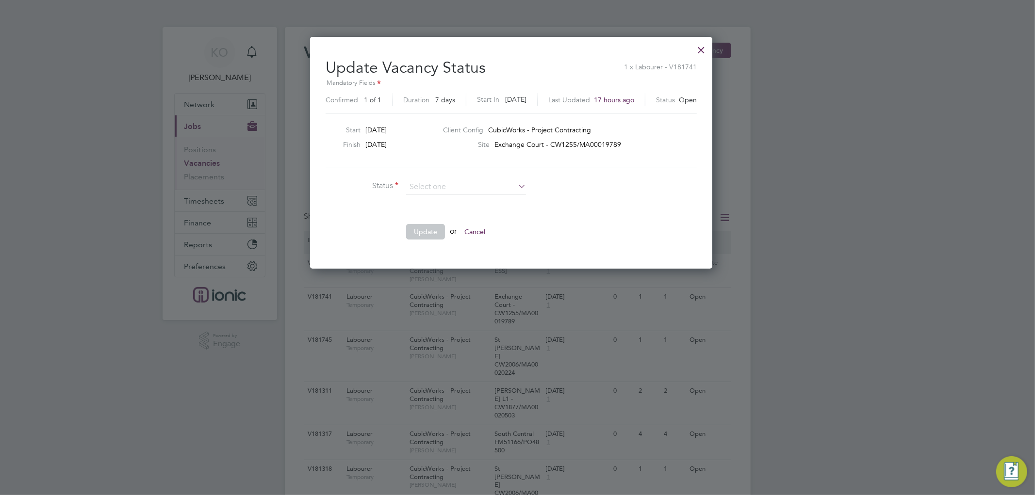
click at [441, 201] on li "Completed" at bounding box center [466, 200] width 121 height 13
type input "Completed"
click at [429, 224] on button "Update" at bounding box center [425, 232] width 39 height 16
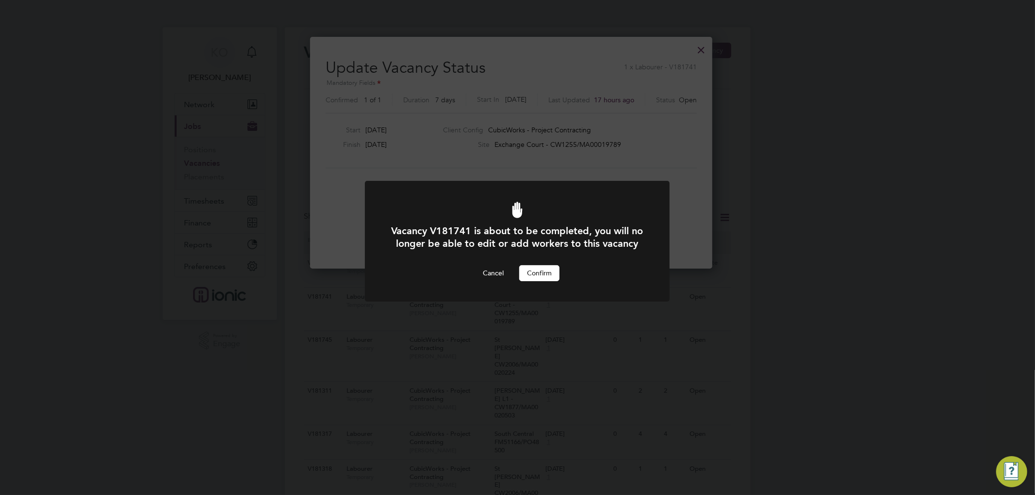
click at [536, 280] on button "Confirm" at bounding box center [539, 273] width 40 height 16
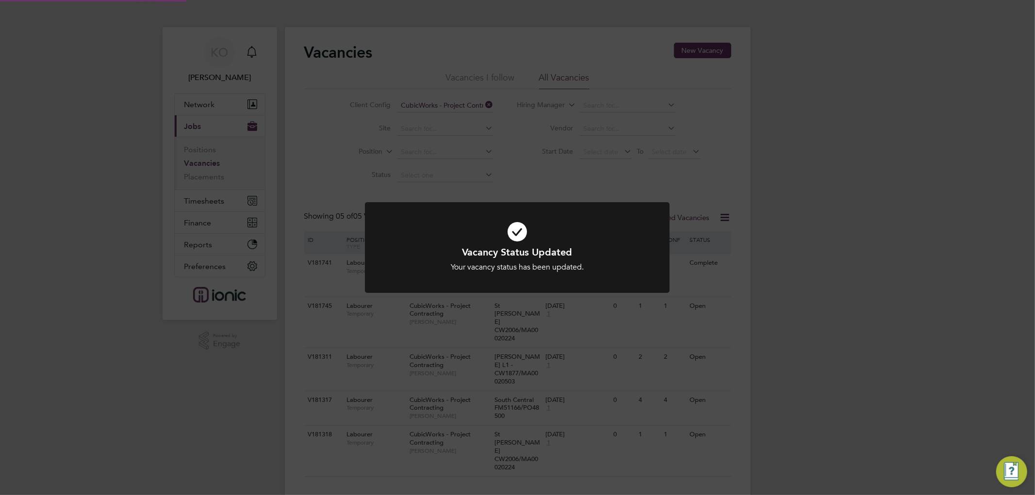
click at [805, 317] on div "Vacancy Status Updated Your vacancy status has been updated. Cancel Okay" at bounding box center [517, 247] width 1035 height 495
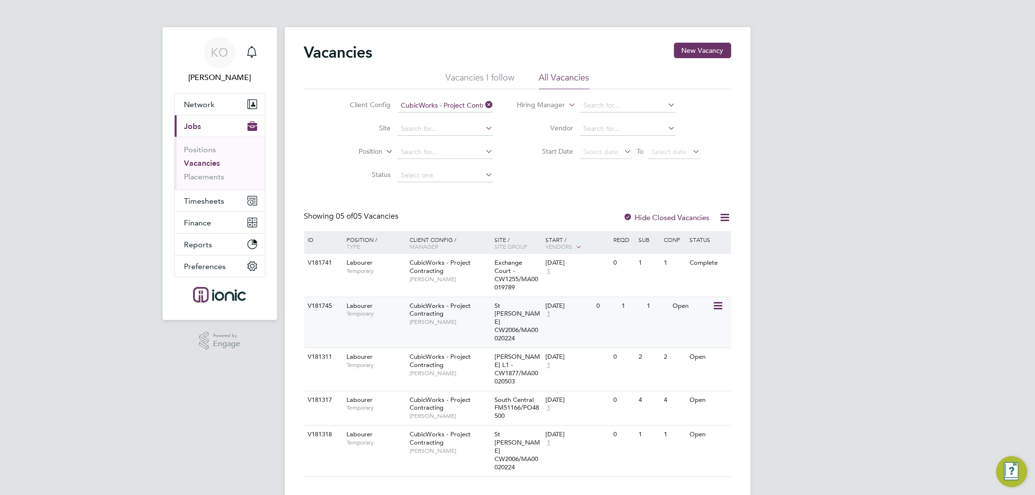
click at [716, 305] on icon at bounding box center [717, 306] width 10 height 12
click at [701, 353] on li "Update Status" at bounding box center [694, 356] width 56 height 14
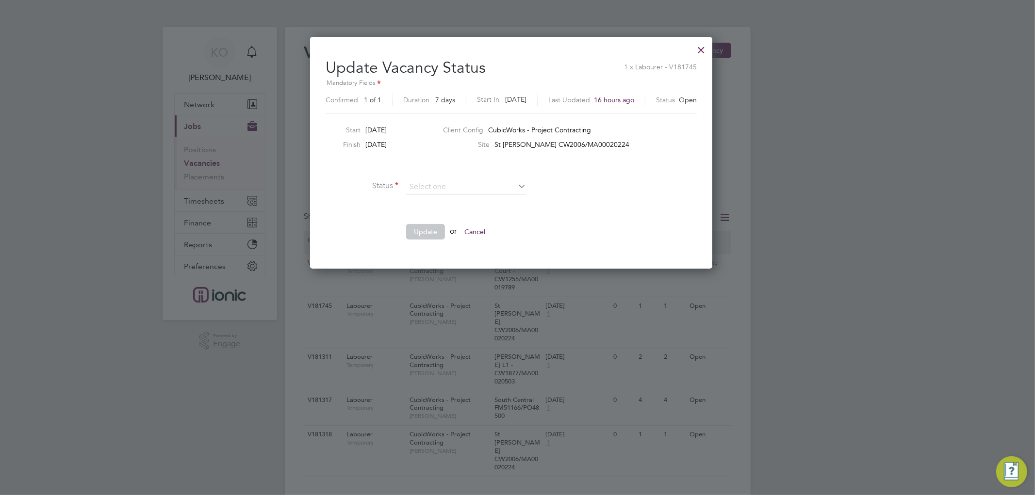
click at [468, 200] on li "Completed" at bounding box center [466, 200] width 121 height 13
type input "Completed"
click at [431, 231] on button "Update" at bounding box center [425, 232] width 39 height 16
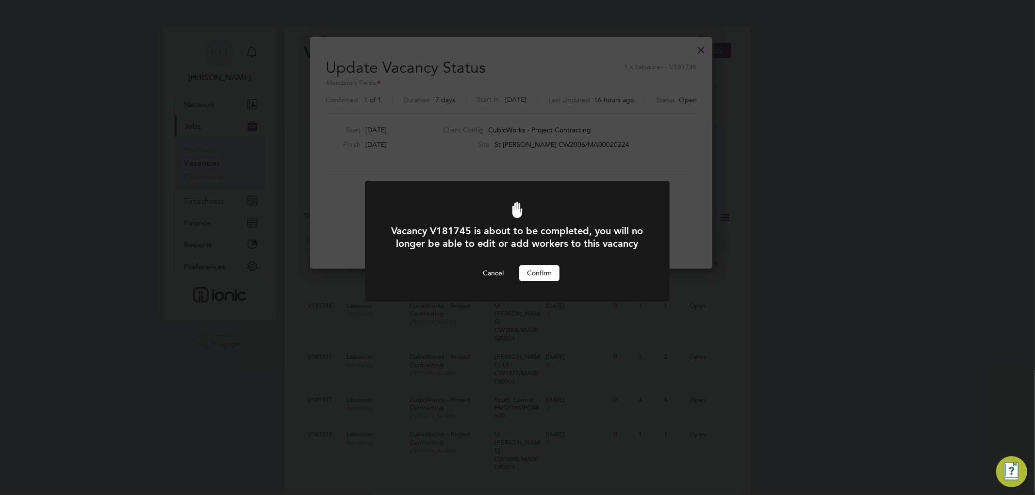
click at [540, 281] on button "Confirm" at bounding box center [539, 273] width 40 height 16
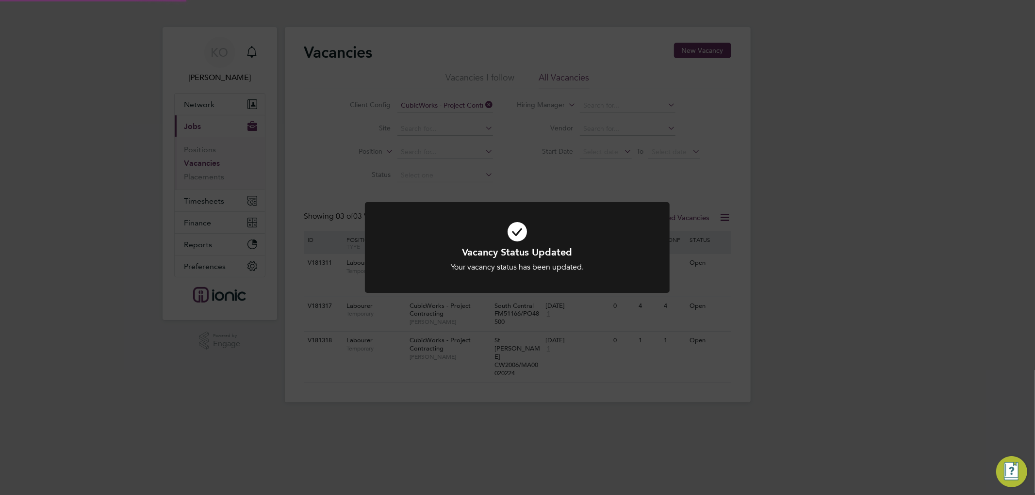
click at [873, 323] on div "Vacancy Status Updated Your vacancy status has been updated. Cancel Okay" at bounding box center [517, 247] width 1035 height 495
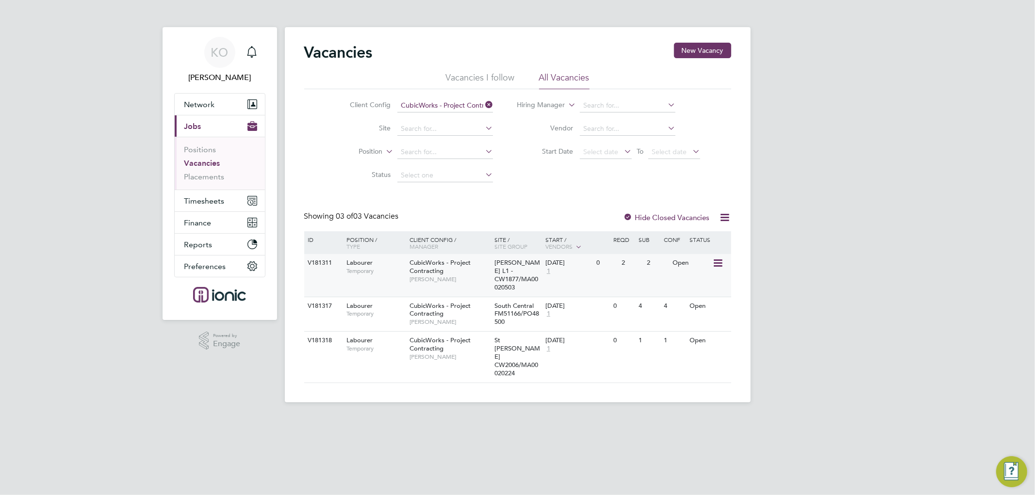
click at [714, 260] on icon at bounding box center [717, 264] width 10 height 12
click at [699, 311] on li "Update Status" at bounding box center [694, 313] width 56 height 14
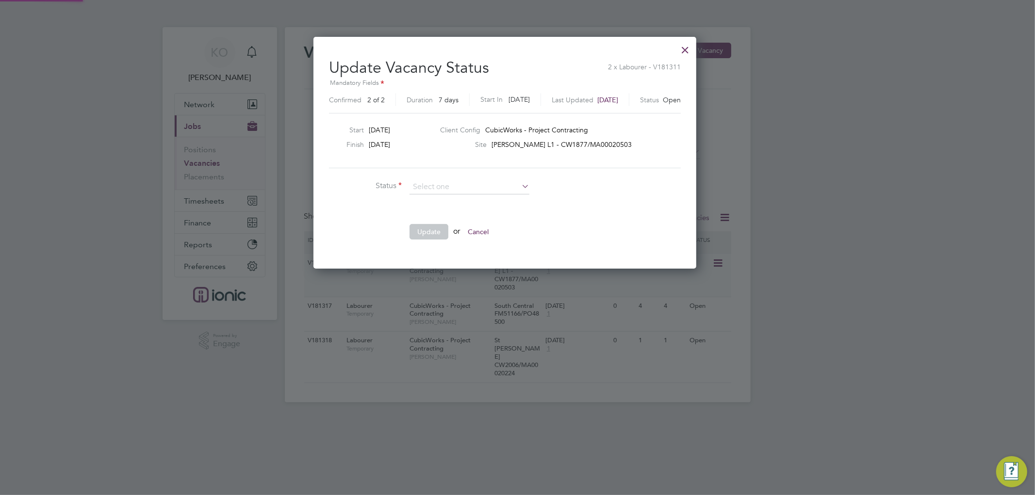
scroll to position [231, 408]
click at [449, 199] on li "Completed" at bounding box center [469, 200] width 121 height 13
type input "Completed"
click at [430, 230] on button "Update" at bounding box center [429, 232] width 39 height 16
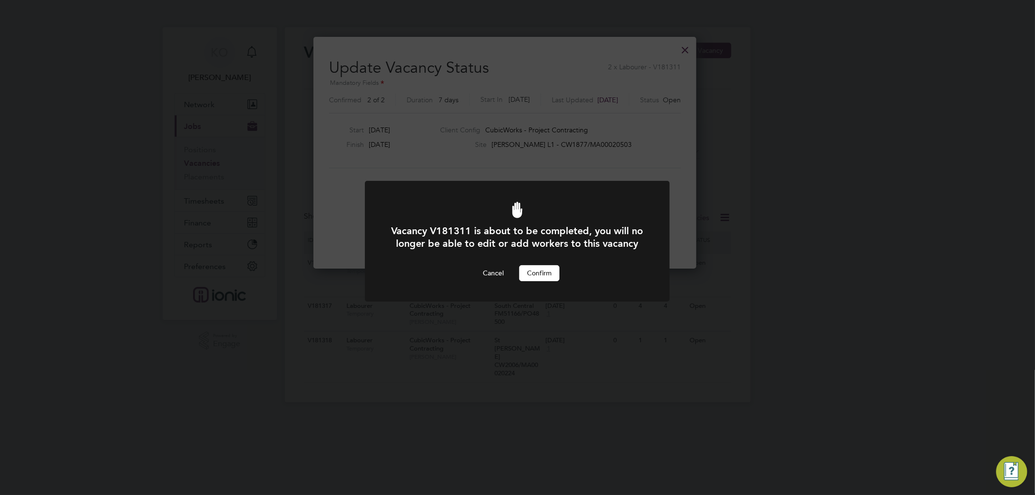
click at [553, 281] on button "Confirm" at bounding box center [539, 273] width 40 height 16
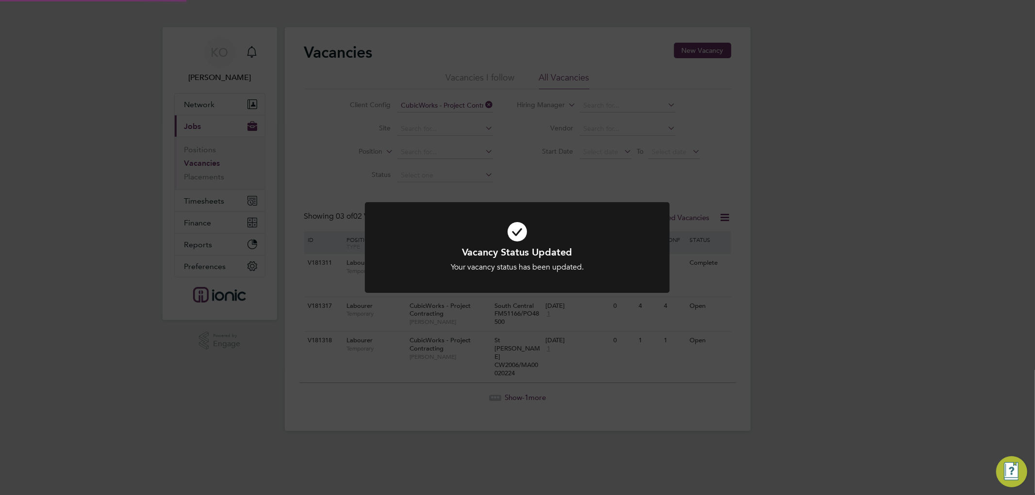
click at [828, 295] on div "Vacancy Status Updated Your vacancy status has been updated. Cancel Okay" at bounding box center [517, 247] width 1035 height 495
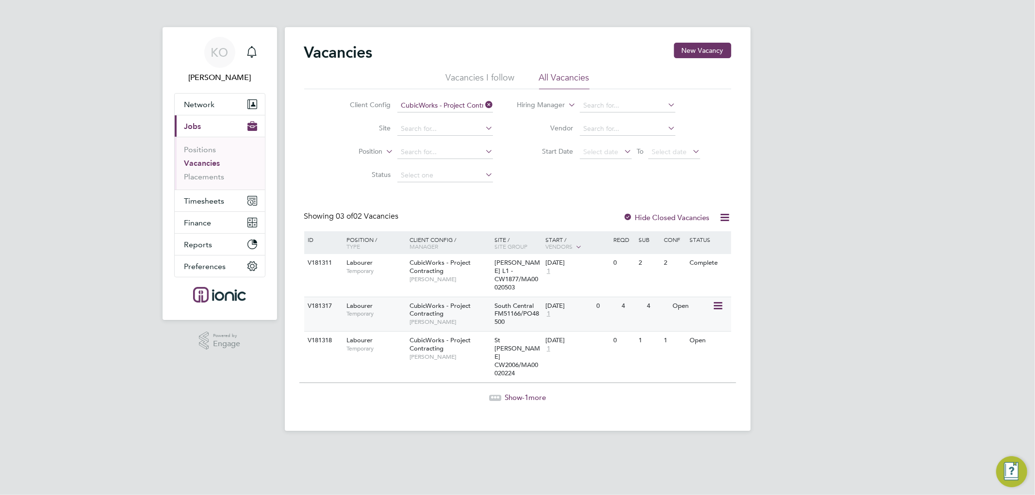
click at [715, 300] on icon at bounding box center [717, 306] width 10 height 12
click at [704, 347] on li "Update Status" at bounding box center [694, 348] width 56 height 14
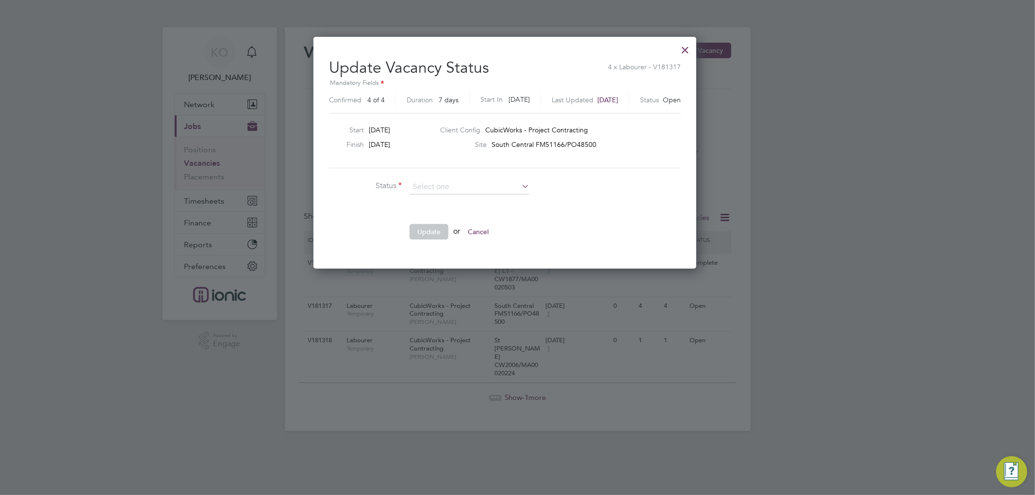
click at [430, 197] on li "Completed" at bounding box center [469, 200] width 121 height 13
type input "Completed"
click at [433, 231] on button "Update" at bounding box center [429, 232] width 39 height 16
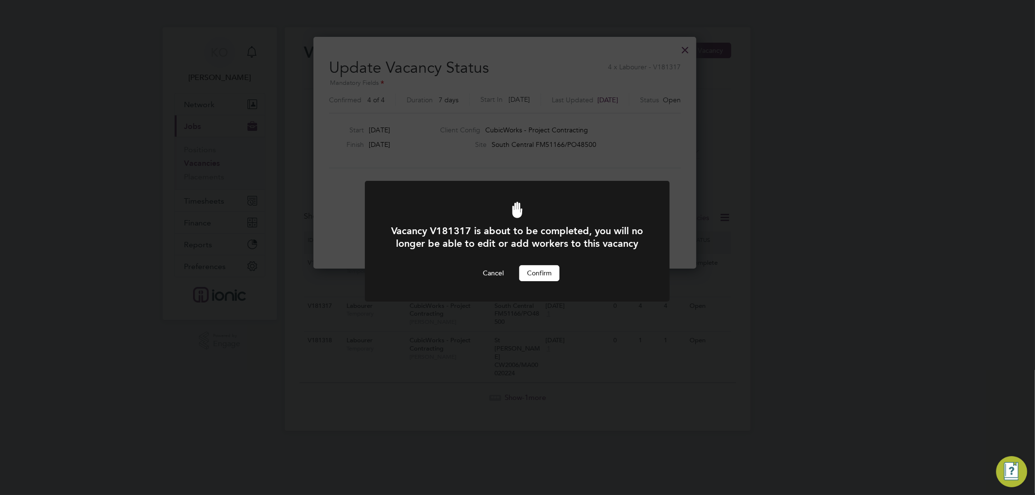
click at [544, 281] on button "Confirm" at bounding box center [539, 273] width 40 height 16
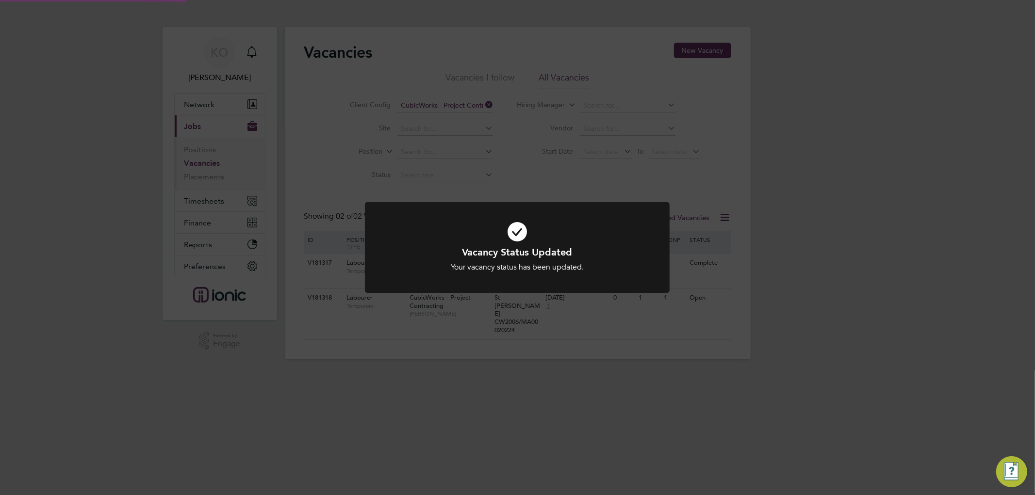
click at [829, 288] on div "Vacancy Status Updated Your vacancy status has been updated. Cancel Okay" at bounding box center [517, 247] width 1035 height 495
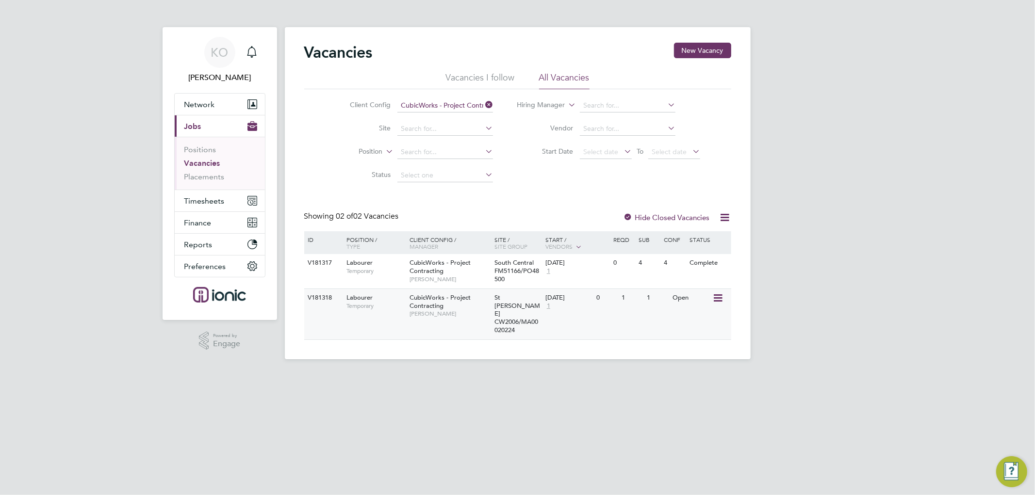
click at [722, 298] on icon at bounding box center [717, 299] width 10 height 12
click at [701, 345] on li "Update Status" at bounding box center [694, 348] width 56 height 14
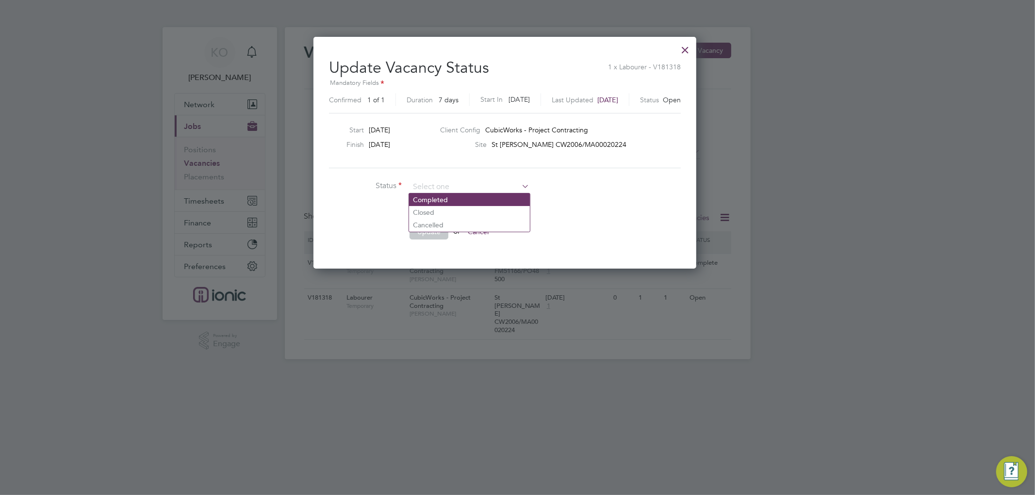
click at [464, 202] on li "Completed" at bounding box center [469, 200] width 121 height 13
type input "Completed"
click at [425, 230] on button "Update" at bounding box center [429, 232] width 39 height 16
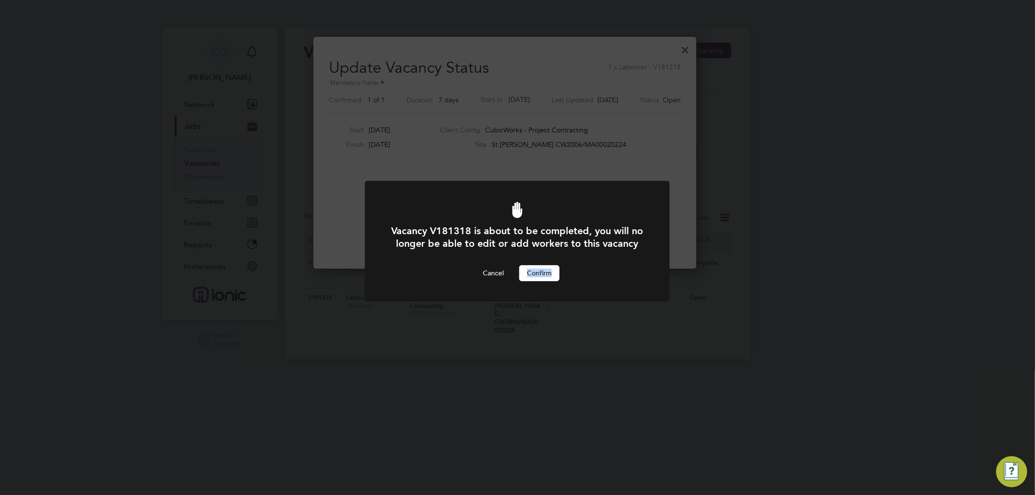
drag, startPoint x: 554, startPoint y: 277, endPoint x: 548, endPoint y: 286, distance: 11.1
click at [549, 281] on div "Vacancy V181318 is about to be completed, you will no longer be able to edit or…" at bounding box center [517, 253] width 252 height 56
click at [548, 281] on button "Confirm" at bounding box center [539, 273] width 40 height 16
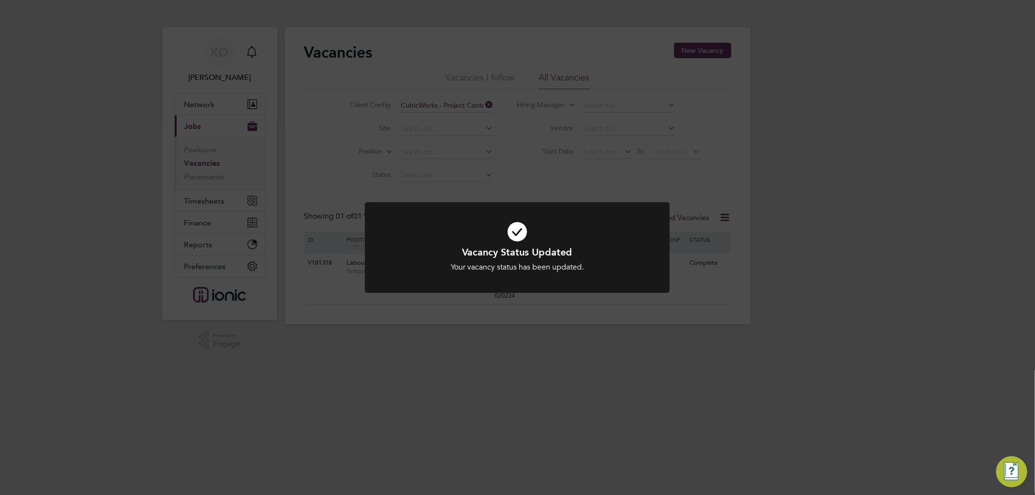
click at [816, 250] on div "Vacancy Status Updated Your vacancy status has been updated. Cancel Okay" at bounding box center [517, 247] width 1035 height 495
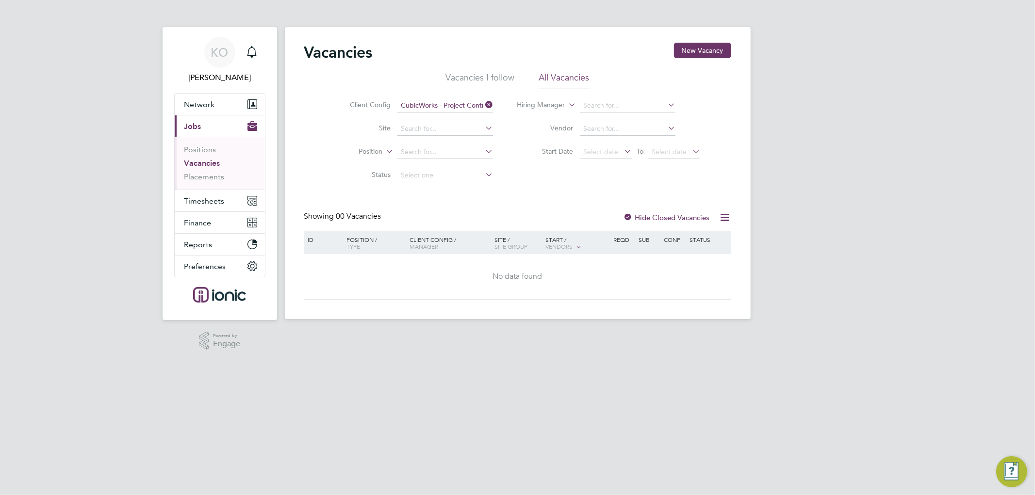
click at [770, 199] on div "KO [PERSON_NAME] Notifications Applications: Network Team Members Businesses Si…" at bounding box center [517, 167] width 1035 height 335
click at [483, 103] on icon at bounding box center [483, 105] width 0 height 14
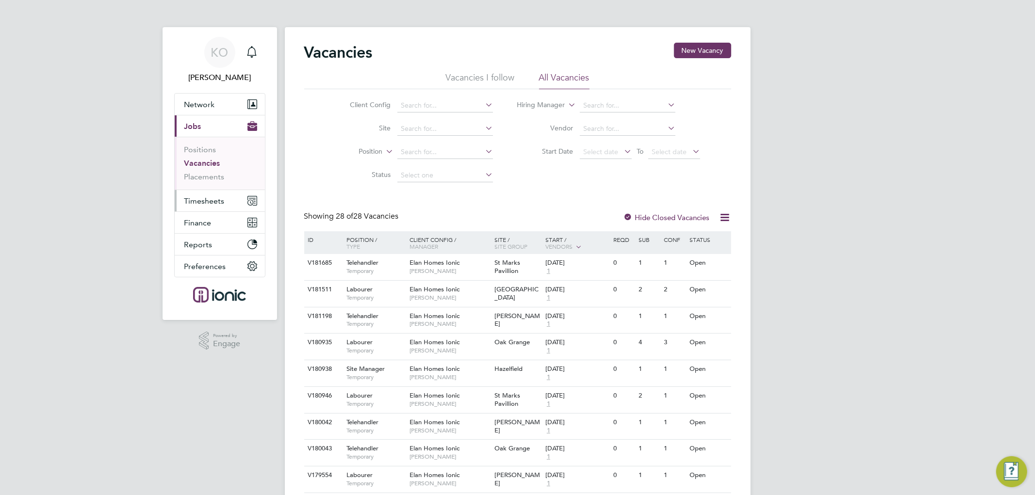
click at [204, 199] on span "Timesheets" at bounding box center [204, 201] width 40 height 9
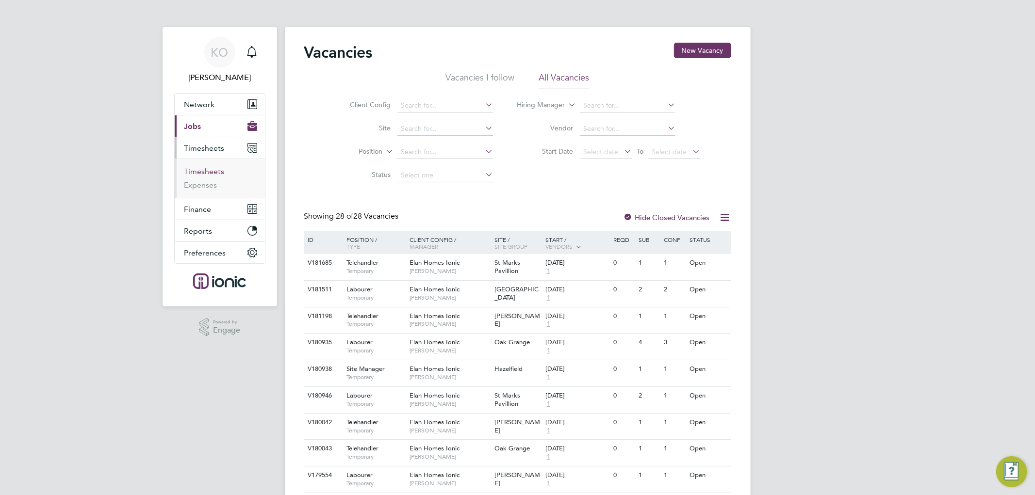
click at [210, 173] on link "Timesheets" at bounding box center [204, 171] width 40 height 9
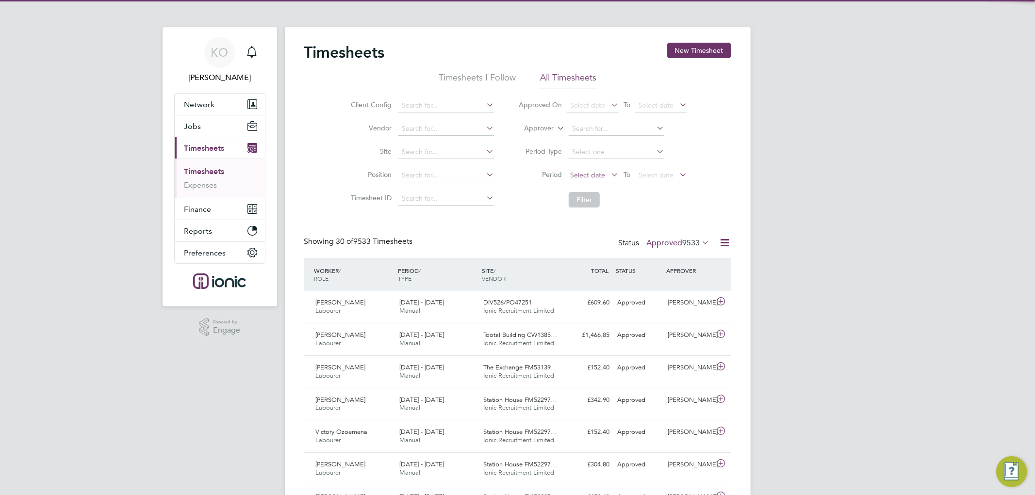
click at [605, 178] on span "Select date" at bounding box center [593, 175] width 52 height 13
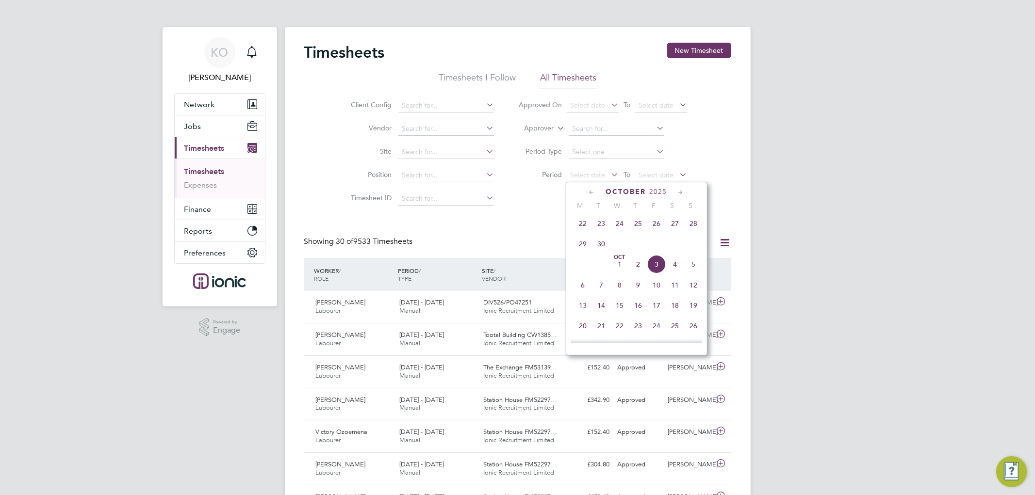
click at [585, 226] on span "22" at bounding box center [583, 223] width 18 height 18
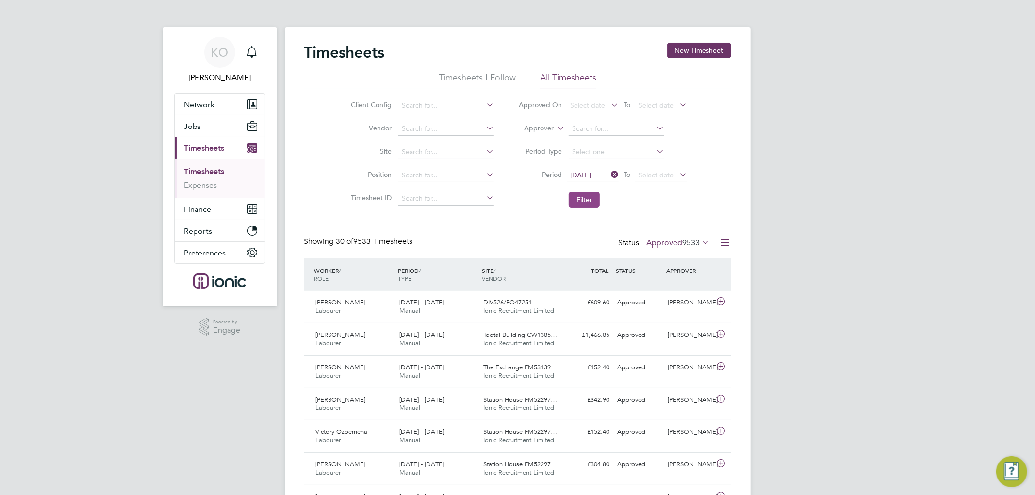
click at [585, 197] on button "Filter" at bounding box center [584, 200] width 31 height 16
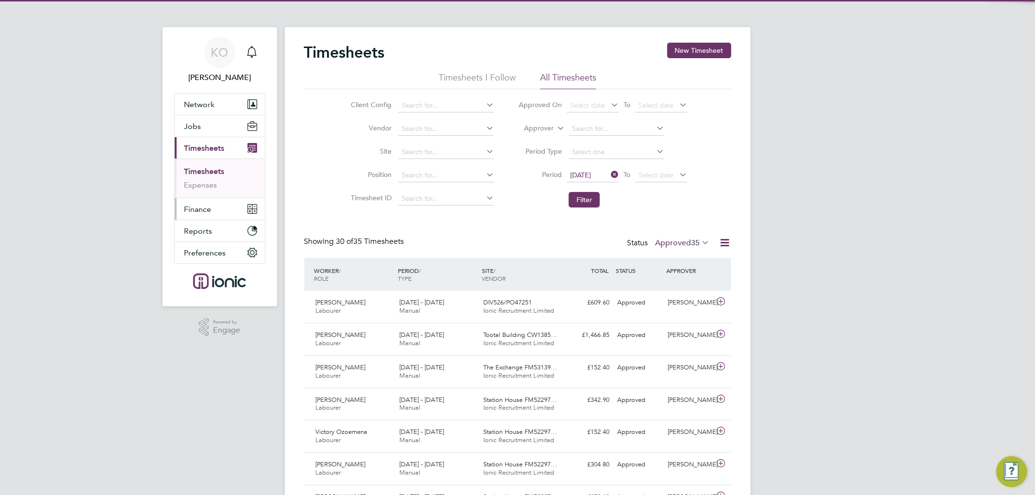
click at [194, 211] on span "Finance" at bounding box center [197, 209] width 27 height 9
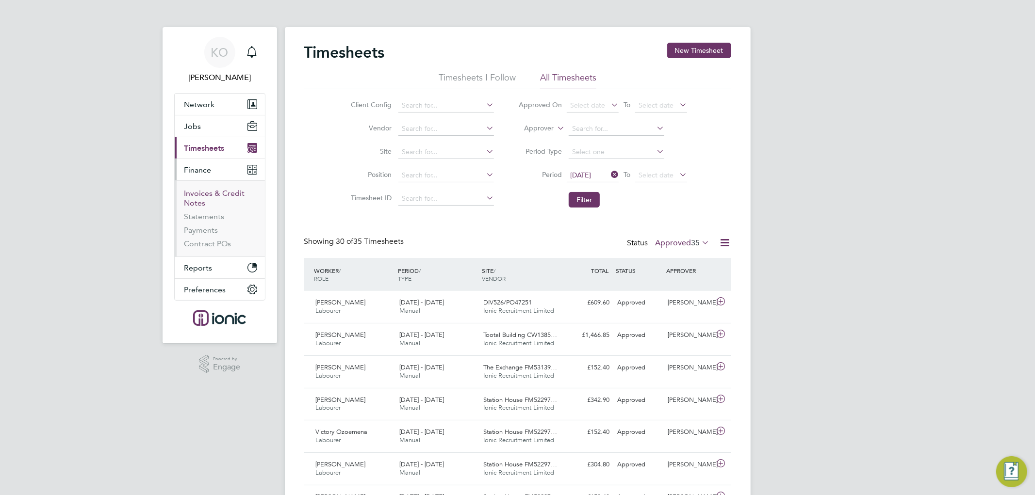
click at [217, 192] on link "Invoices & Credit Notes" at bounding box center [214, 198] width 61 height 19
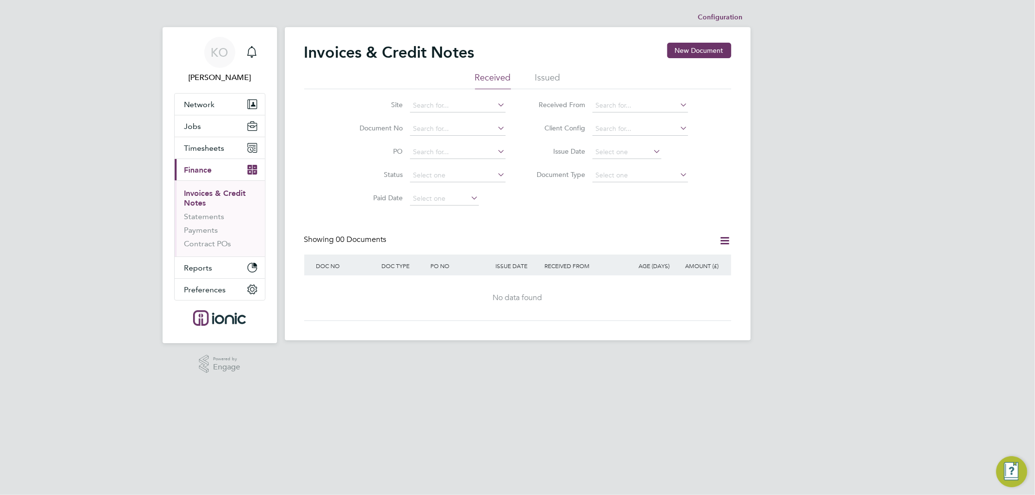
click at [542, 77] on li "Issued" at bounding box center [547, 80] width 25 height 17
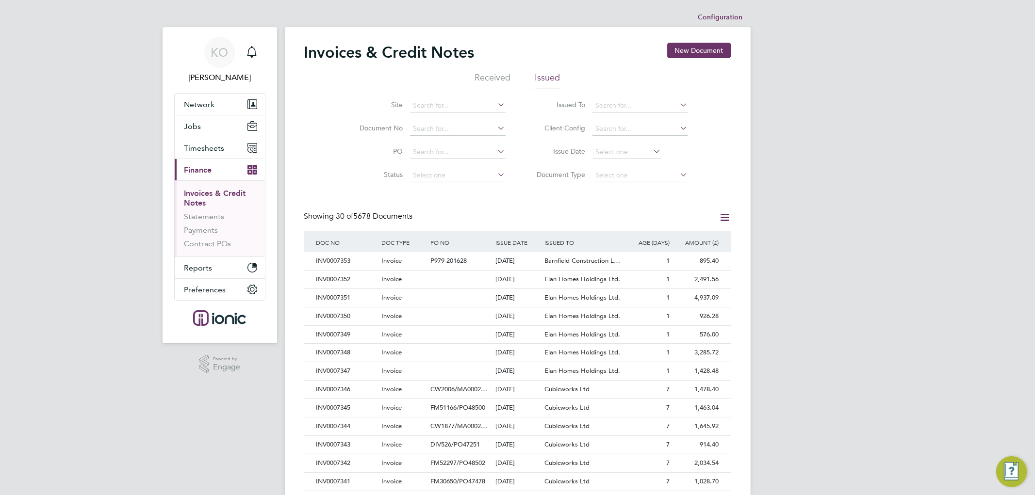
click at [332, 160] on div "Site Document No PO Status Paid Date Issued To Received From Client Config Issu…" at bounding box center [517, 138] width 427 height 98
click at [681, 200] on div "Invoices & Credit Notes New Document Received Issued Site Document No PO Status…" at bounding box center [517, 433] width 427 height 780
